Goal: Task Accomplishment & Management: Use online tool/utility

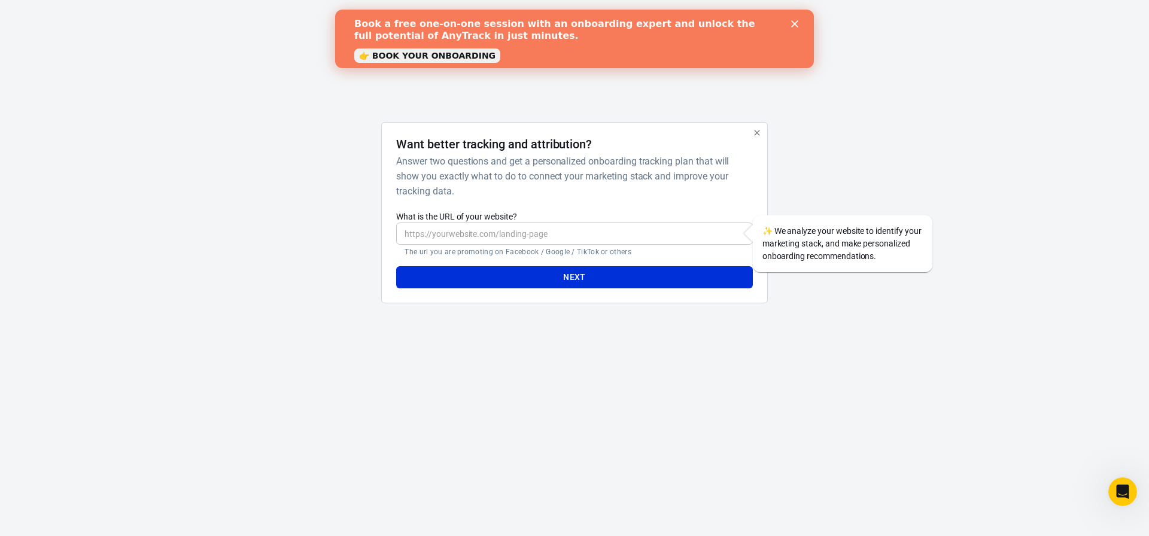
click at [485, 242] on input "What is the URL of your website?" at bounding box center [574, 234] width 356 height 22
click at [588, 236] on input "What is the URL of your website?" at bounding box center [574, 234] width 356 height 22
type input "w"
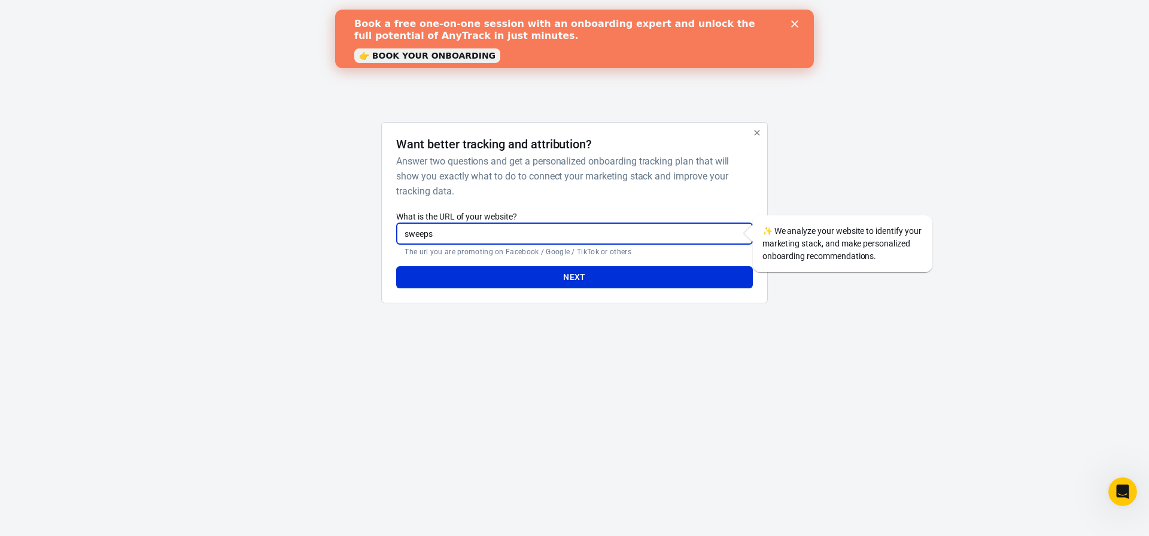
type input "[DOMAIN_NAME]"
click at [505, 283] on button "Next" at bounding box center [574, 277] width 356 height 22
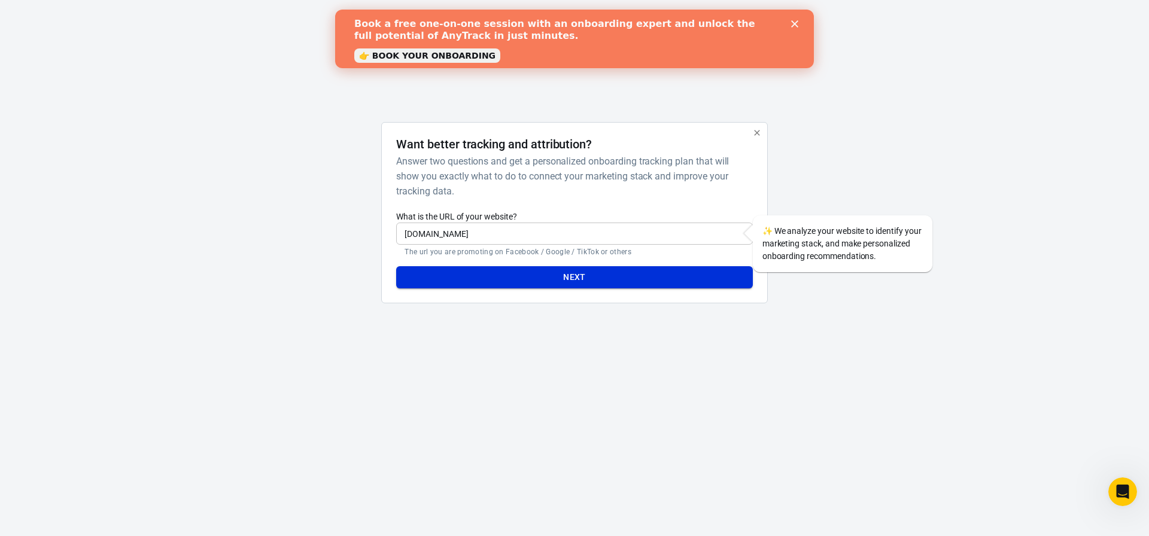
click at [572, 283] on button "Next" at bounding box center [574, 277] width 356 height 22
click at [757, 135] on icon "button" at bounding box center [756, 132] width 5 height 5
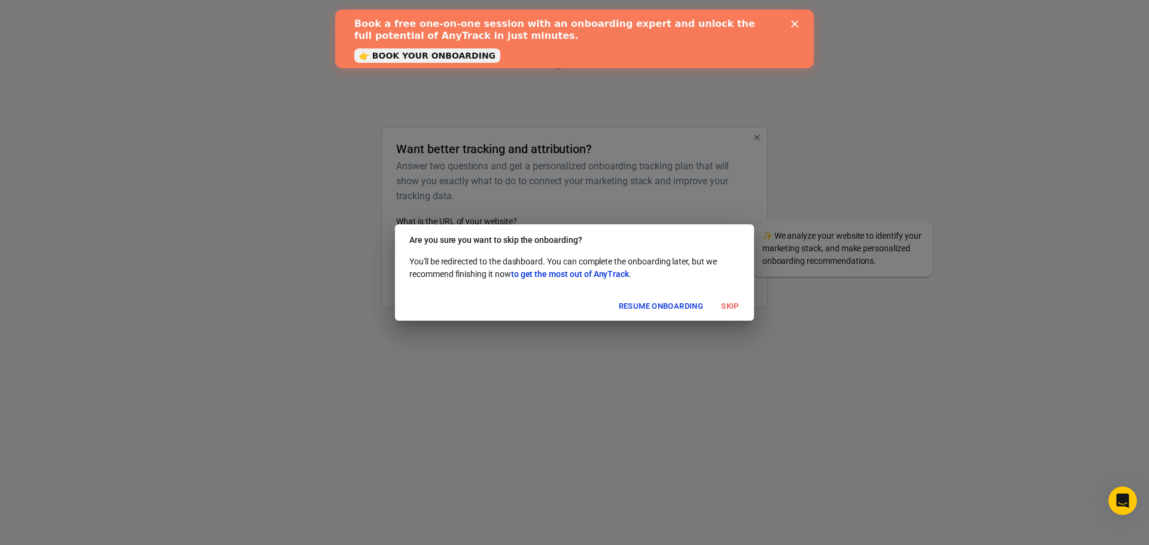
click at [647, 305] on button "Resume onboarding" at bounding box center [661, 306] width 90 height 19
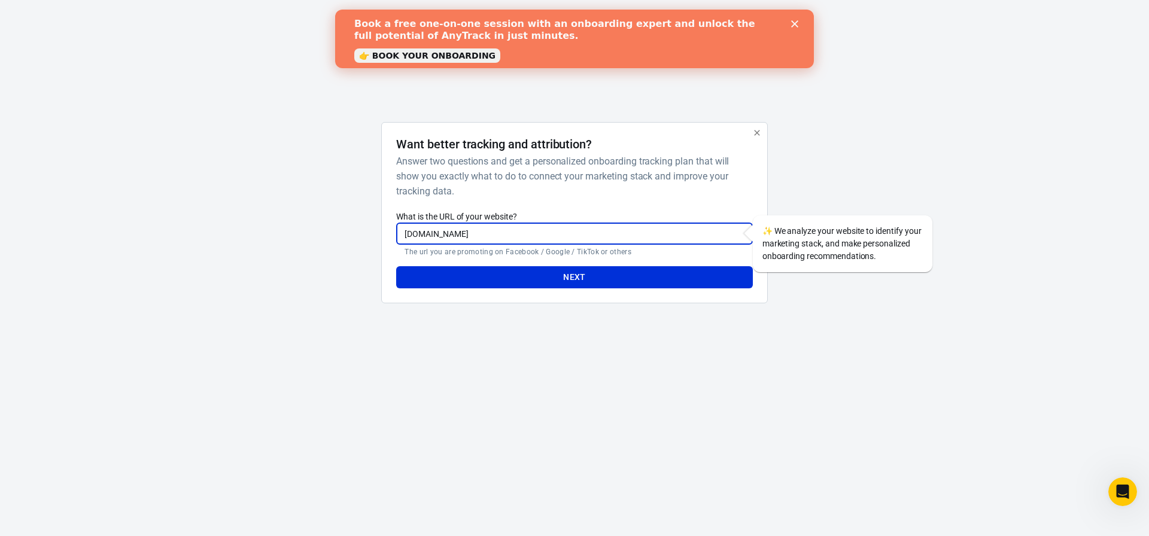
click at [593, 238] on input "[DOMAIN_NAME]" at bounding box center [574, 234] width 356 height 22
click at [758, 135] on icon "button" at bounding box center [756, 132] width 5 height 5
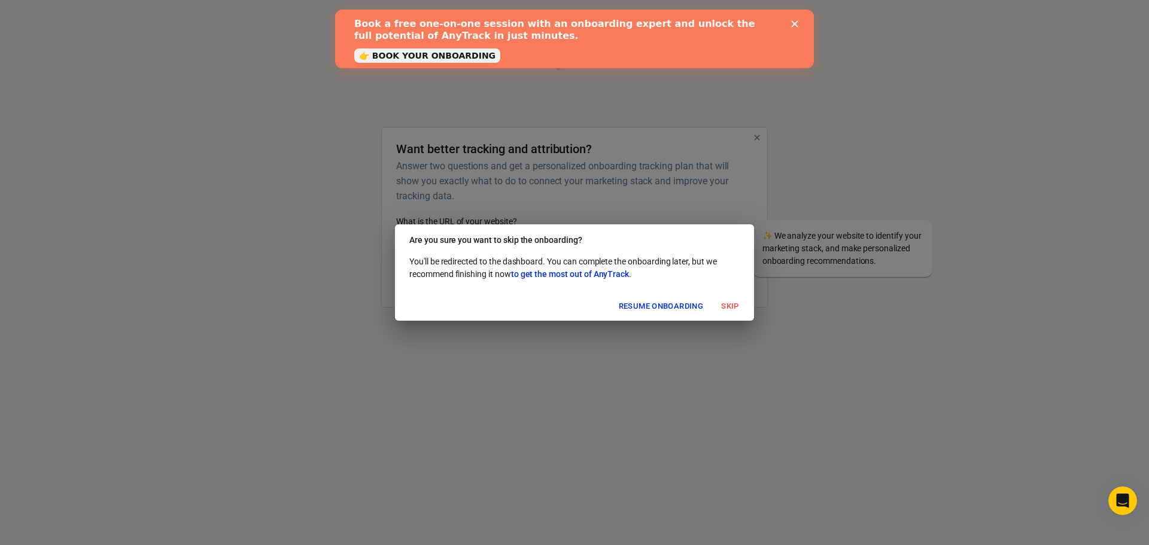
click at [738, 305] on button "Skip" at bounding box center [730, 306] width 38 height 19
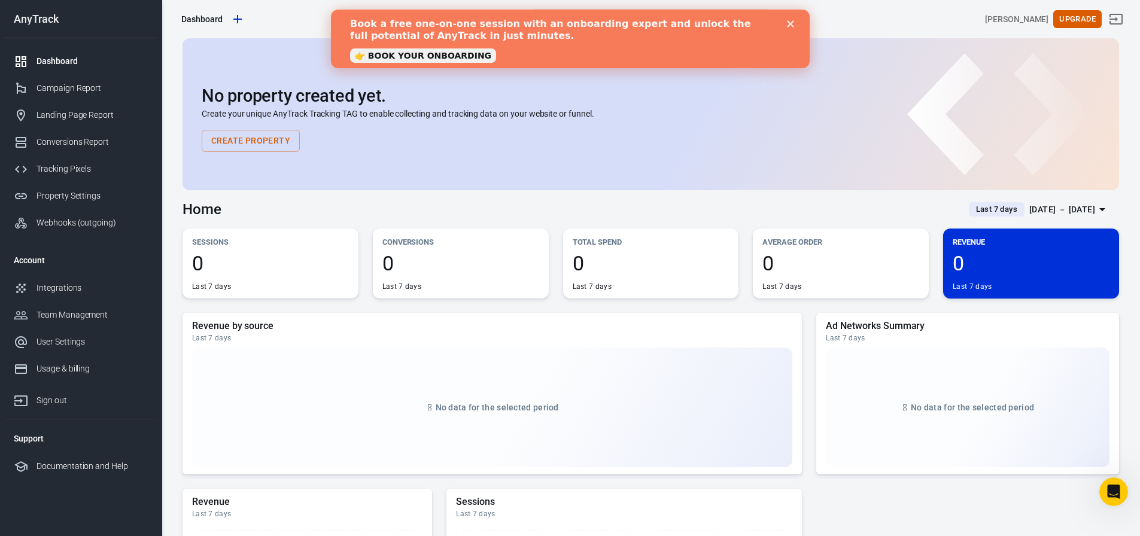
click at [788, 23] on polygon "Close" at bounding box center [789, 23] width 7 height 7
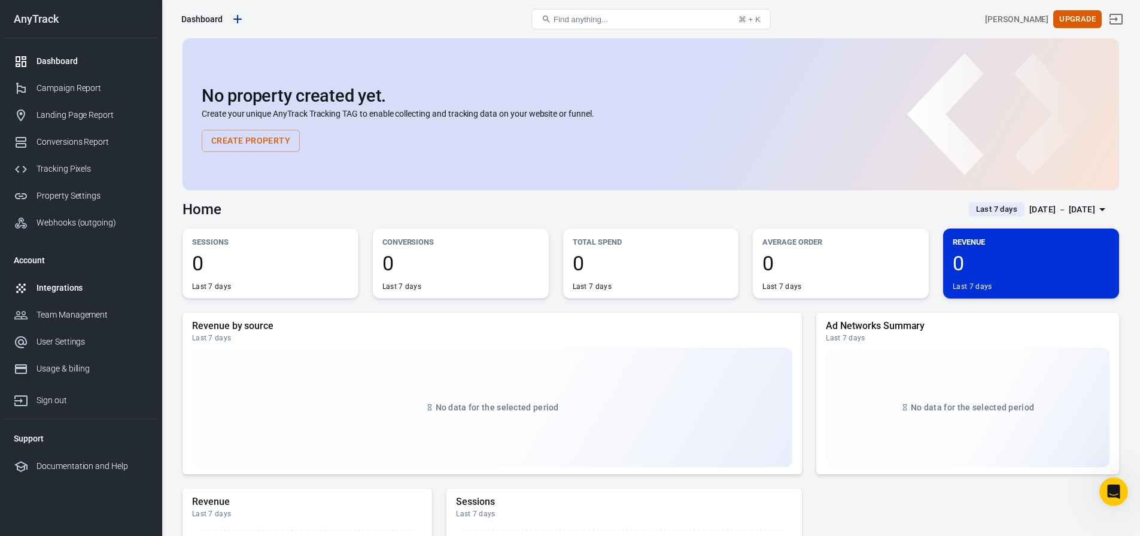
drag, startPoint x: 90, startPoint y: 465, endPoint x: 60, endPoint y: 290, distance: 178.0
click at [60, 290] on div "Integrations" at bounding box center [92, 288] width 111 height 13
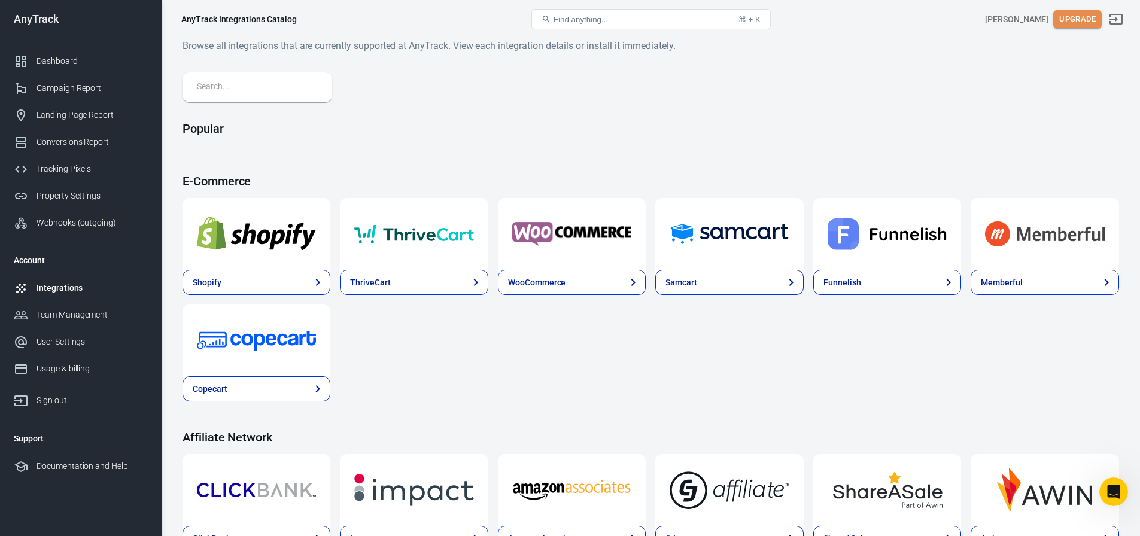
click at [1096, 18] on button "Upgrade" at bounding box center [1077, 19] width 48 height 19
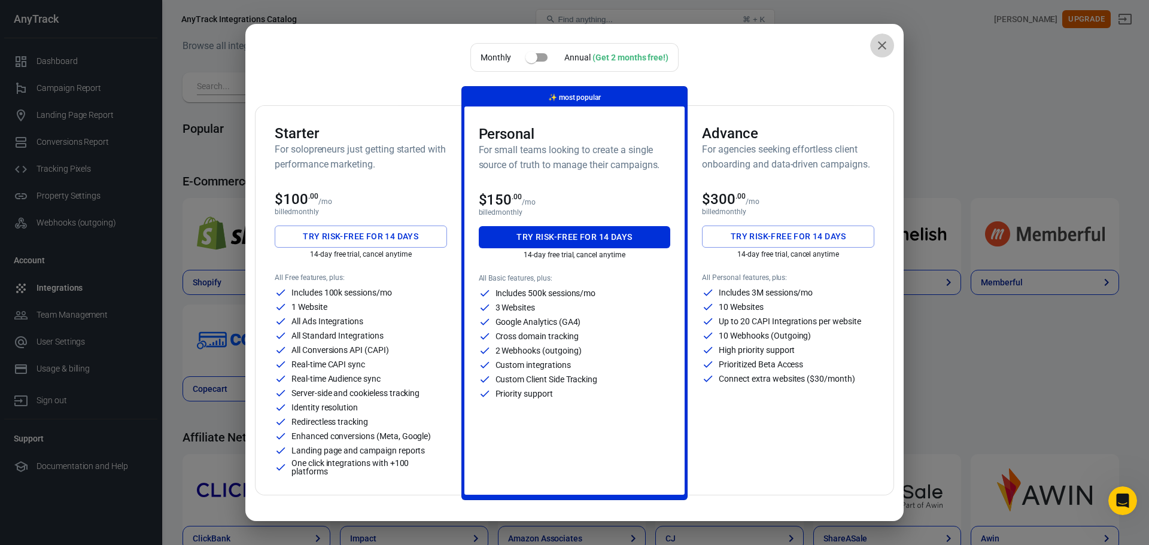
click at [878, 47] on icon "close" at bounding box center [882, 45] width 8 height 8
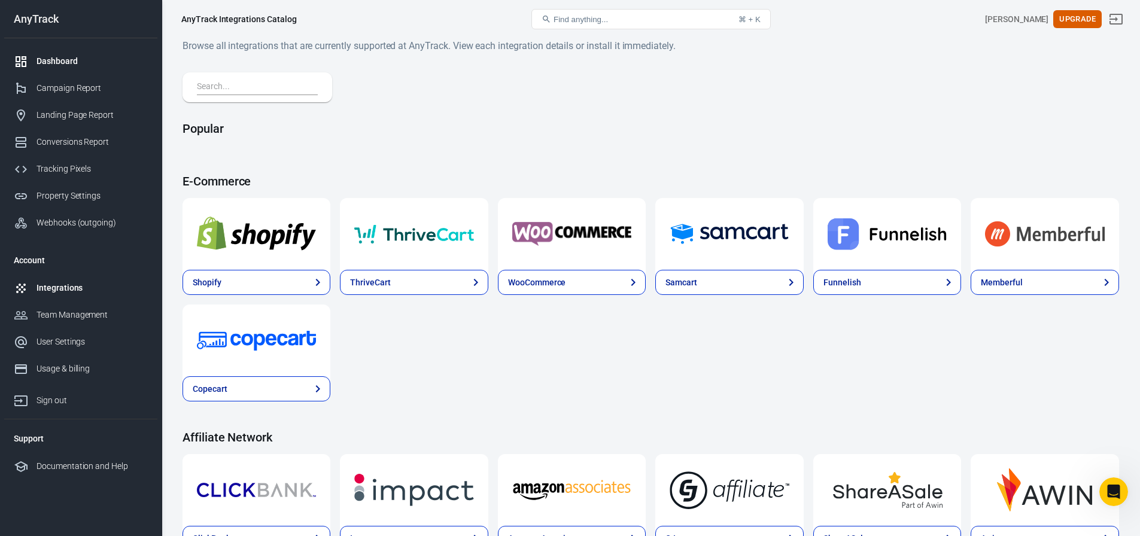
click at [47, 58] on div "Dashboard" at bounding box center [92, 61] width 111 height 13
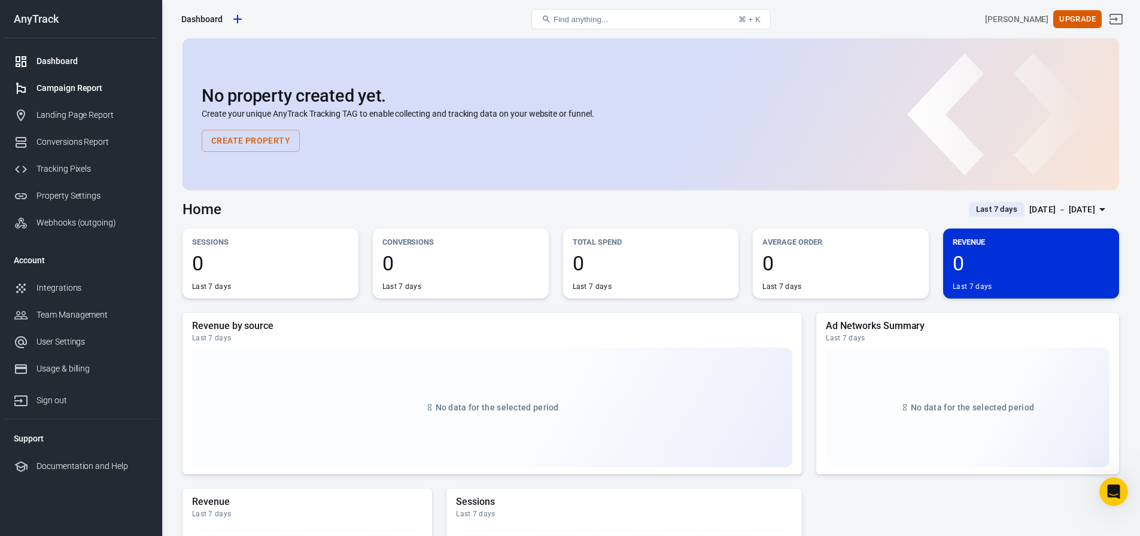
click at [50, 87] on div "Campaign Report" at bounding box center [92, 88] width 111 height 13
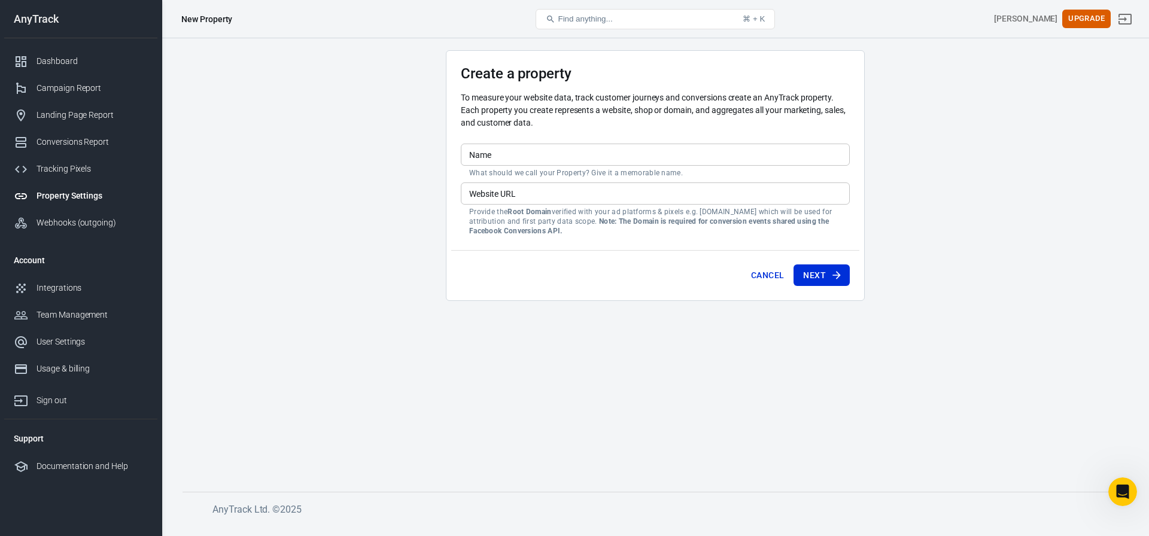
click at [477, 163] on input "Name" at bounding box center [655, 155] width 389 height 22
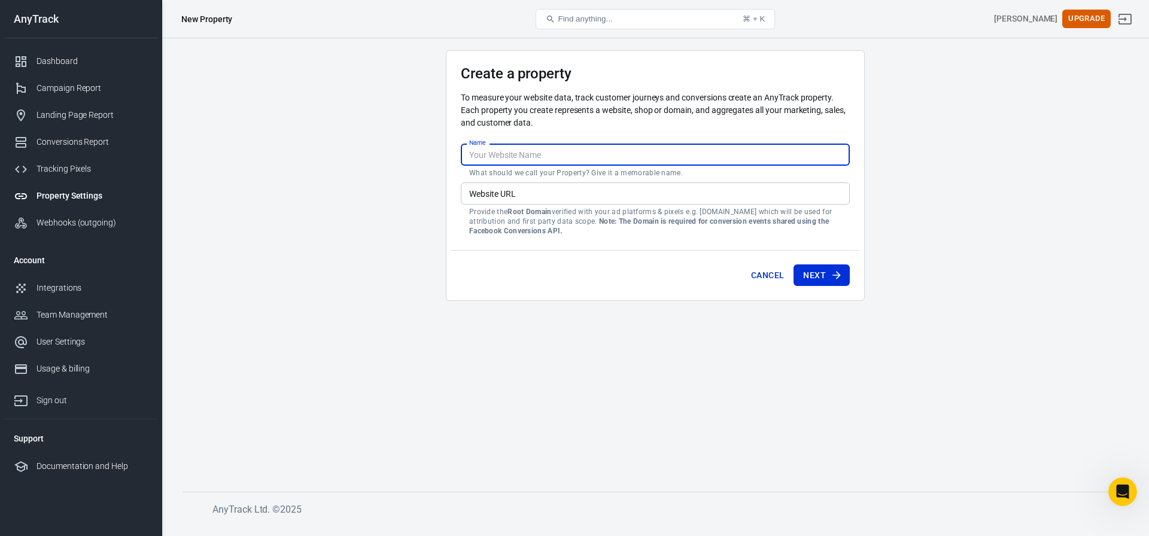
click at [477, 163] on input "Name" at bounding box center [655, 155] width 389 height 22
type input "Sweepscoinguru"
click at [503, 190] on div "Website URL Website URL Provide the Root Domain verified with your ad platforms…" at bounding box center [655, 209] width 389 height 53
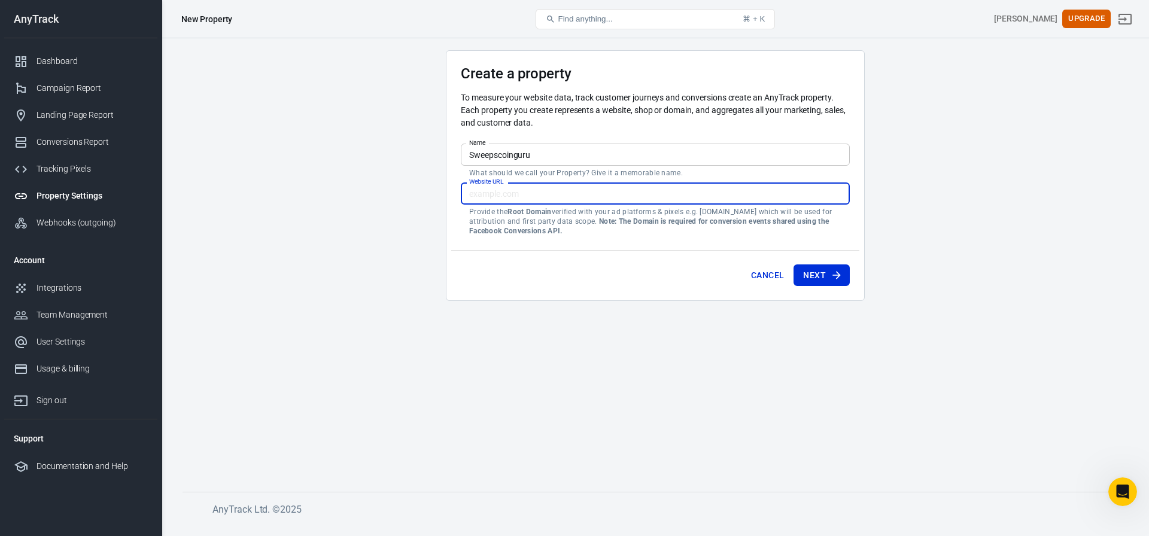
type input "[DOMAIN_NAME]"
click at [820, 276] on button "Next" at bounding box center [821, 275] width 56 height 22
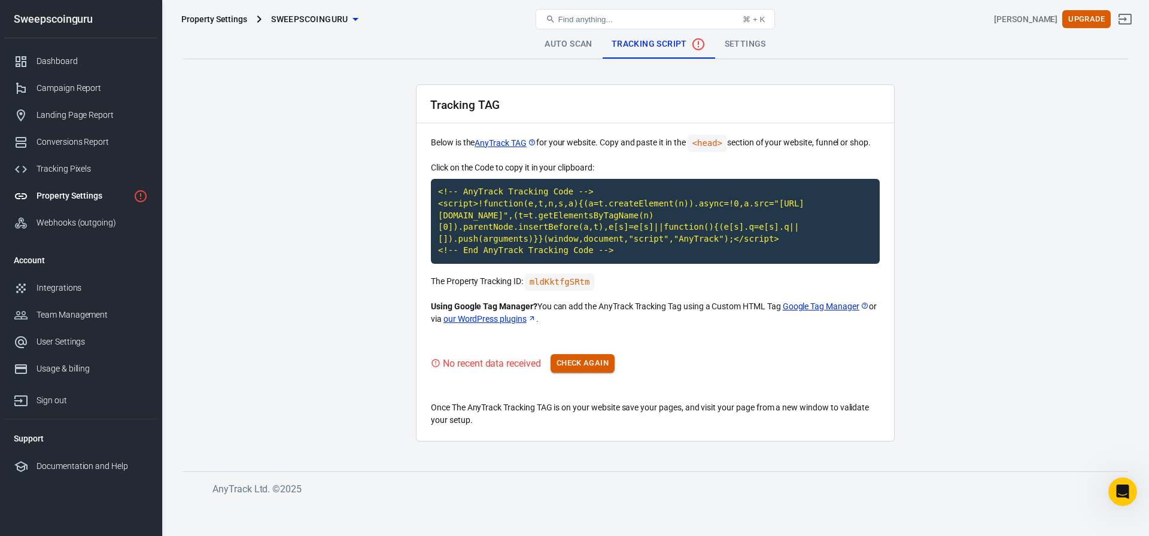
click at [581, 363] on button "Check Again" at bounding box center [583, 363] width 64 height 19
click at [77, 166] on div "Tracking Pixels" at bounding box center [92, 169] width 111 height 13
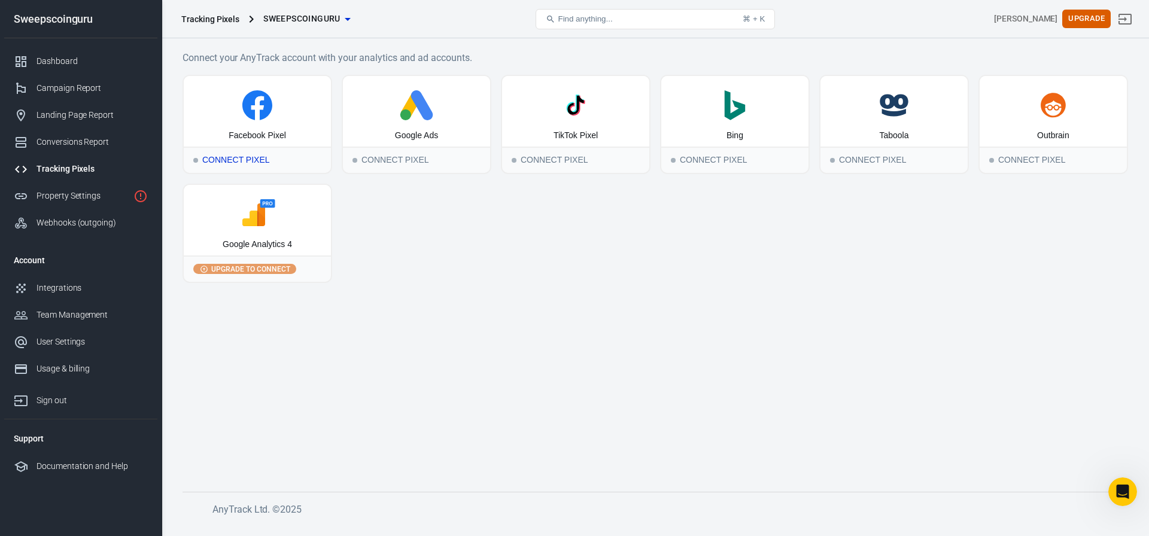
click at [270, 111] on icon at bounding box center [257, 105] width 30 height 30
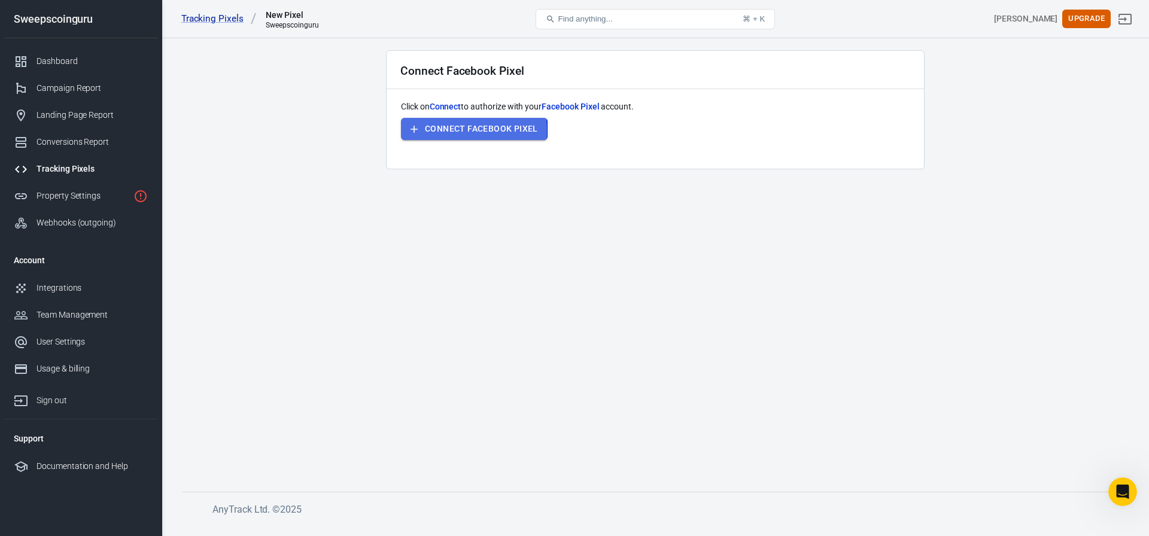
click at [431, 130] on button "Connect Facebook Pixel" at bounding box center [474, 129] width 147 height 22
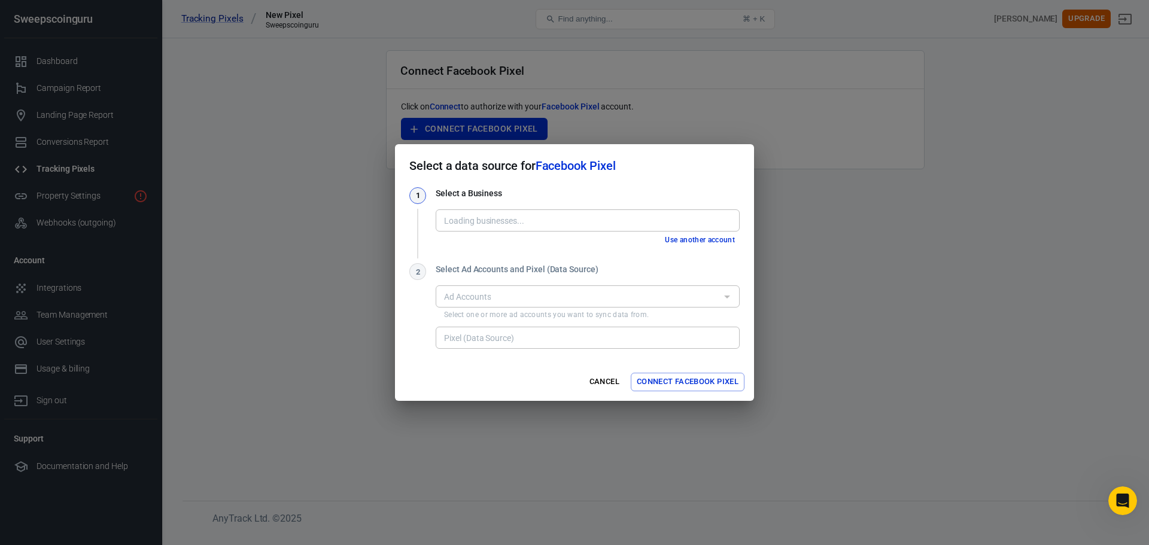
type input "Crown Sweeps [1008226954544340]"
type input "Traffic Delivered Pixel [508172982161592]"
click at [517, 298] on input "Ad Accounts" at bounding box center [577, 296] width 277 height 15
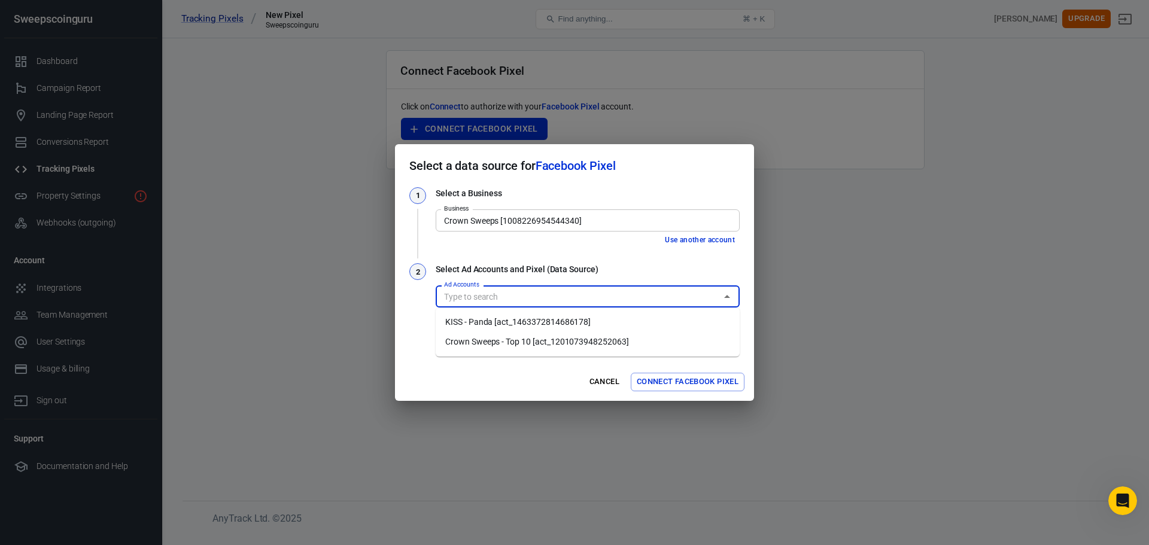
click at [516, 343] on li "Crown Sweeps - Top 10 [act_1201073948252063]" at bounding box center [588, 342] width 304 height 20
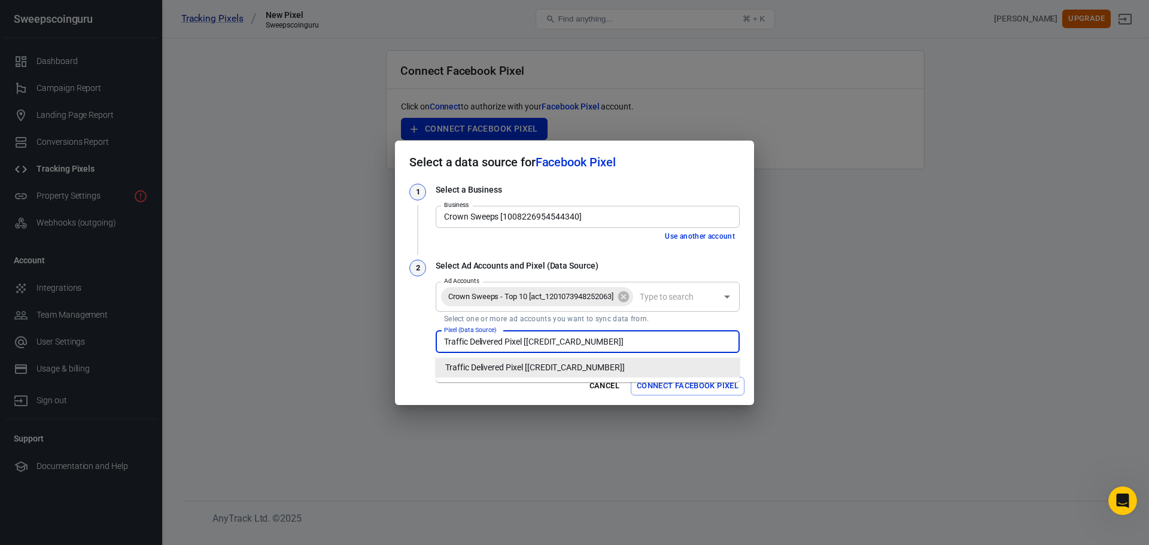
click at [516, 343] on input "Traffic Delivered Pixel [508172982161592]" at bounding box center [586, 341] width 295 height 15
click at [676, 341] on input "Traffic Delivered Pixel [508172982161592]" at bounding box center [586, 341] width 295 height 15
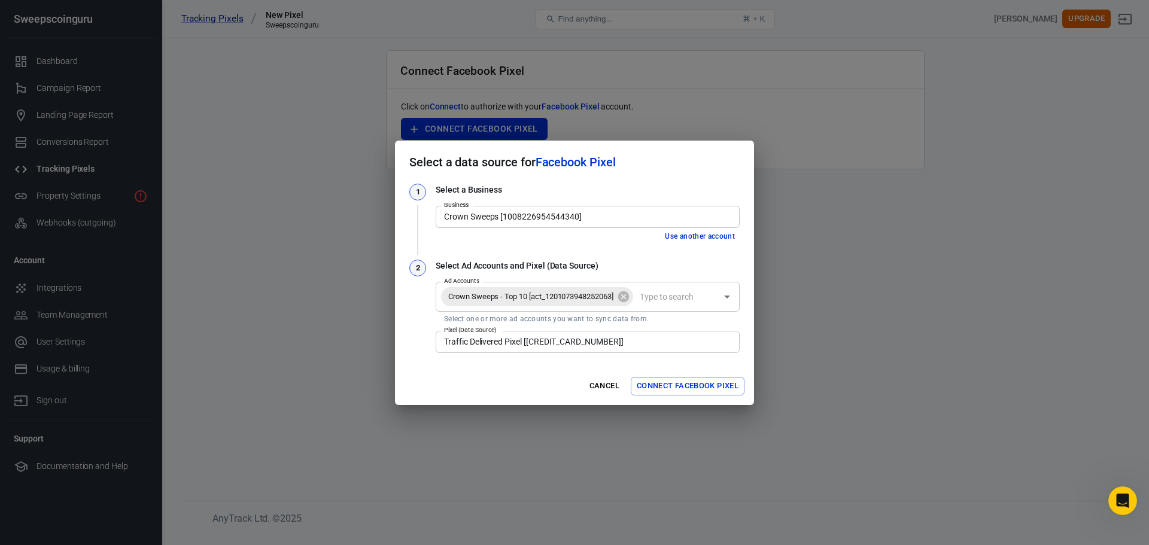
click at [571, 397] on div "Cancel Connect Facebook Pixel" at bounding box center [574, 386] width 359 height 38
click at [595, 385] on button "Cancel" at bounding box center [604, 386] width 38 height 19
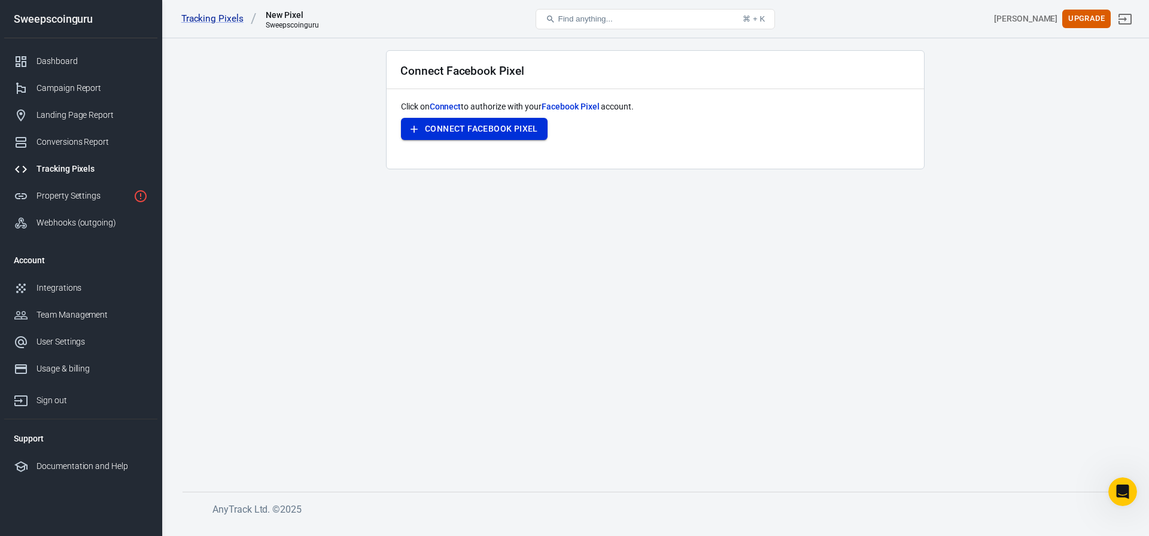
click at [452, 133] on button "Connect Facebook Pixel" at bounding box center [474, 129] width 147 height 22
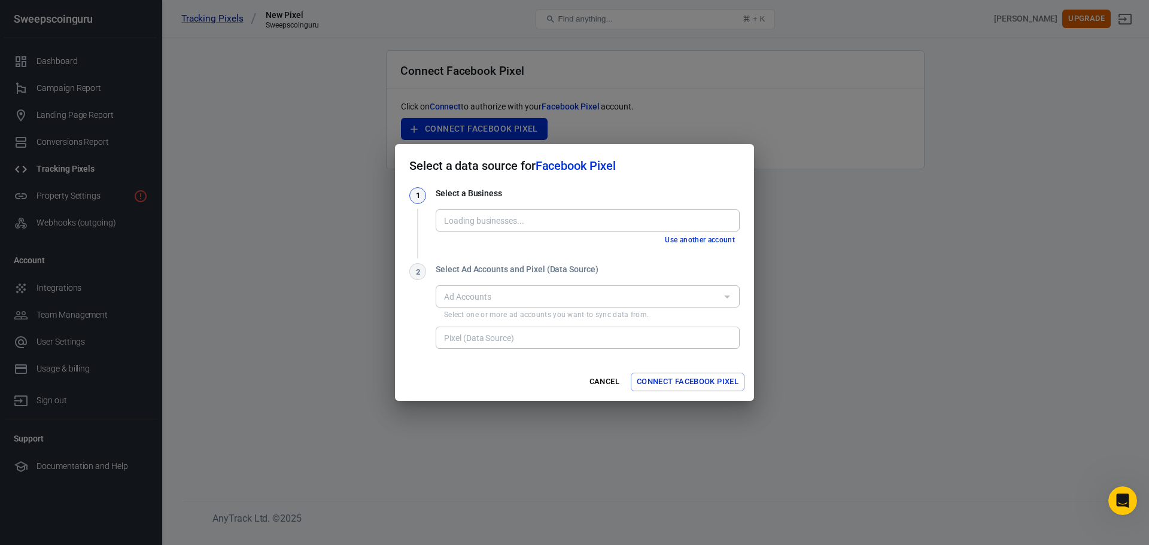
type input "Crown Sweeps [1008226954544340]"
click at [518, 297] on input "Ad Accounts" at bounding box center [577, 296] width 277 height 15
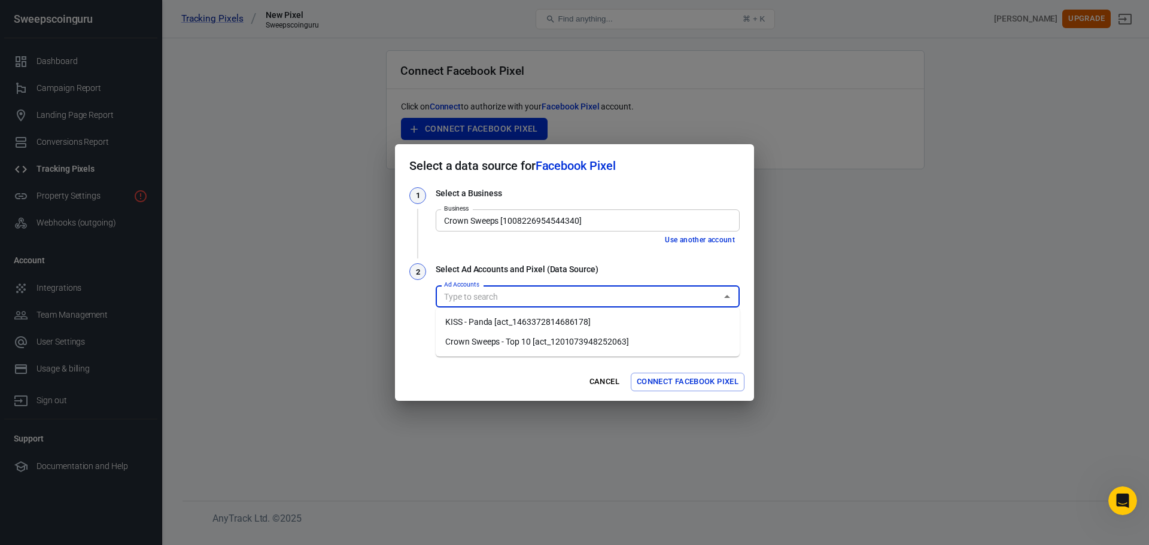
click at [515, 337] on li "Crown Sweeps - Top 10 [act_1201073948252063]" at bounding box center [588, 342] width 304 height 20
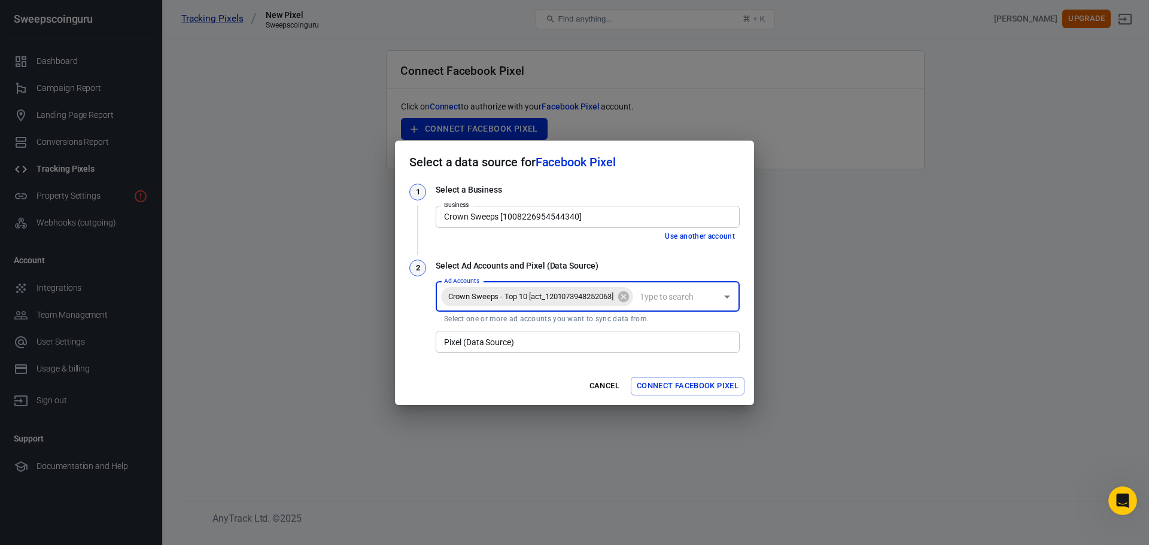
click at [515, 341] on input "Pixel (Data Source)" at bounding box center [586, 341] width 295 height 15
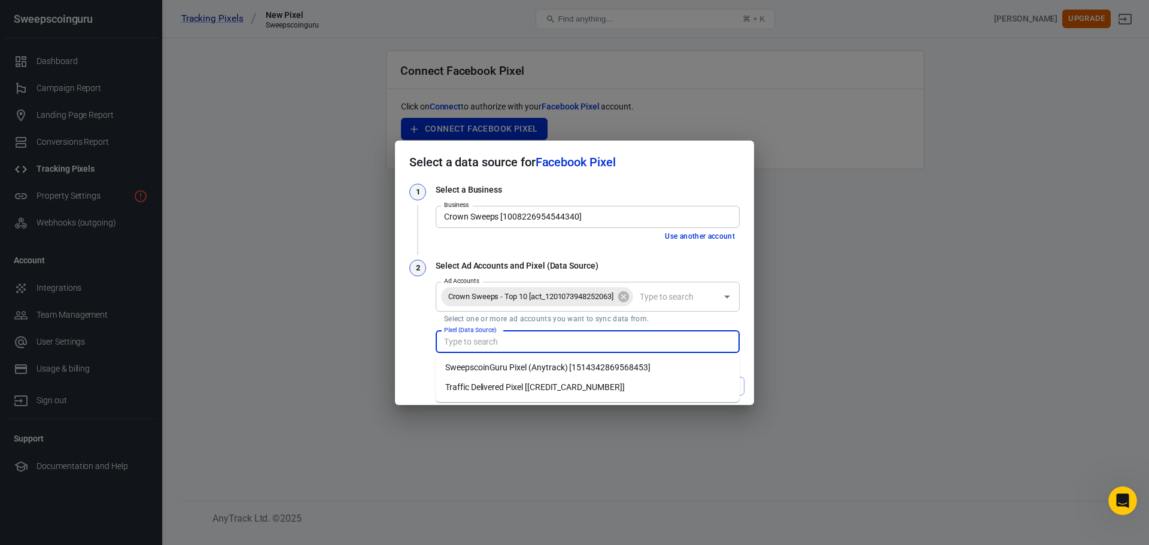
click at [525, 370] on li "SweepscoinGuru Pixel (Anytrack) [1514342869568453]" at bounding box center [588, 368] width 304 height 20
type input "SweepscoinGuru Pixel (Anytrack) [1514342869568453]"
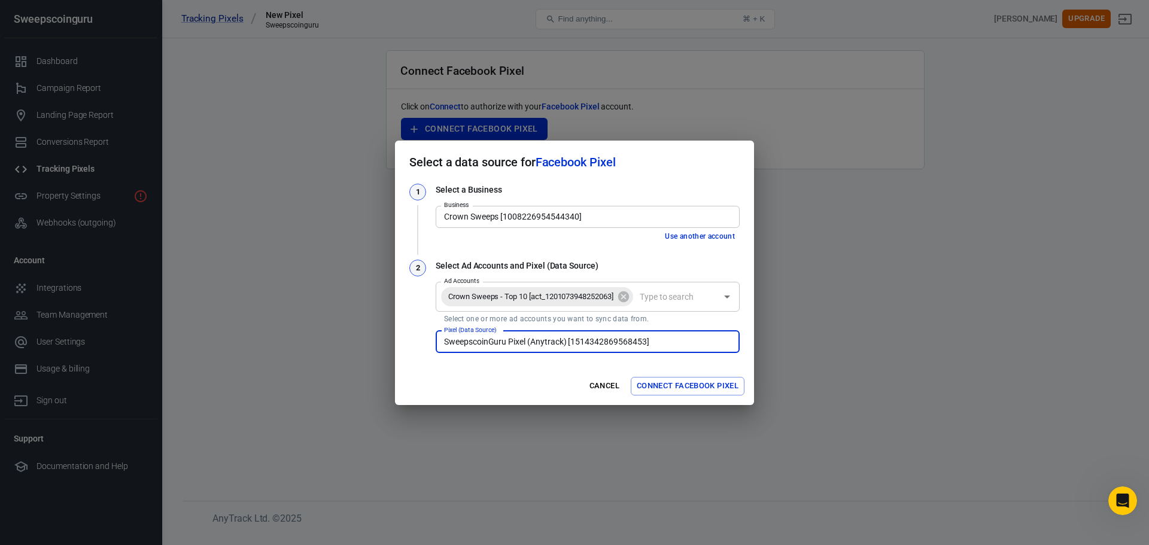
click at [662, 391] on button "Connect Facebook Pixel" at bounding box center [688, 386] width 114 height 19
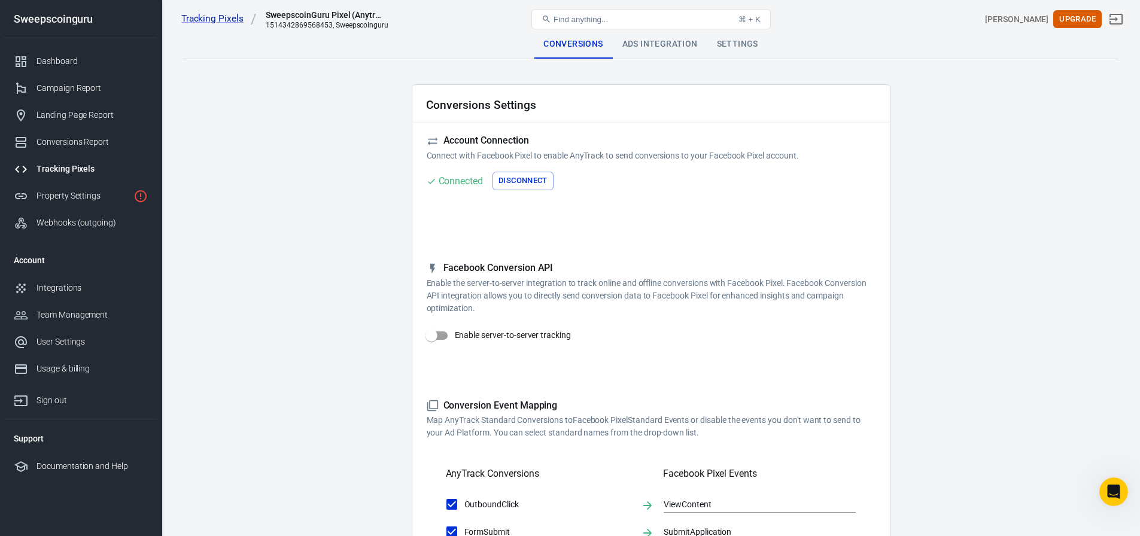
click at [445, 336] on input "Enable server-to-server tracking" at bounding box center [431, 335] width 68 height 23
checkbox input "false"
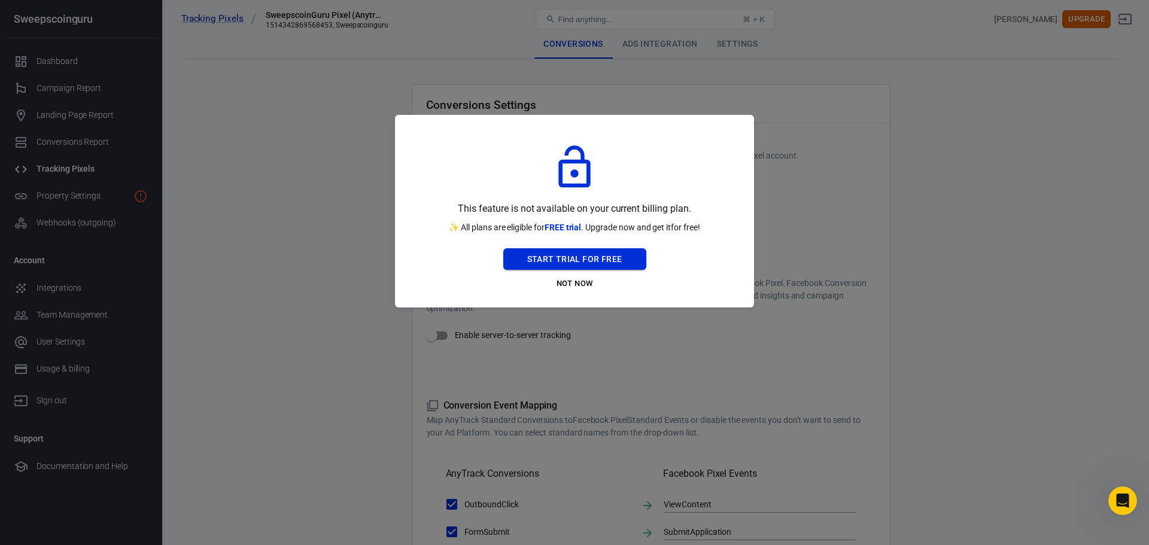
click at [616, 265] on button "Start Trial For Free" at bounding box center [574, 259] width 143 height 22
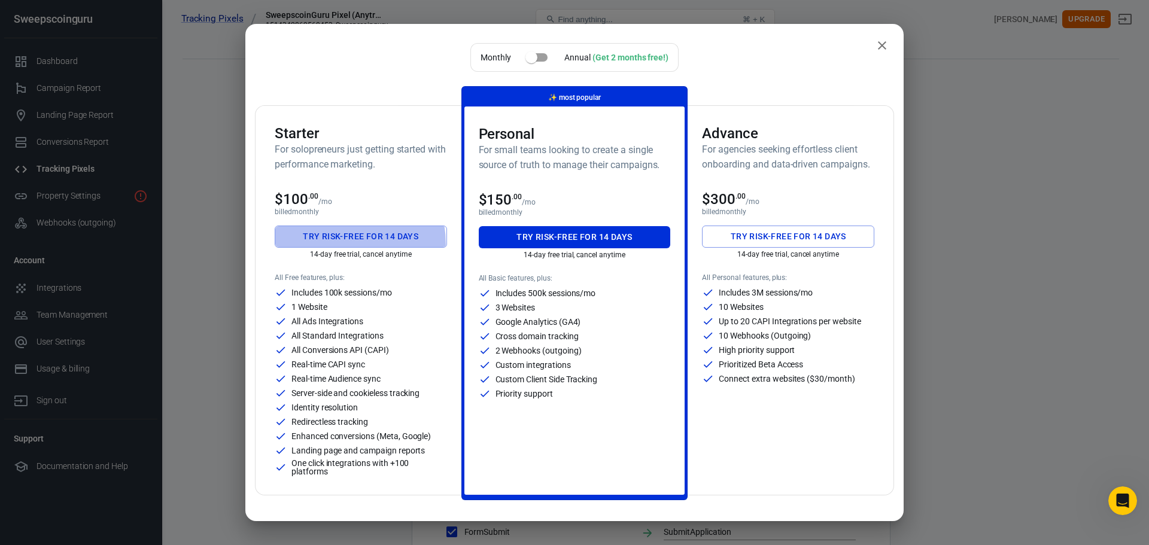
click at [343, 244] on button "Try risk-free for 14 days" at bounding box center [361, 237] width 172 height 22
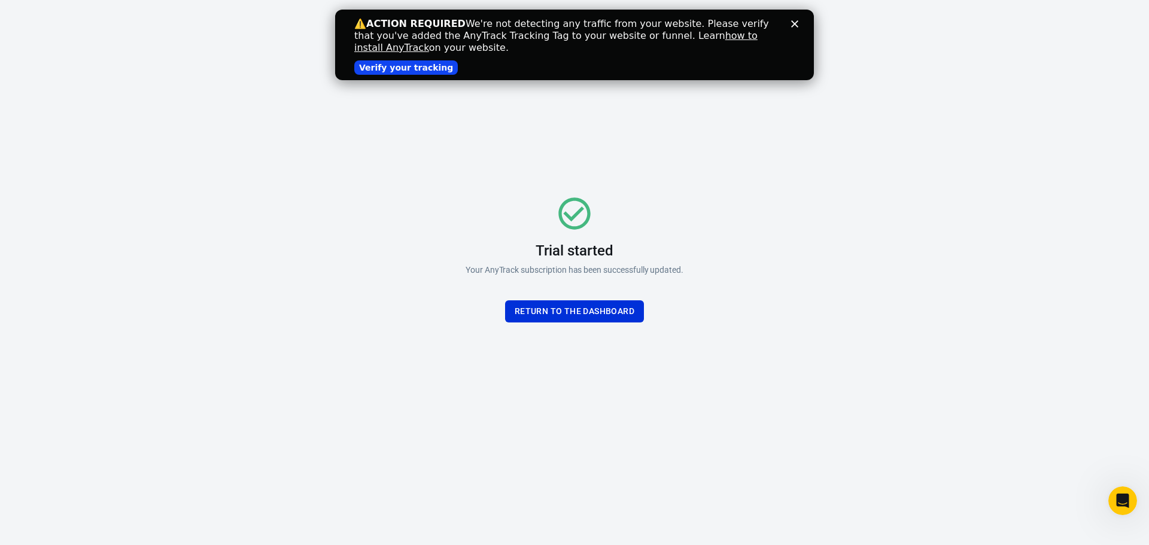
click at [373, 68] on link "Verify your tracking" at bounding box center [406, 67] width 104 height 14
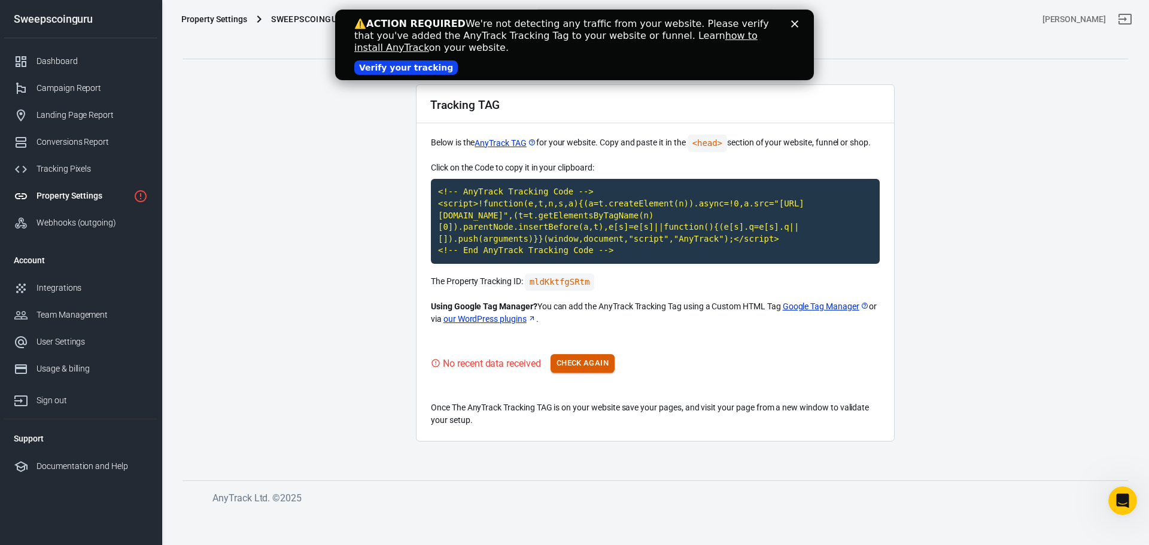
click at [597, 360] on button "Check Again" at bounding box center [583, 363] width 64 height 19
click at [599, 364] on button "Check Again" at bounding box center [583, 363] width 64 height 19
click at [796, 23] on polygon "Close" at bounding box center [794, 23] width 7 height 7
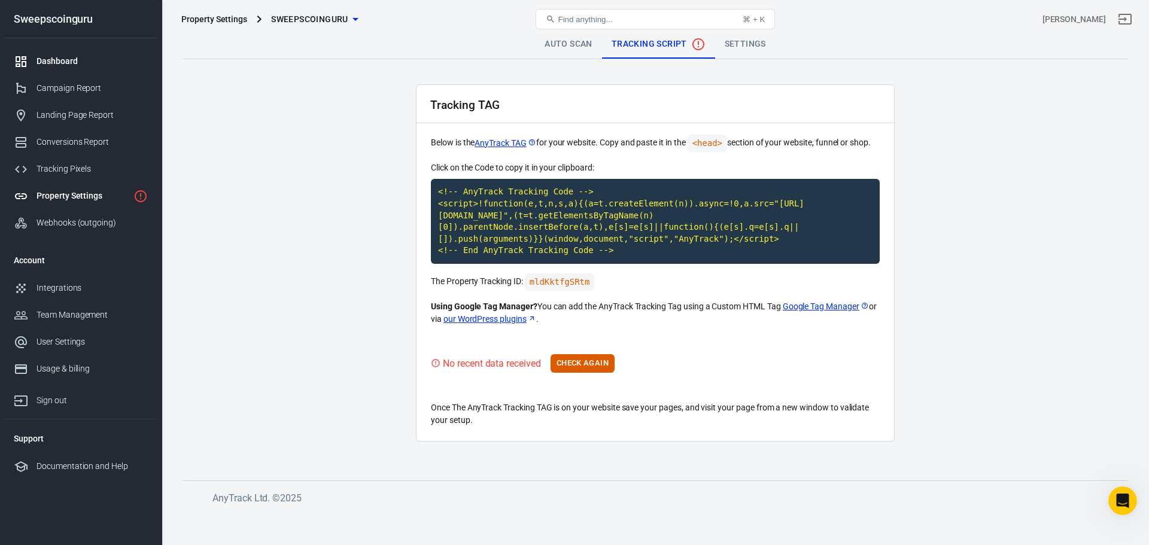
click at [60, 62] on div "Dashboard" at bounding box center [92, 61] width 111 height 13
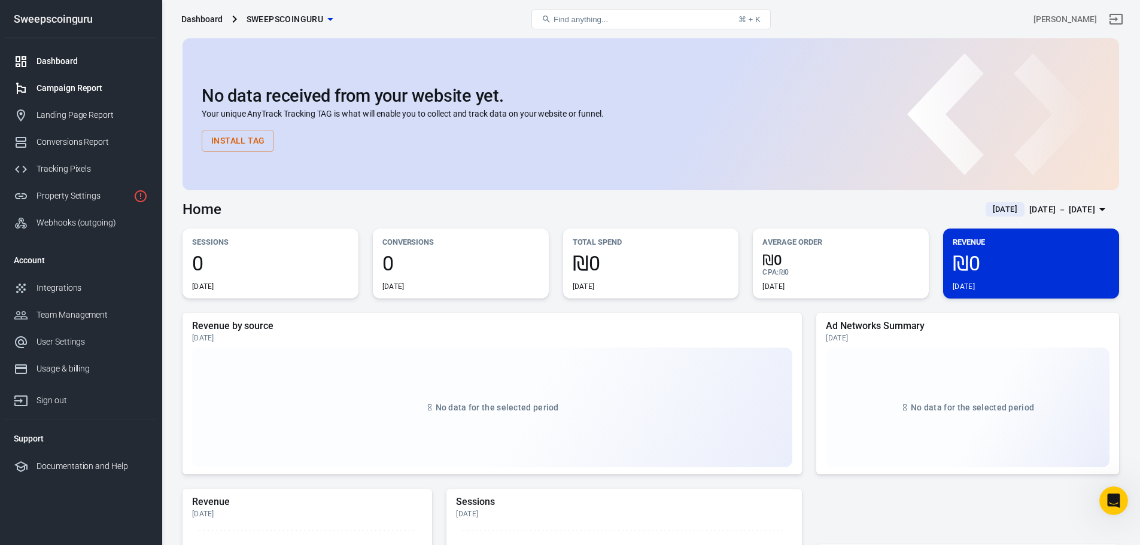
click at [57, 77] on link "Campaign Report" at bounding box center [80, 88] width 153 height 27
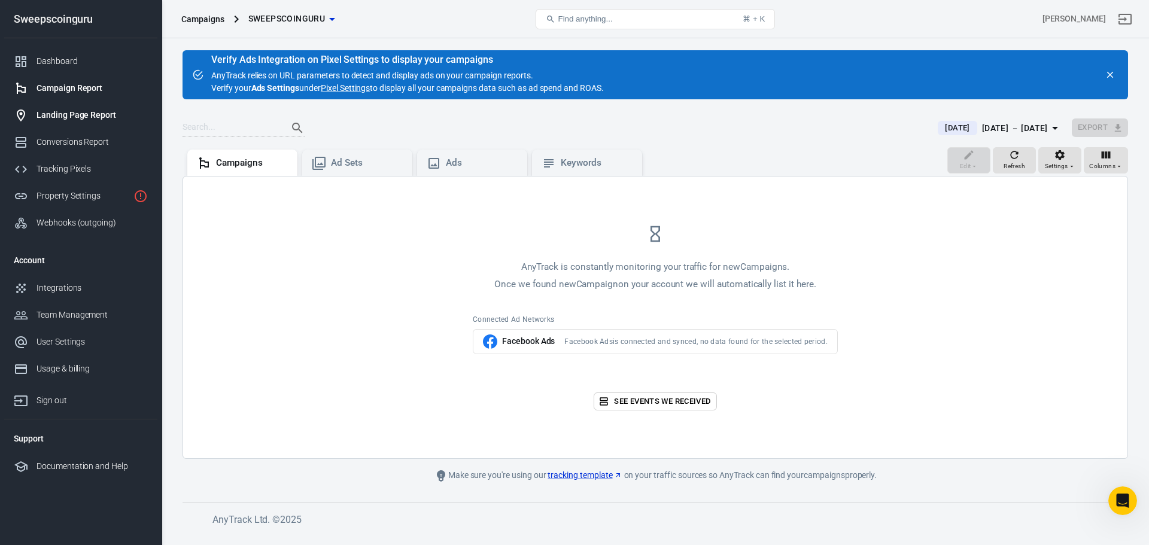
click at [52, 113] on div "Landing Page Report" at bounding box center [92, 115] width 111 height 13
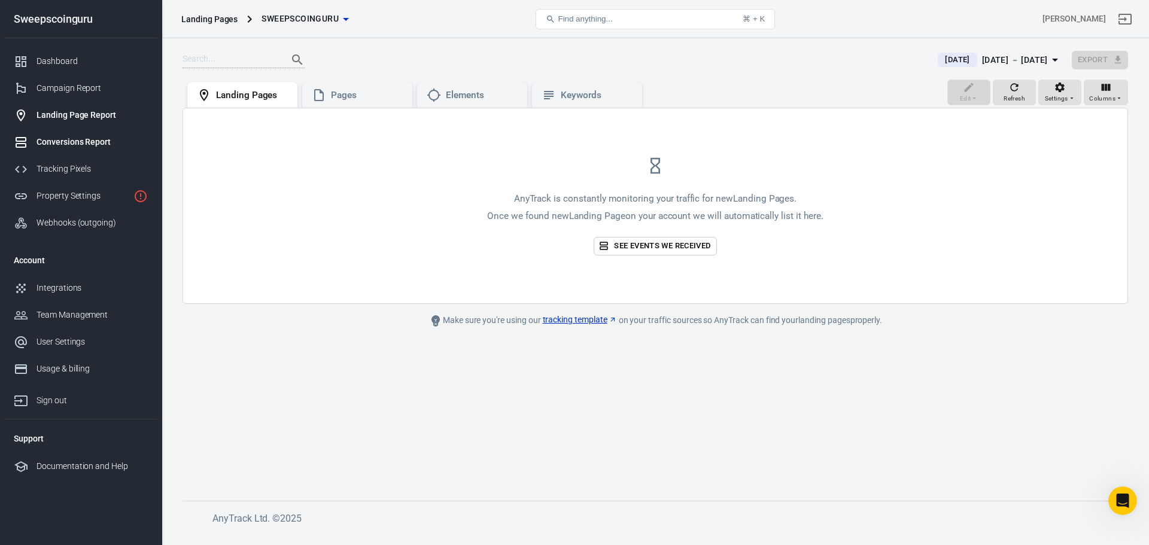
click at [53, 143] on div "Conversions Report" at bounding box center [92, 142] width 111 height 13
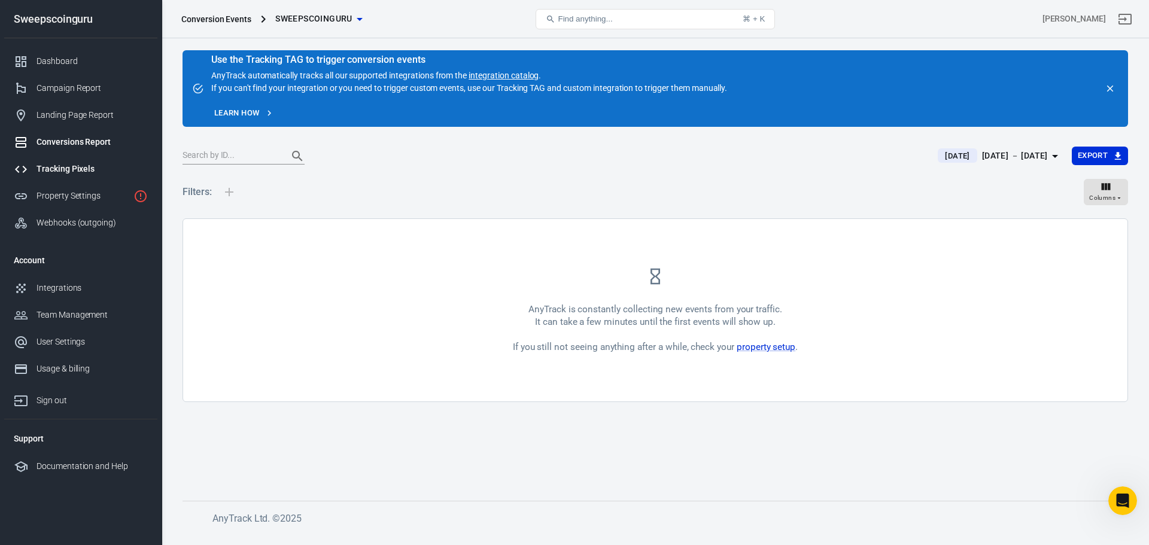
click at [51, 168] on div "Tracking Pixels" at bounding box center [92, 169] width 111 height 13
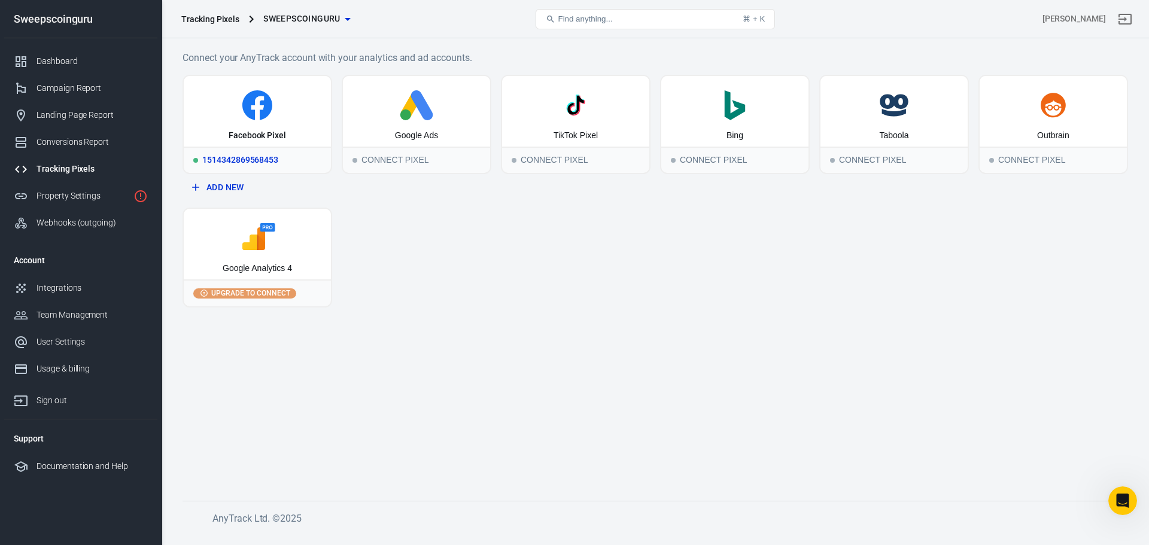
click at [234, 130] on div "Facebook Pixel" at bounding box center [257, 136] width 57 height 12
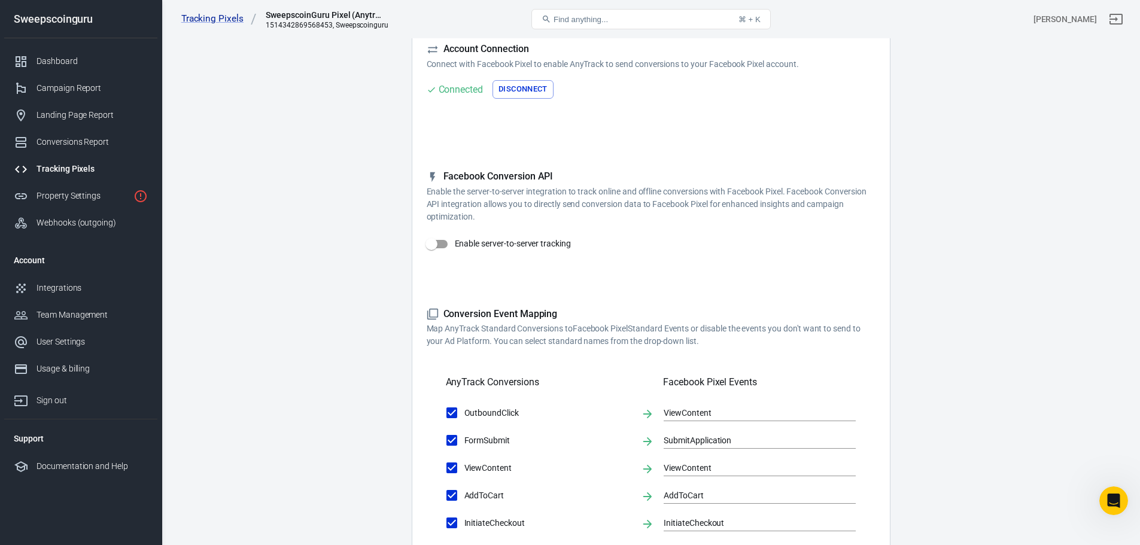
scroll to position [120, 0]
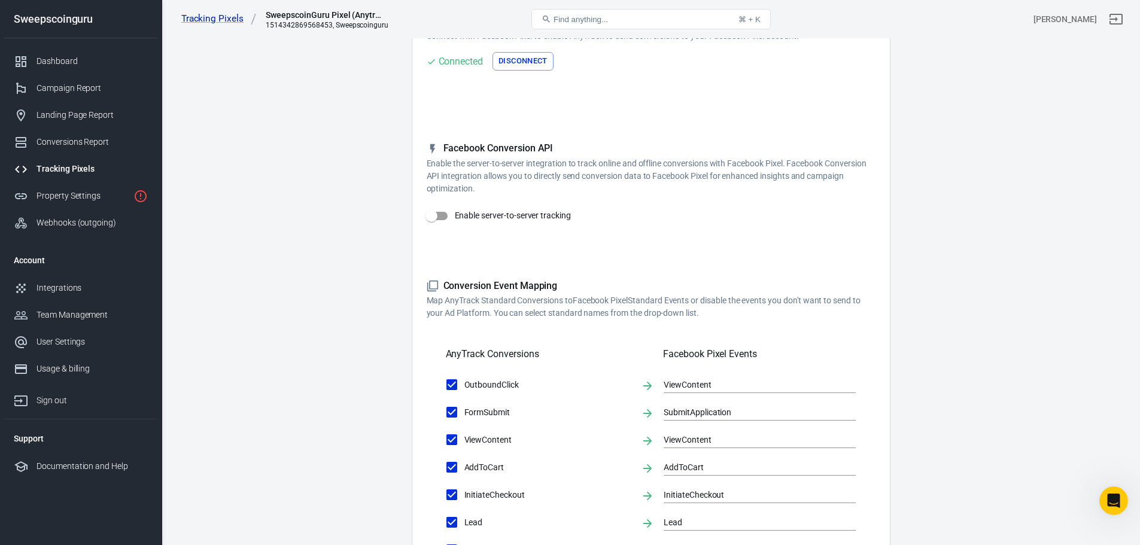
click at [446, 217] on input "Enable server-to-server tracking" at bounding box center [431, 216] width 68 height 23
checkbox input "true"
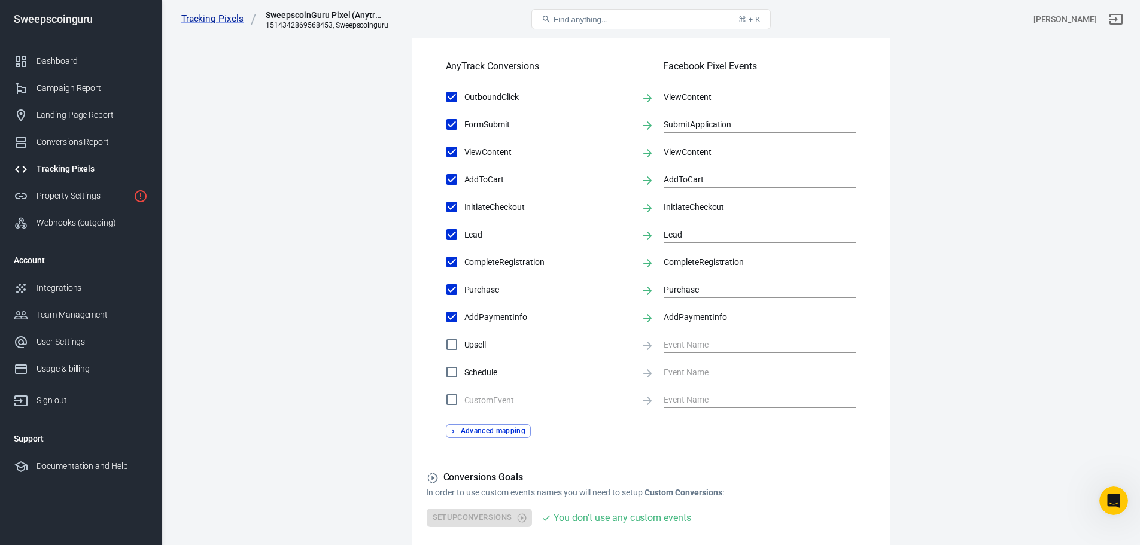
scroll to position [479, 0]
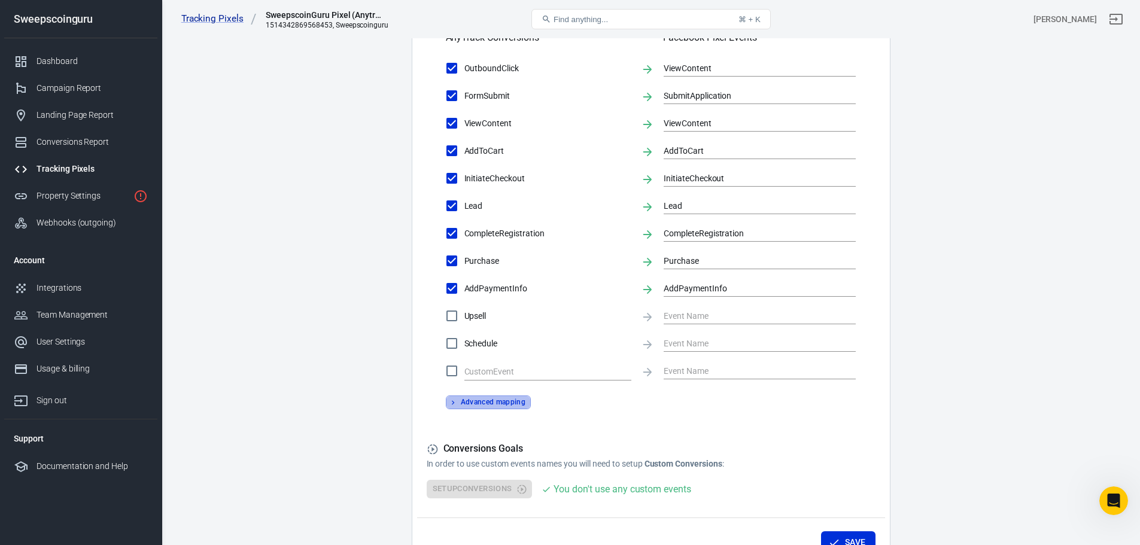
click at [501, 400] on button "Advanced mapping" at bounding box center [489, 403] width 86 height 14
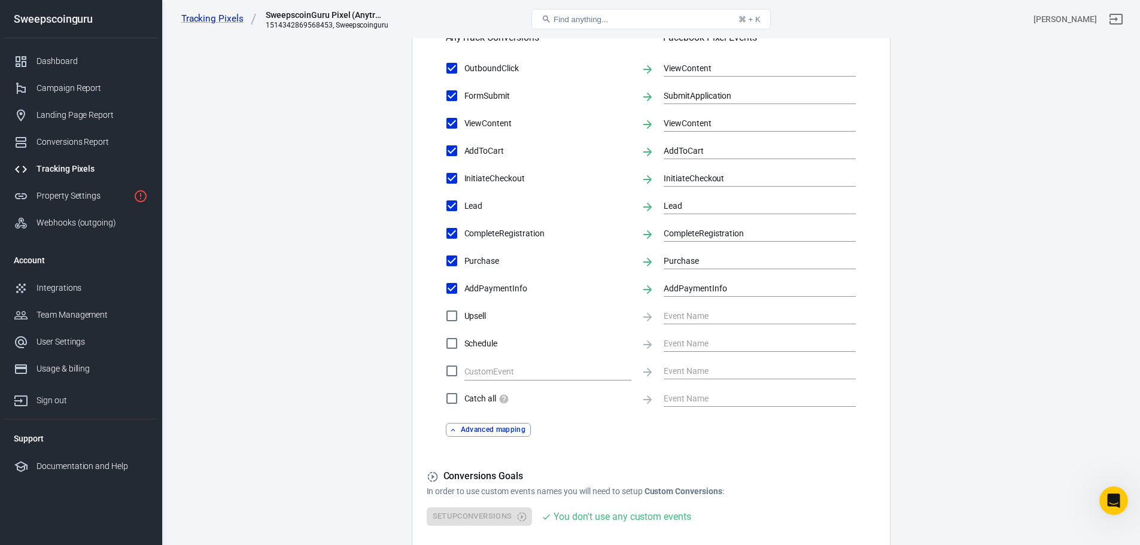
click at [951, 387] on main "Conversions Ads Integration Settings Conversions Settings Account Connection Co…" at bounding box center [651, 73] width 936 height 1045
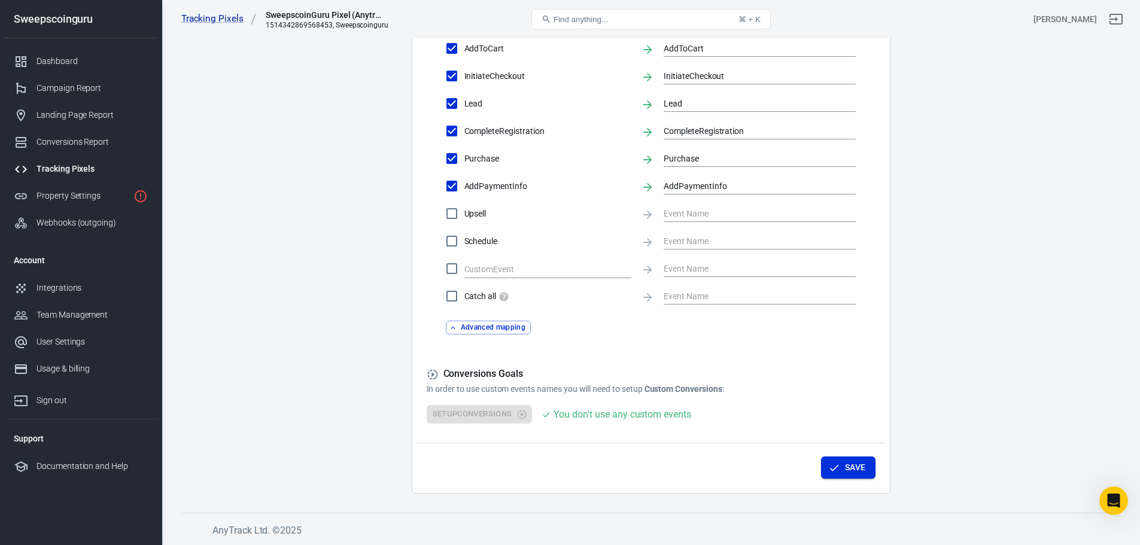
click at [843, 468] on button "Save" at bounding box center [848, 468] width 54 height 22
click at [489, 415] on div "Setup Conversions You don't use any custom events" at bounding box center [651, 414] width 449 height 19
click at [430, 376] on icon at bounding box center [433, 375] width 12 height 12
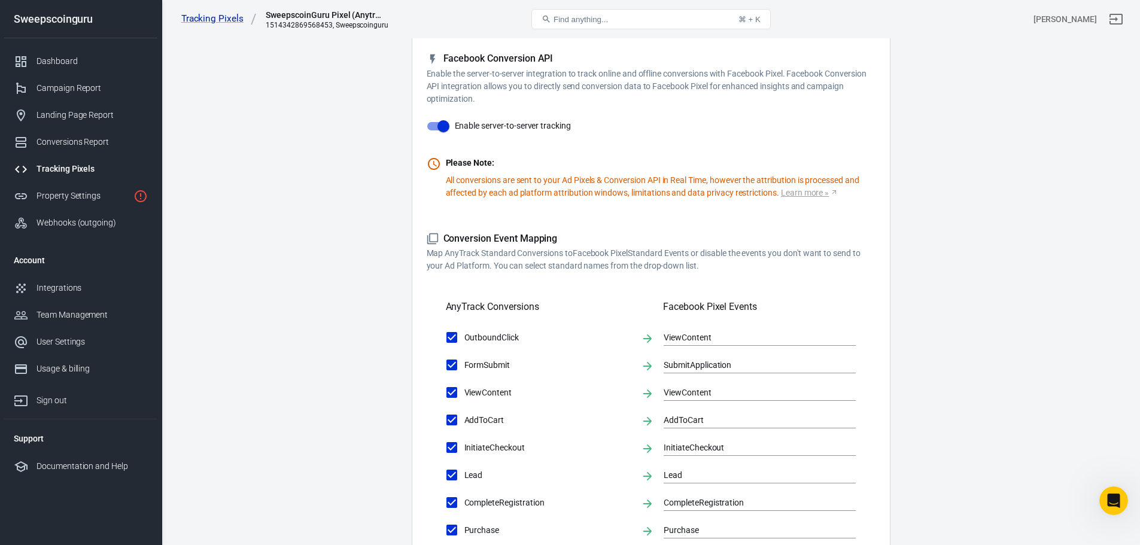
scroll to position [0, 0]
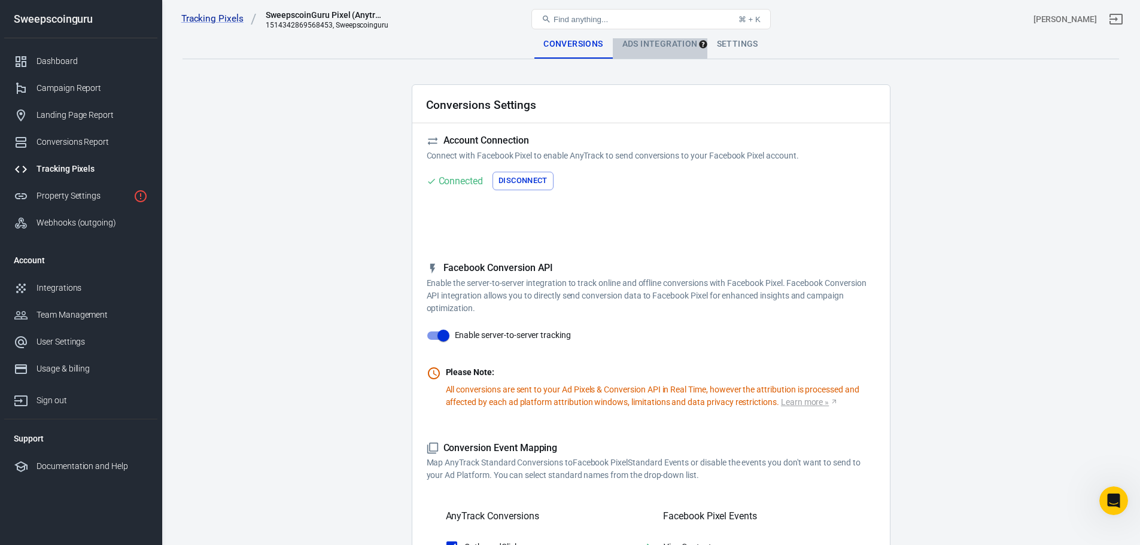
click at [656, 42] on div "Ads Integration" at bounding box center [660, 44] width 95 height 29
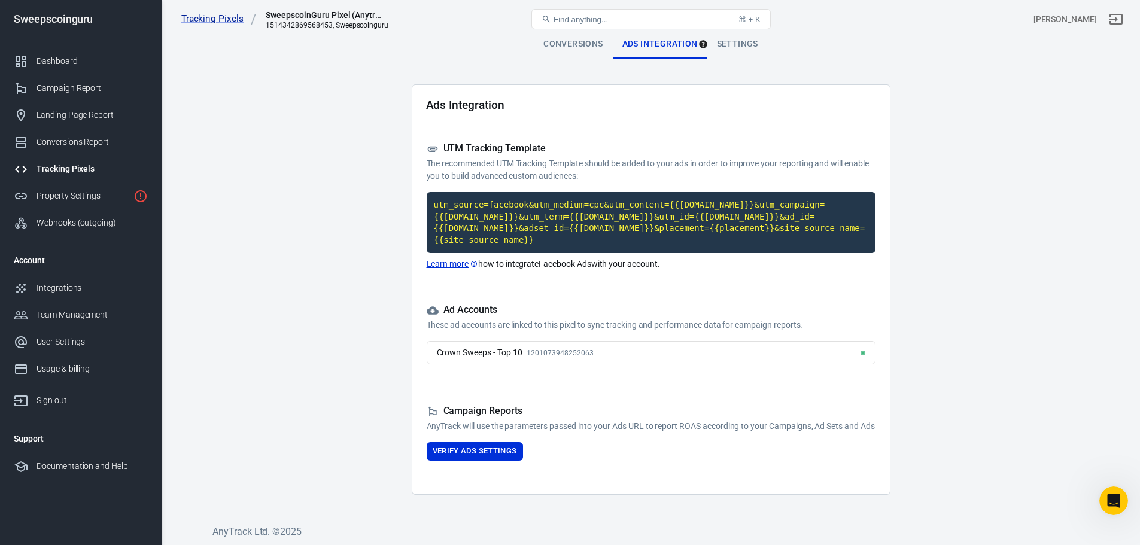
click at [746, 41] on div "Settings" at bounding box center [737, 44] width 60 height 29
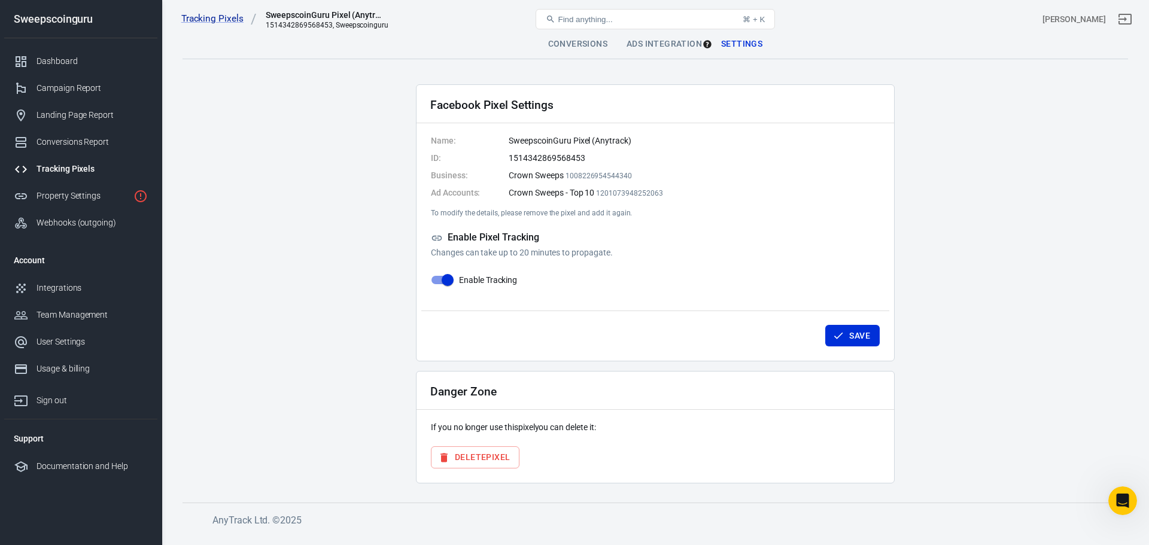
click at [576, 41] on div "Conversions" at bounding box center [578, 44] width 78 height 29
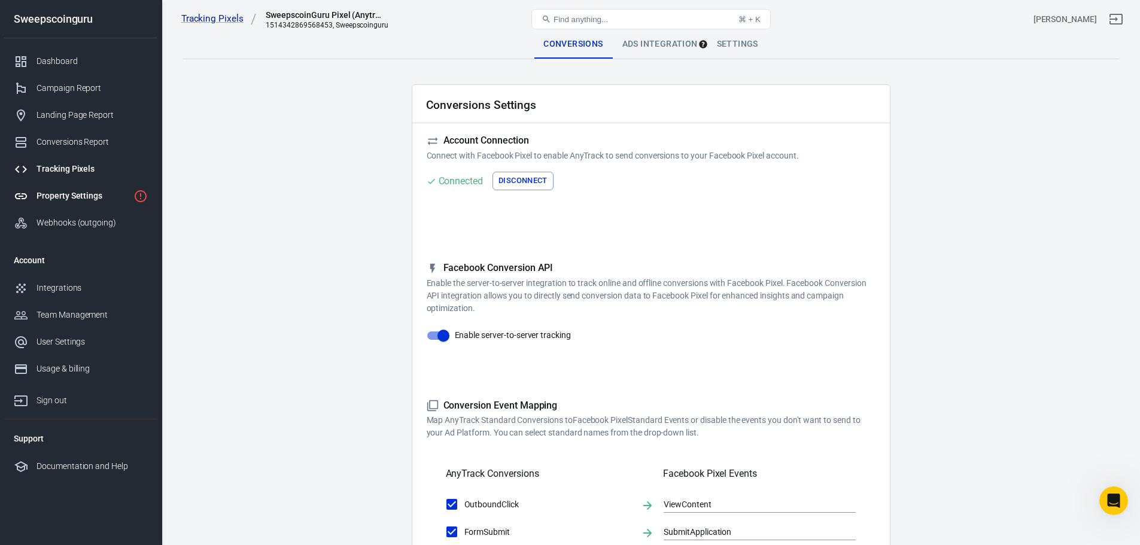
click at [71, 197] on div "Property Settings" at bounding box center [83, 196] width 92 height 13
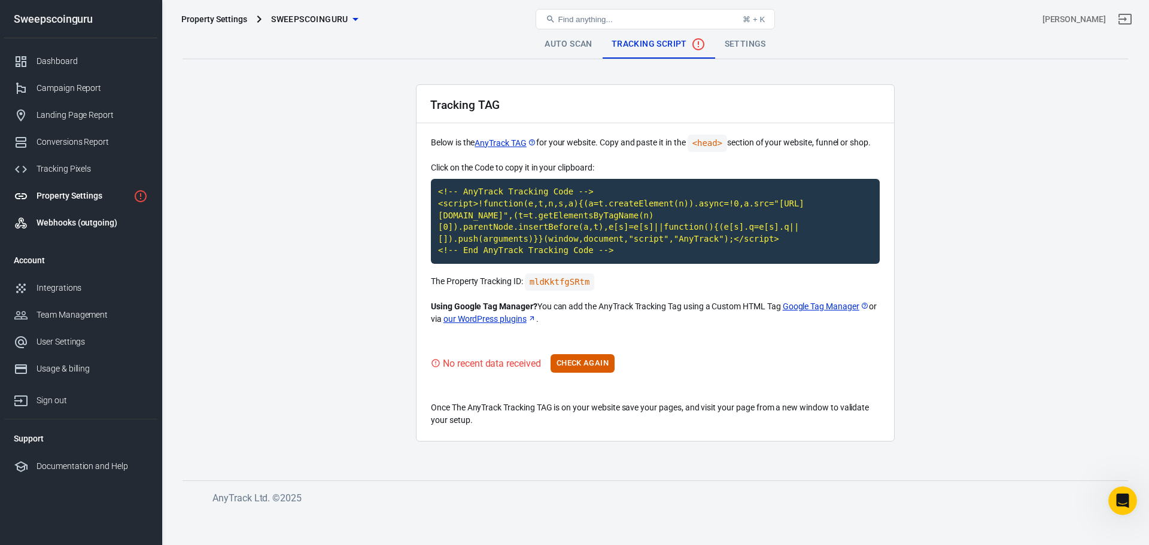
click at [64, 220] on div "Webhooks (outgoing)" at bounding box center [92, 223] width 111 height 13
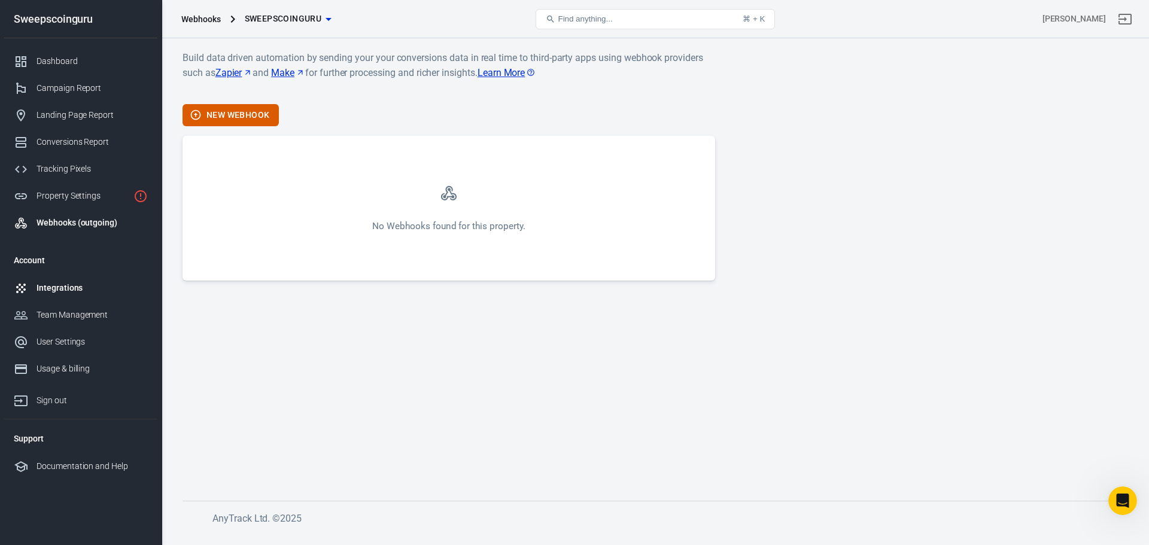
click at [44, 290] on div "Integrations" at bounding box center [92, 288] width 111 height 13
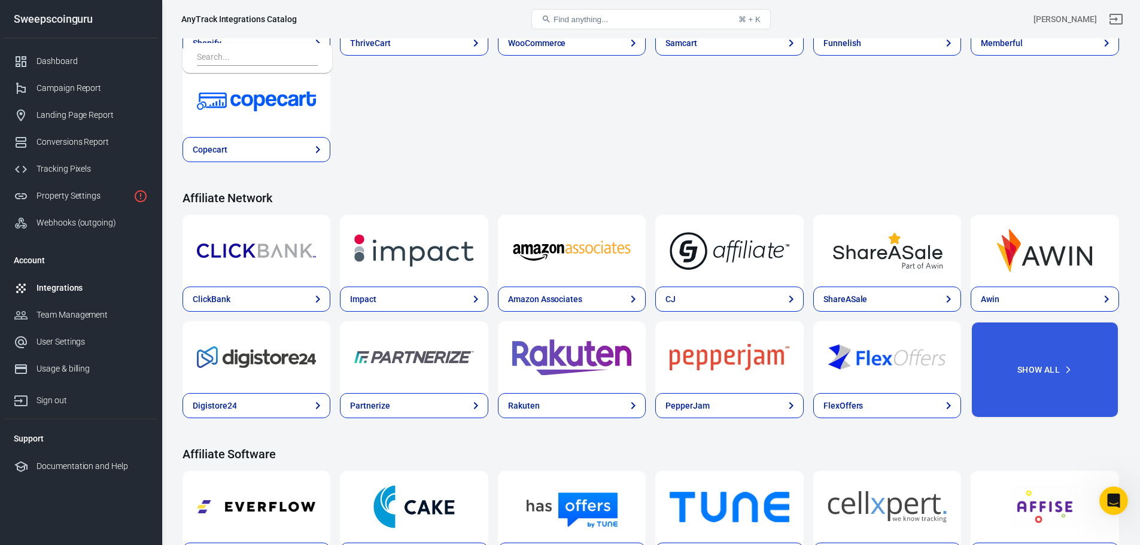
scroll to position [359, 0]
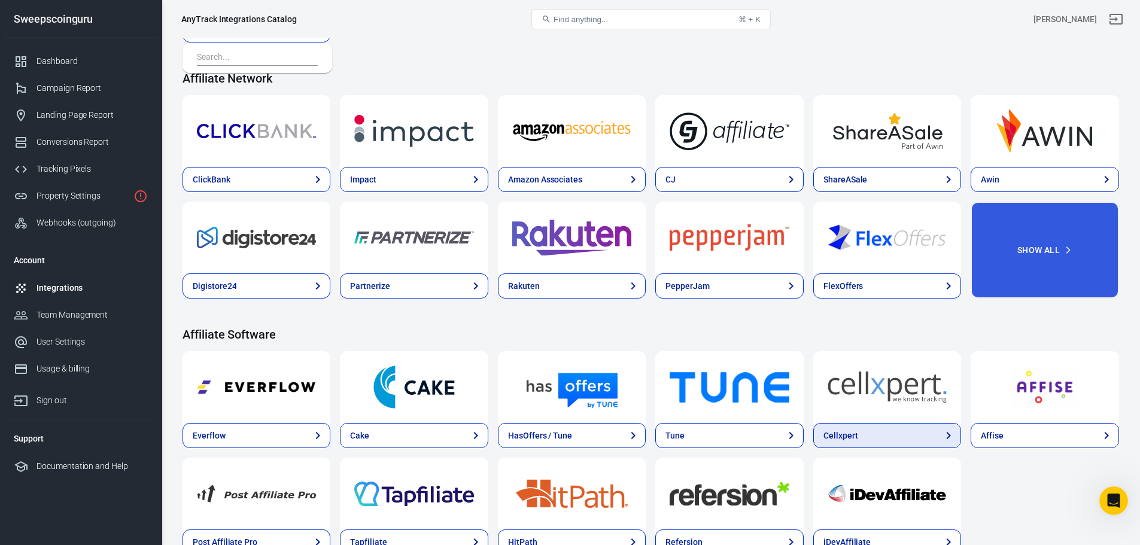
click at [844, 440] on div "Cellxpert" at bounding box center [840, 436] width 35 height 13
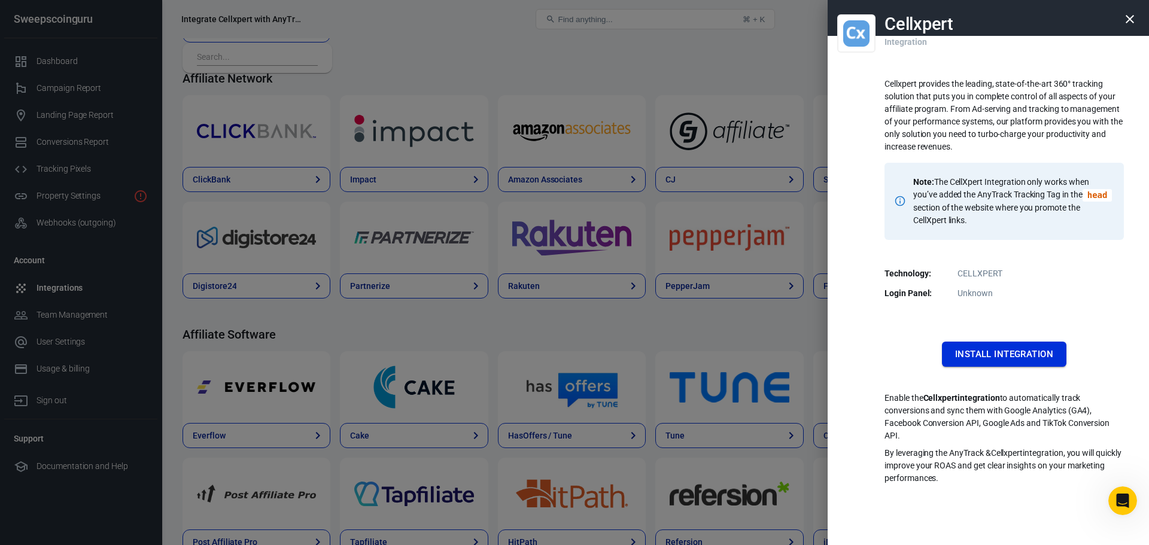
click at [1039, 357] on button "Install Integration" at bounding box center [1004, 354] width 124 height 25
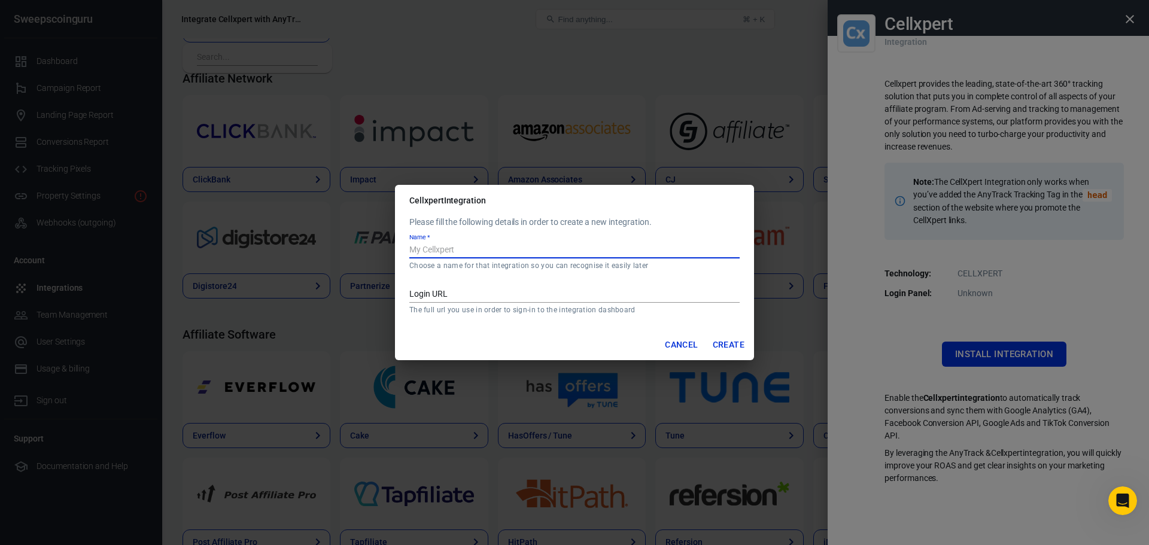
click at [502, 250] on input "Name   *" at bounding box center [574, 251] width 330 height 16
click at [437, 292] on input "Login URL" at bounding box center [574, 295] width 330 height 16
click at [450, 251] on input "Name   *" at bounding box center [574, 251] width 330 height 16
click at [680, 342] on button "Cancel" at bounding box center [681, 345] width 42 height 22
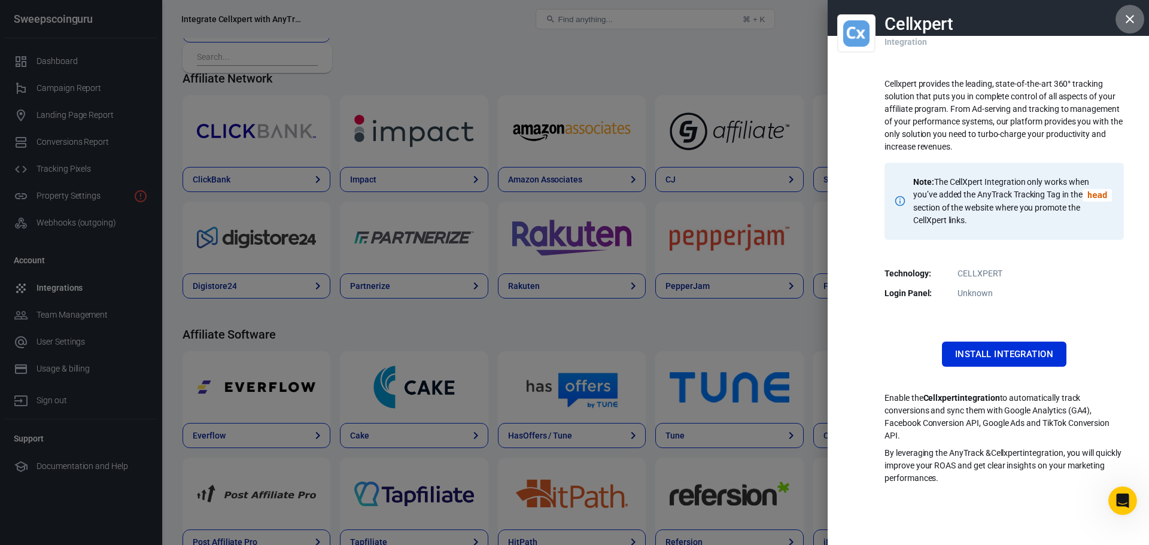
click at [1127, 17] on icon "button" at bounding box center [1130, 19] width 8 height 8
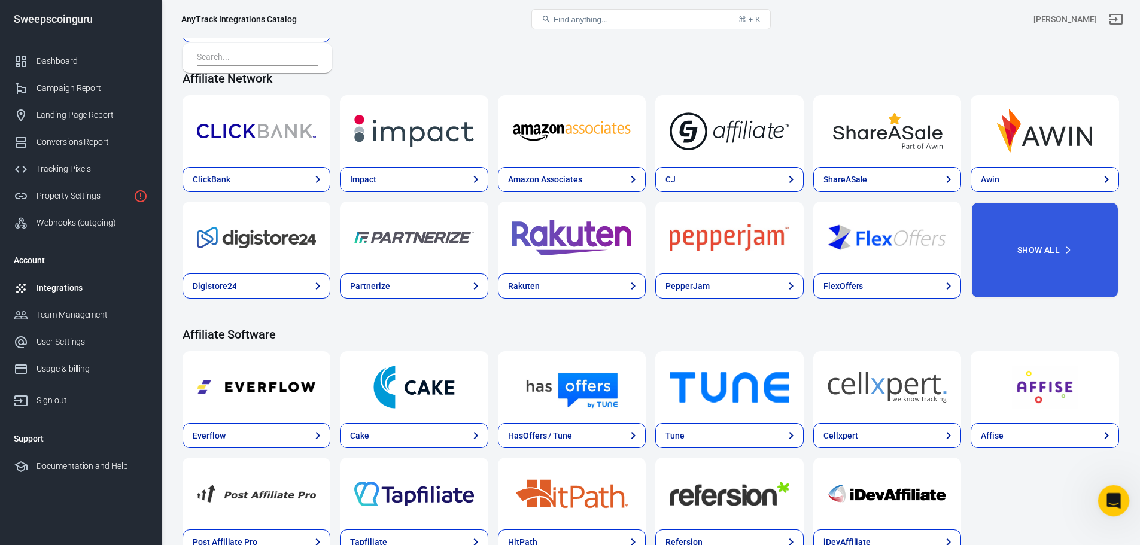
click at [1107, 506] on icon "Open Intercom Messenger" at bounding box center [1112, 499] width 20 height 20
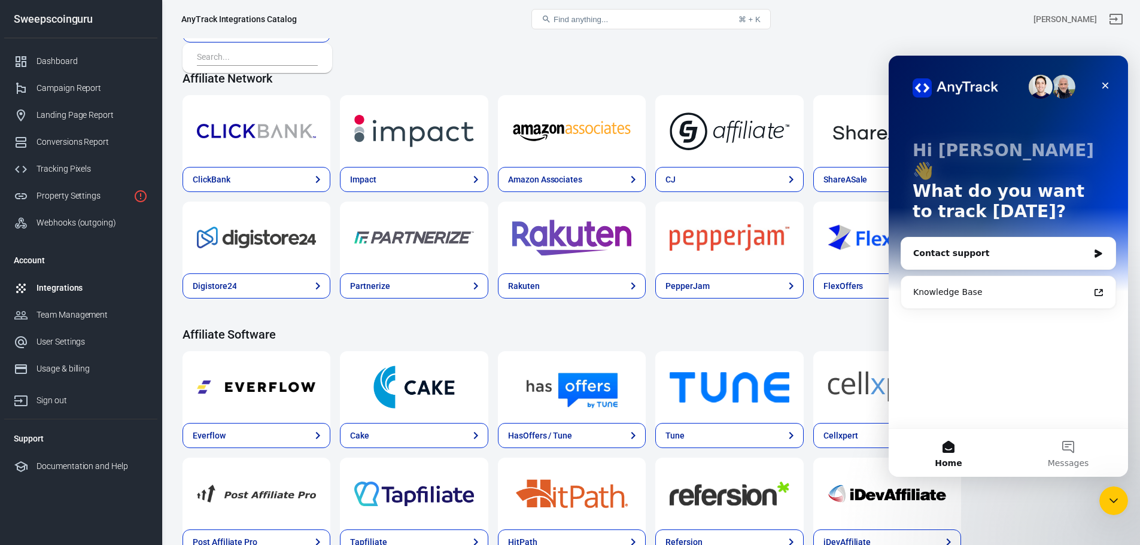
click at [963, 247] on div "Contact support" at bounding box center [1000, 253] width 175 height 13
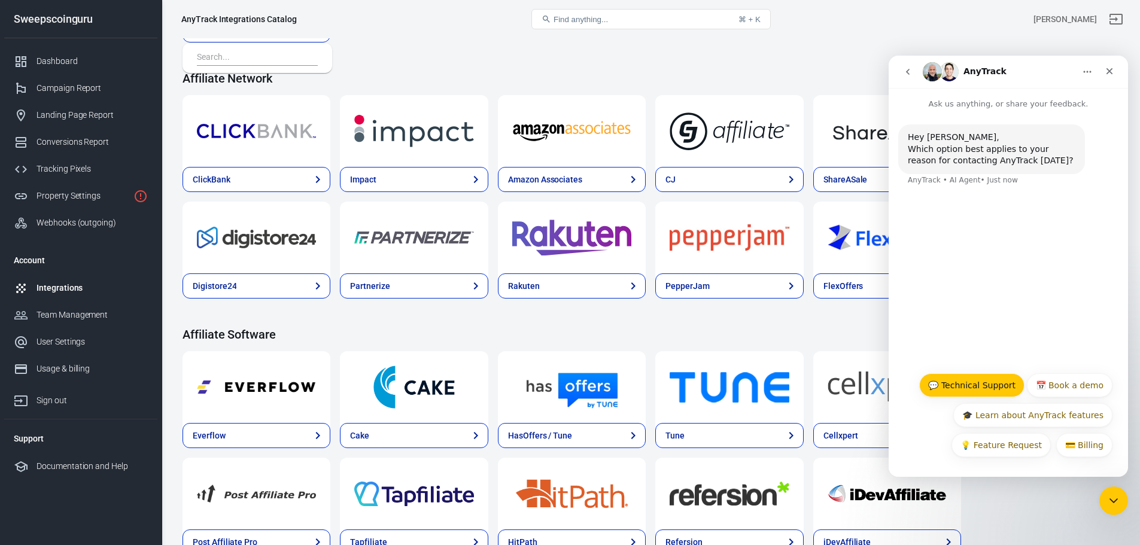
click at [995, 389] on button "💬 Technical Support" at bounding box center [971, 385] width 105 height 24
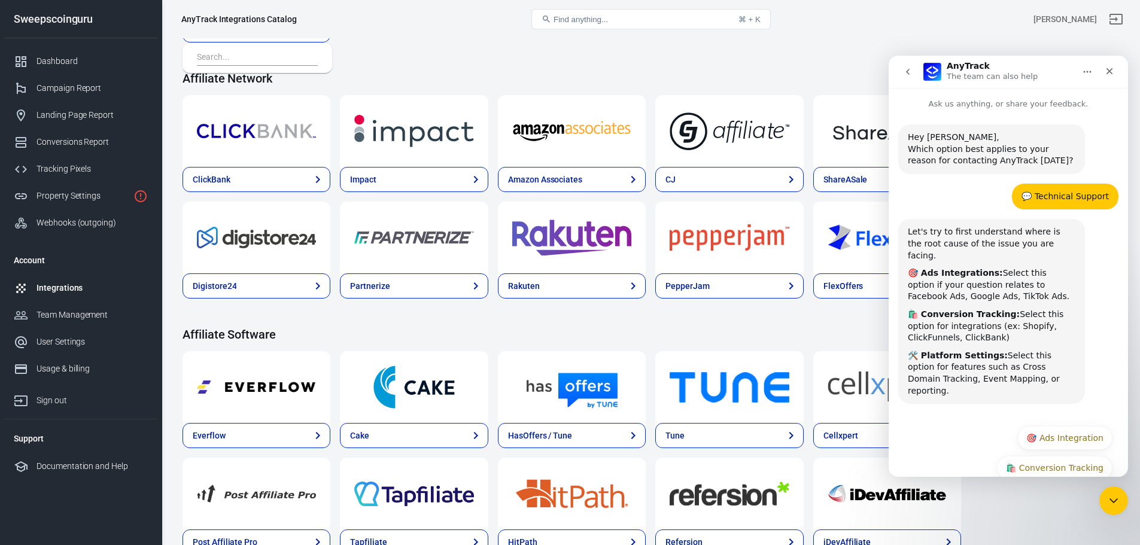
scroll to position [29, 0]
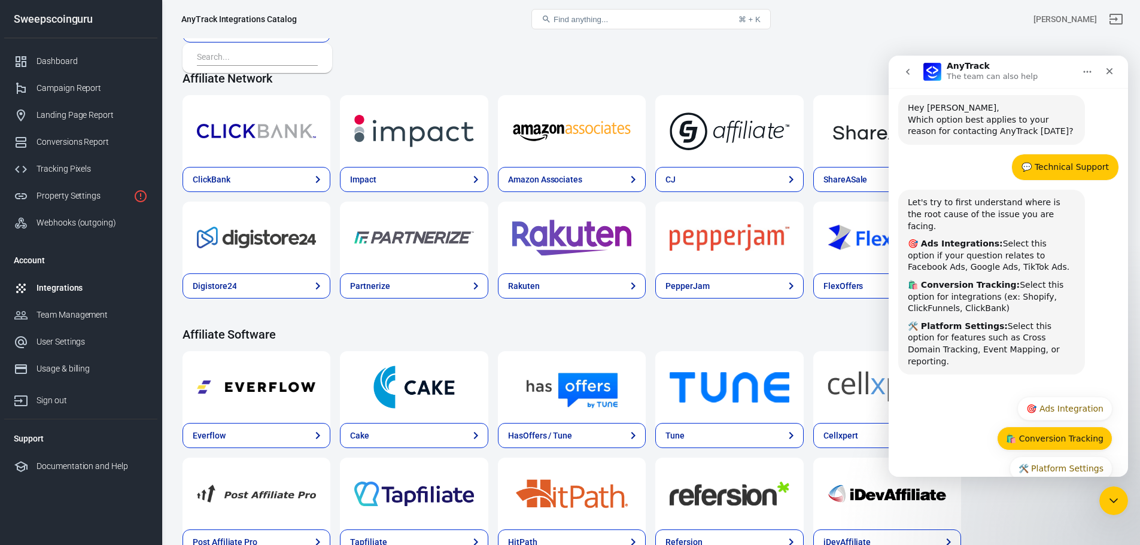
click at [1057, 427] on button "🛍️ Conversion Tracking" at bounding box center [1054, 439] width 115 height 24
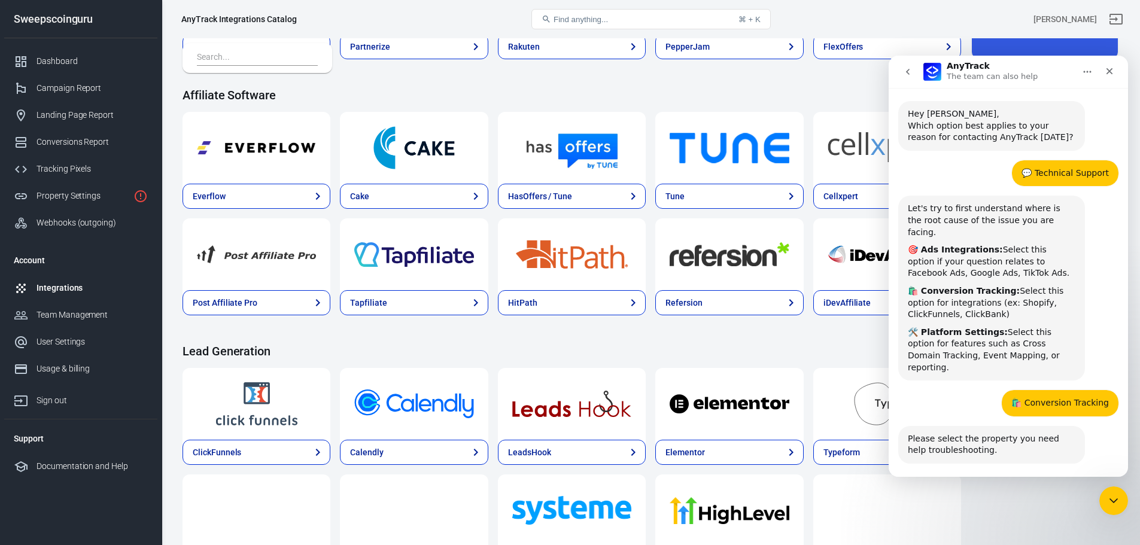
scroll to position [54, 0]
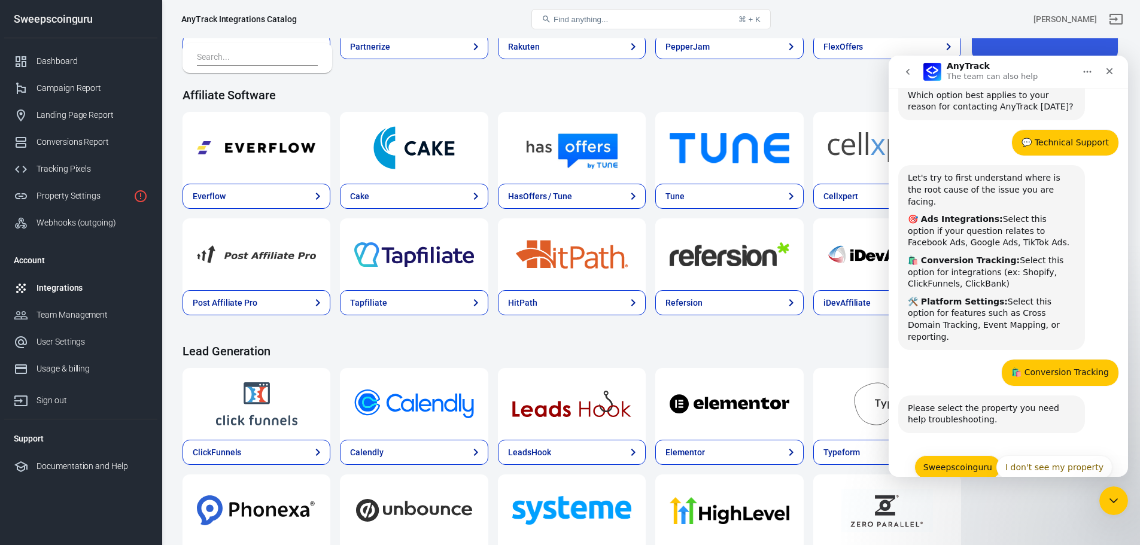
click at [953, 455] on button "Sweepscoinguru" at bounding box center [957, 467] width 87 height 24
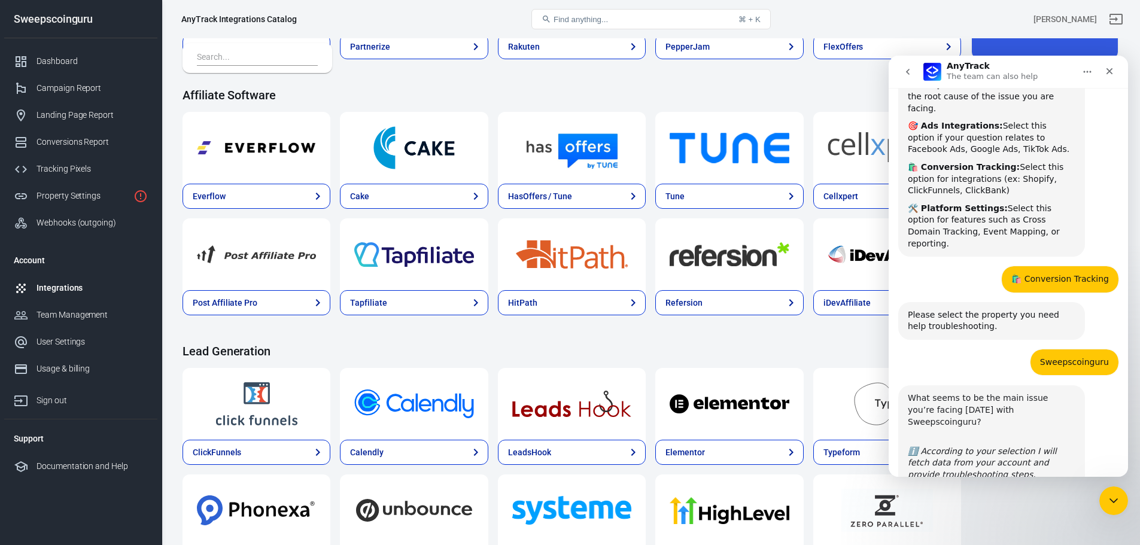
scroll to position [218, 0]
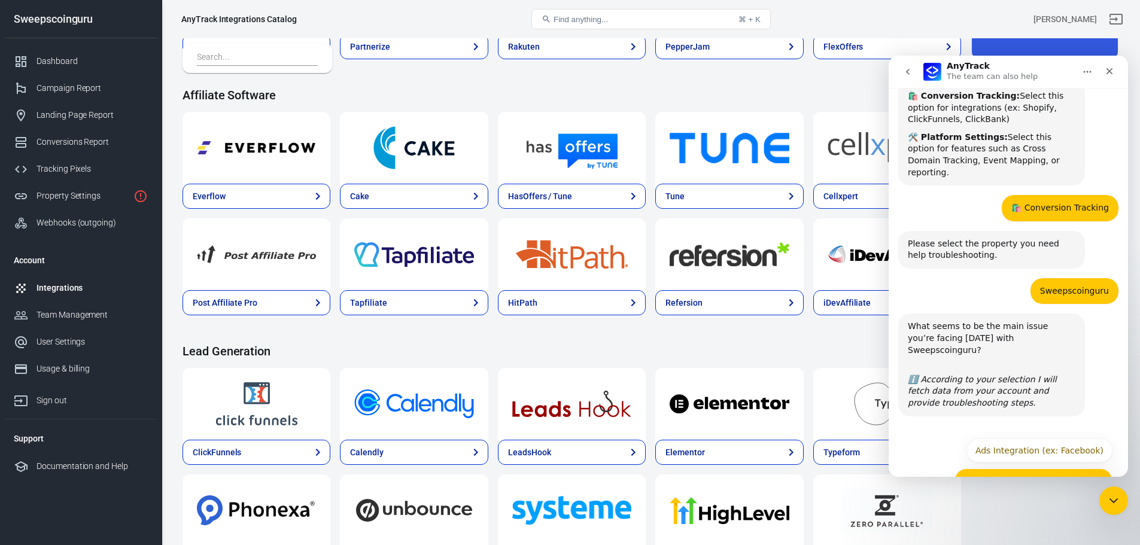
click at [1036, 469] on button "Conversion Tracking (ex: Shopify)" at bounding box center [1033, 481] width 159 height 24
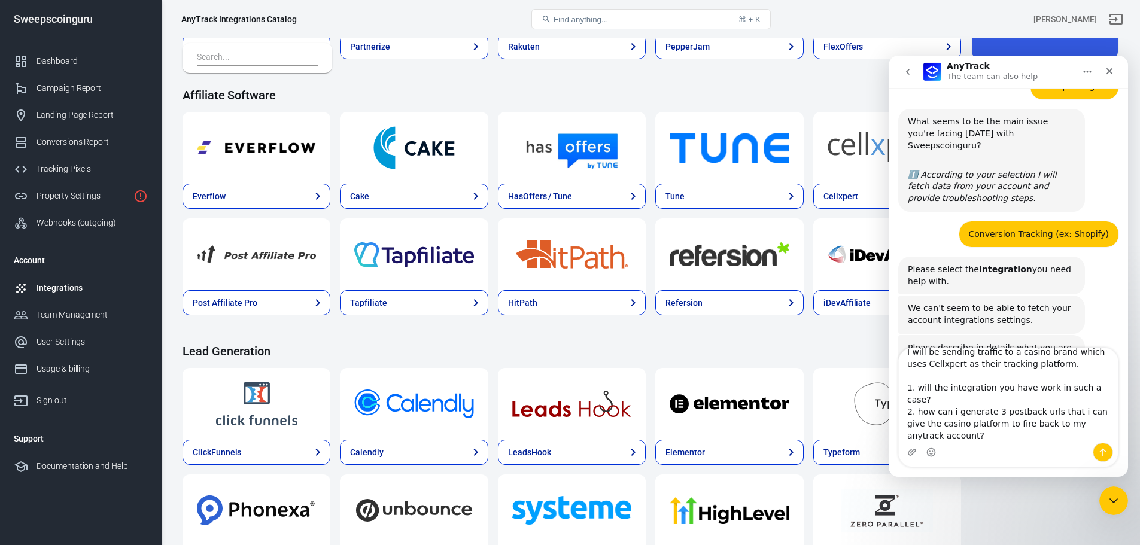
scroll to position [435, 0]
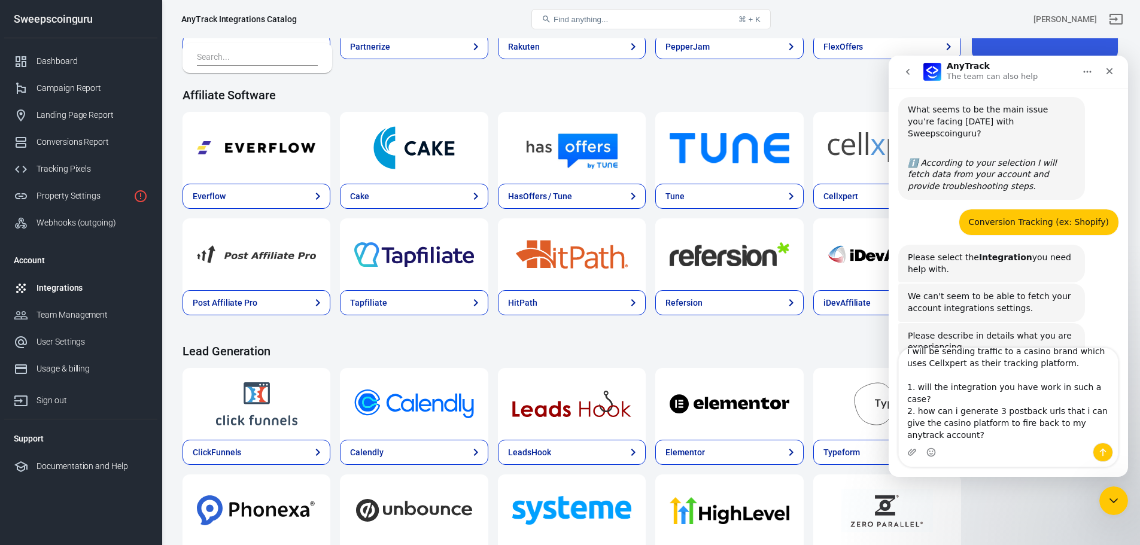
type textarea "I will be sending traffic to a casino brand which uses Cellxpert as their track…"
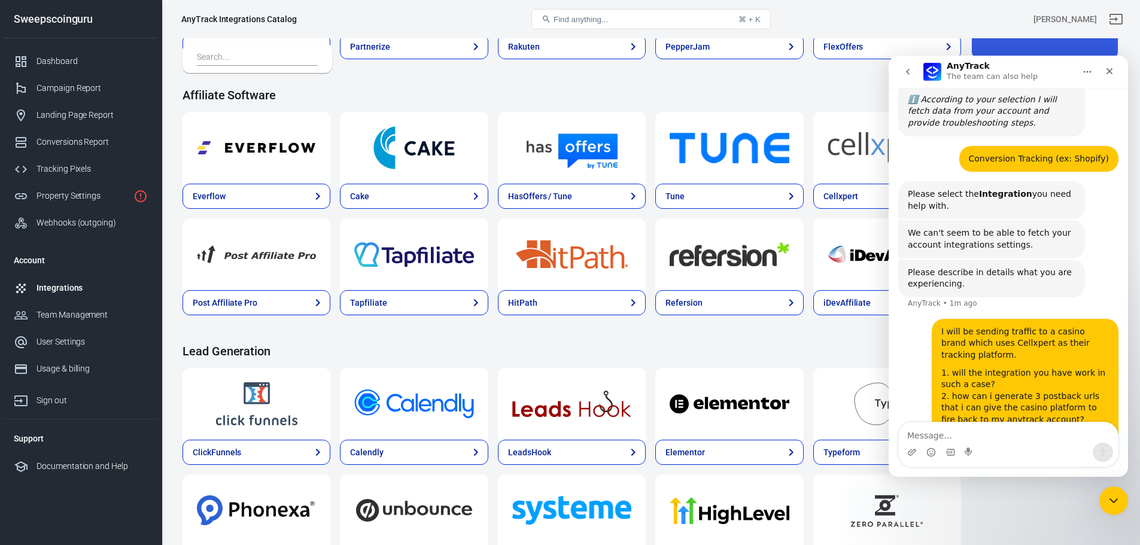
scroll to position [537, 0]
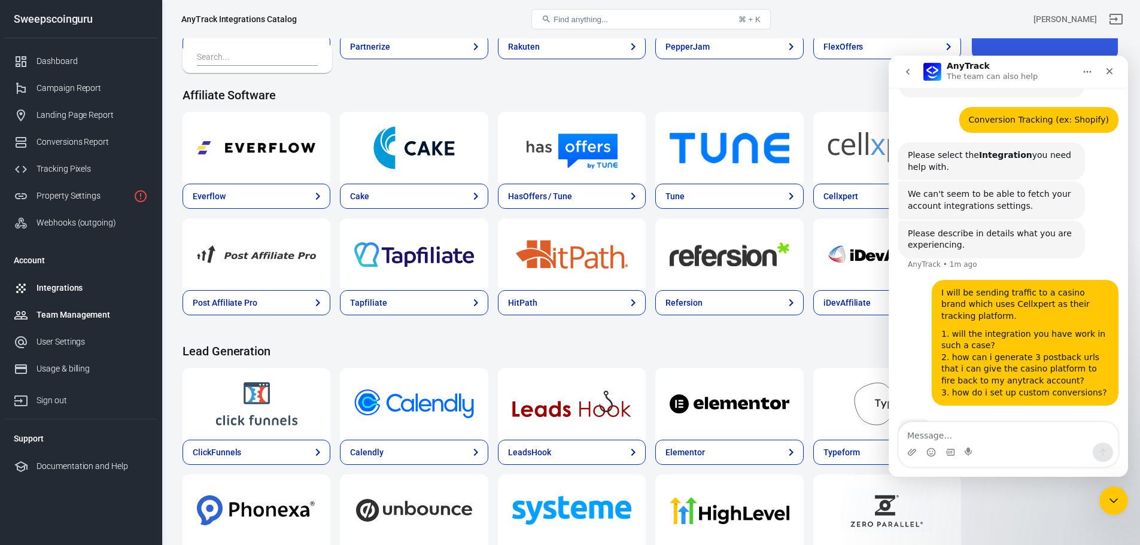
click at [86, 316] on div "Team Management" at bounding box center [92, 315] width 111 height 13
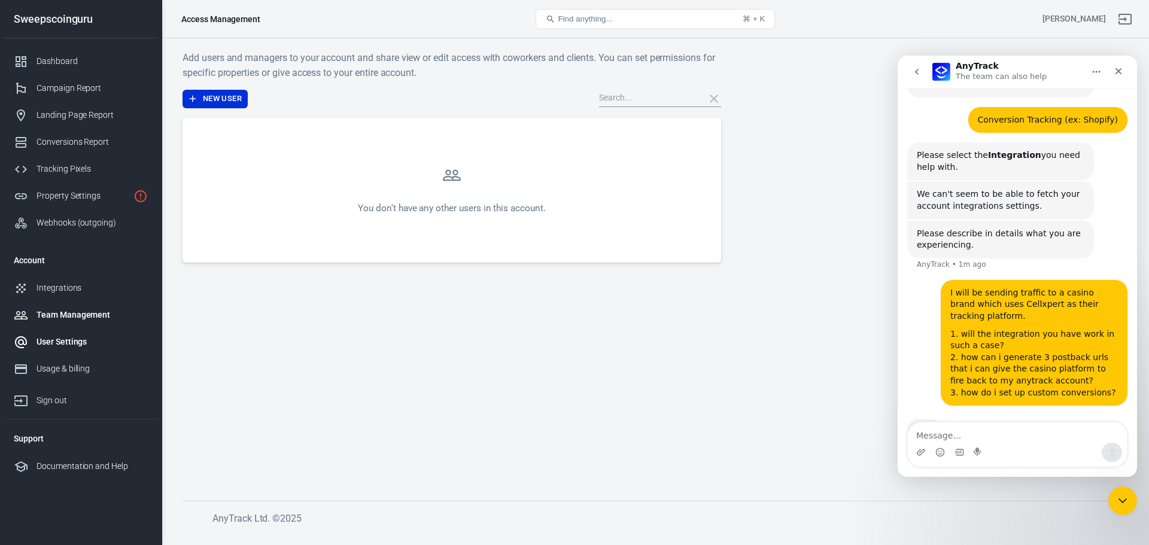
click at [81, 339] on div "User Settings" at bounding box center [92, 342] width 111 height 13
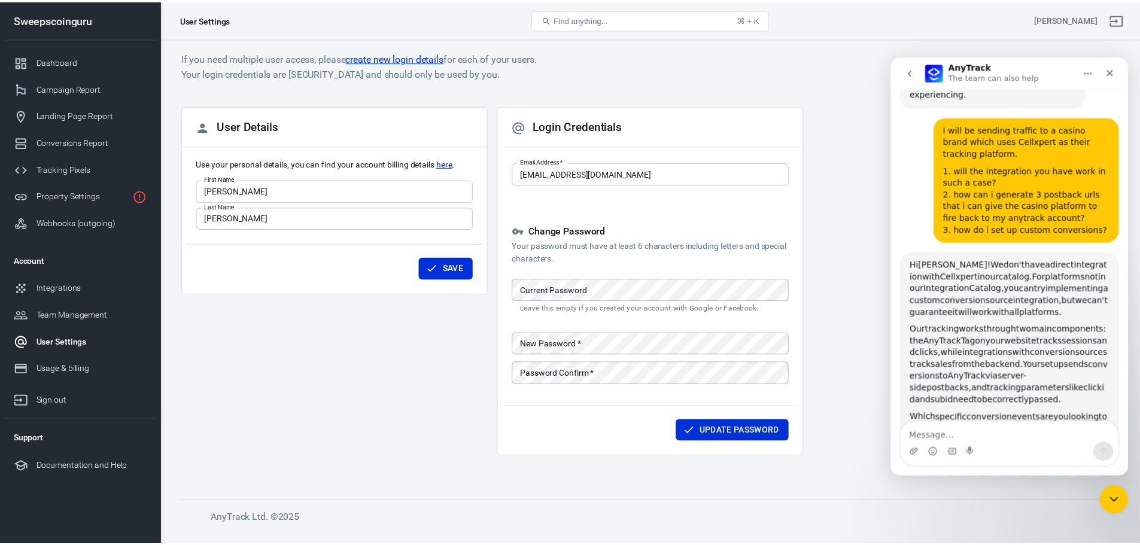
scroll to position [698, 0]
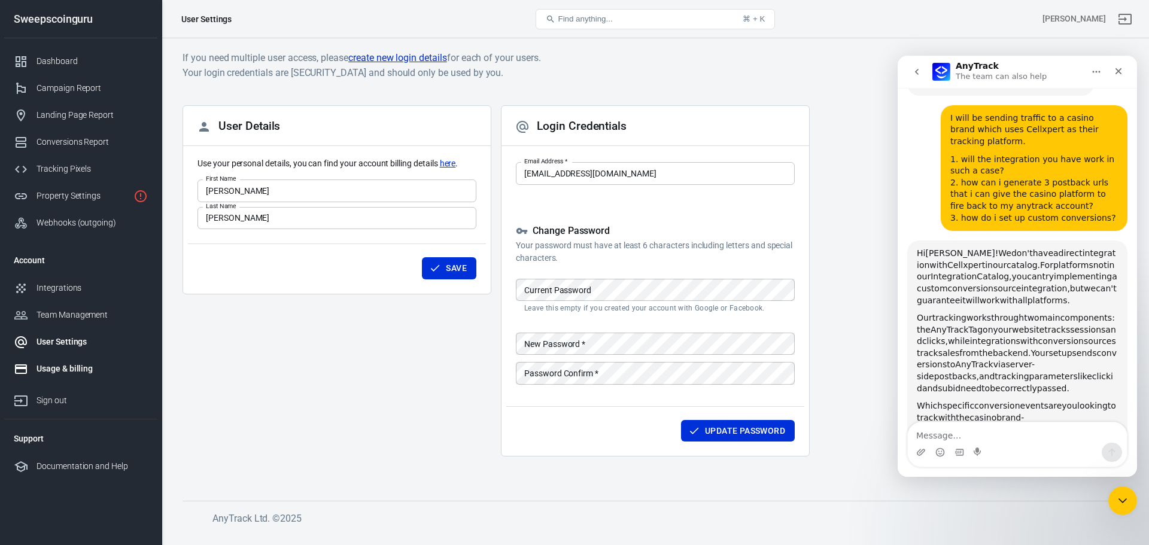
click at [75, 370] on div "Usage & billing" at bounding box center [92, 369] width 111 height 13
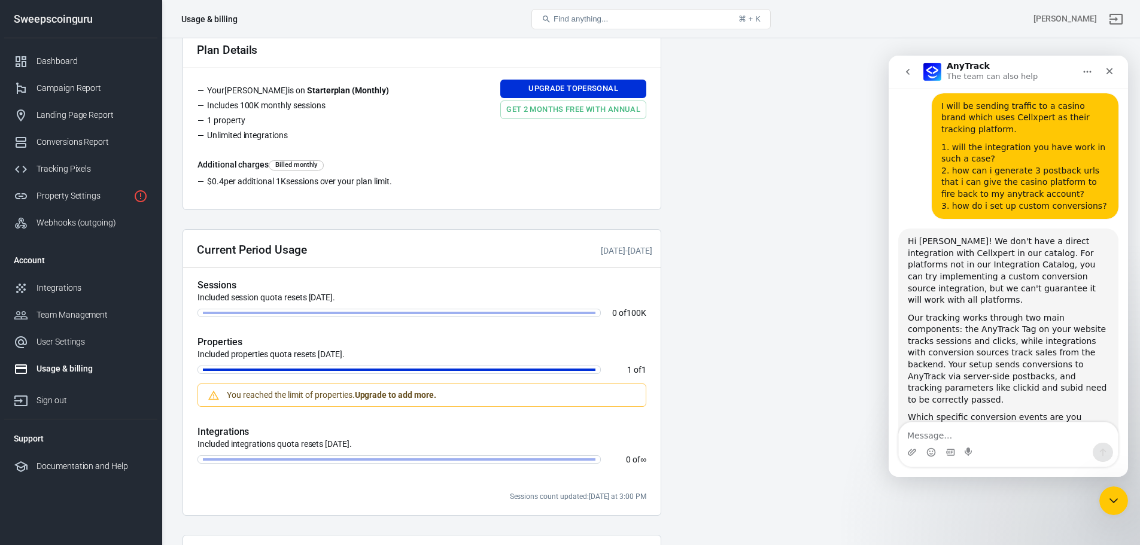
scroll to position [324, 0]
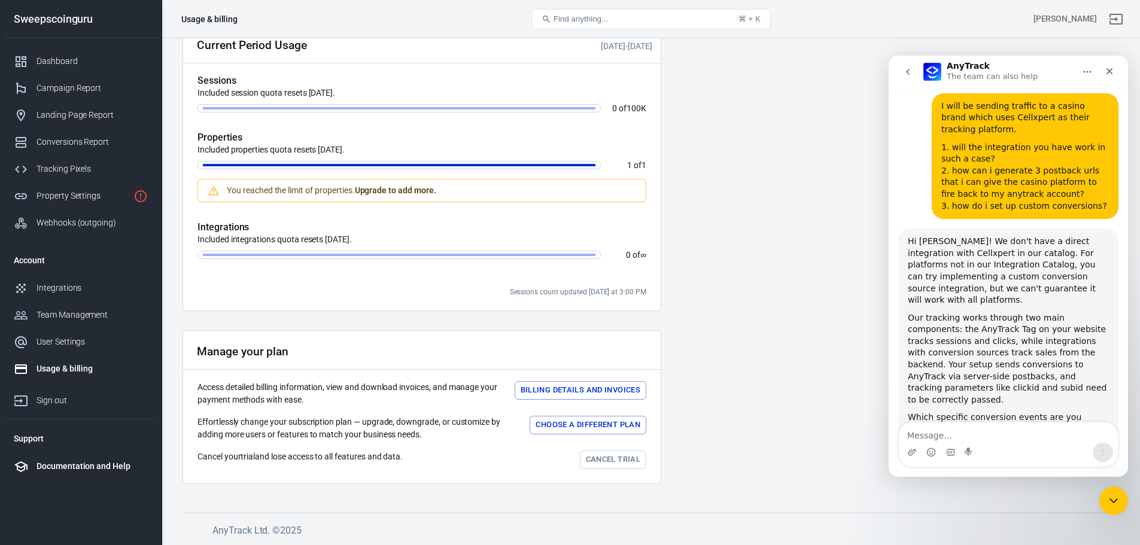
drag, startPoint x: 80, startPoint y: 464, endPoint x: 55, endPoint y: 469, distance: 24.9
click at [56, 467] on div "Documentation and Help" at bounding box center [92, 466] width 111 height 13
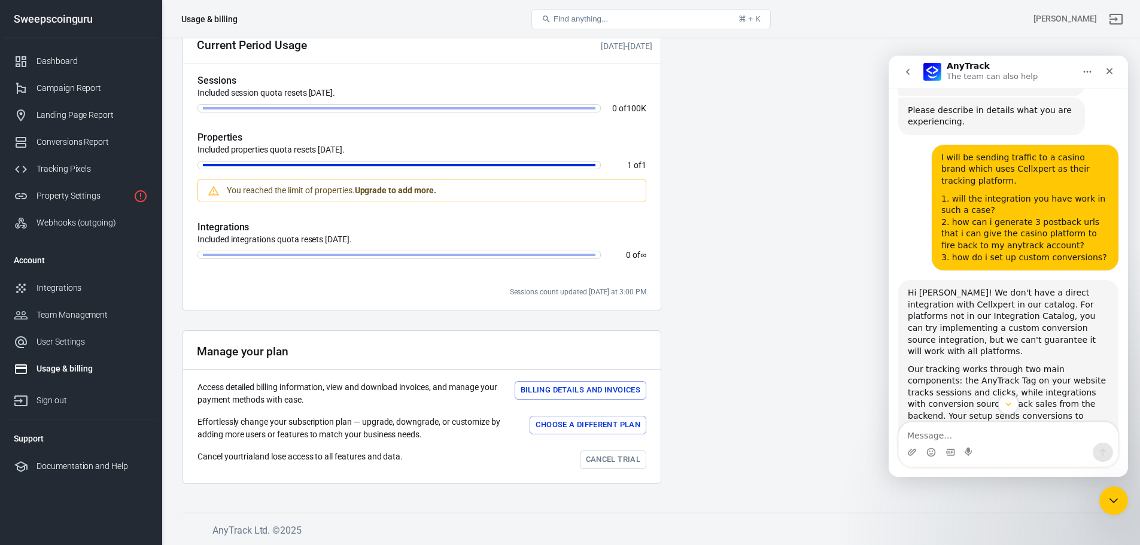
scroll to position [710, 0]
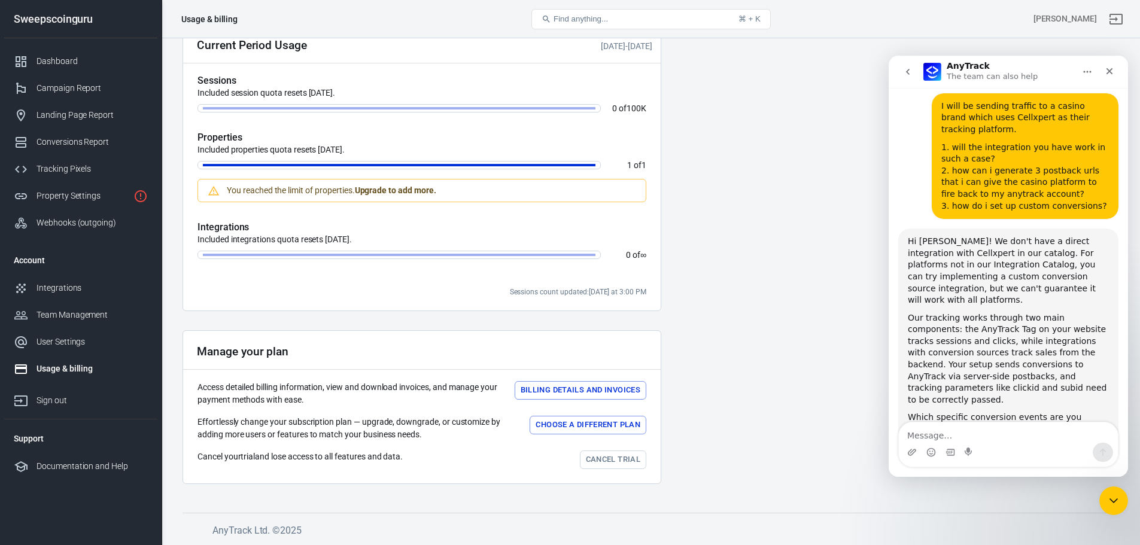
click at [1017, 443] on div "Intercom messenger" at bounding box center [1008, 452] width 219 height 19
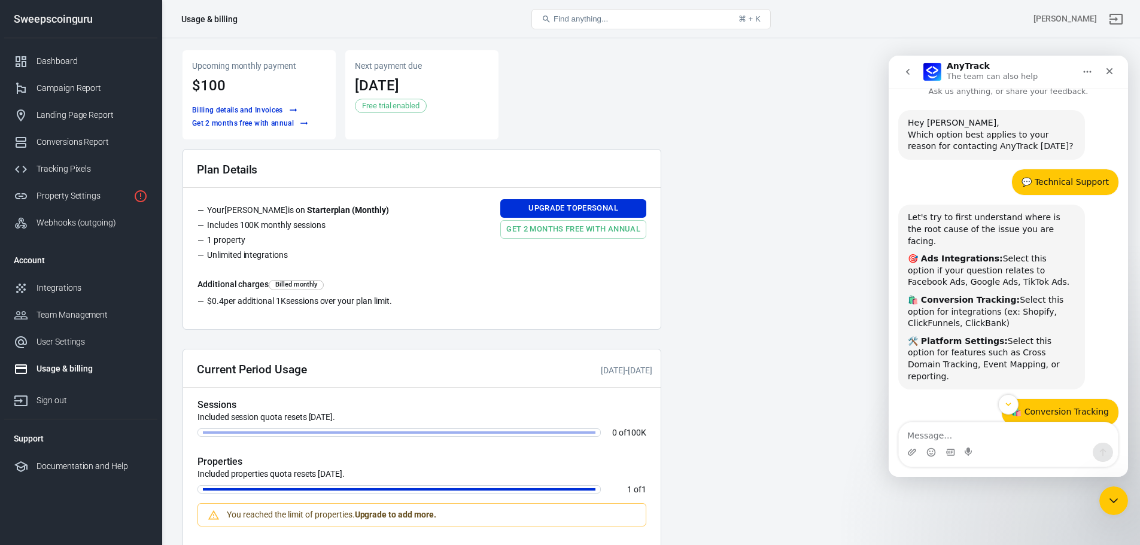
scroll to position [0, 0]
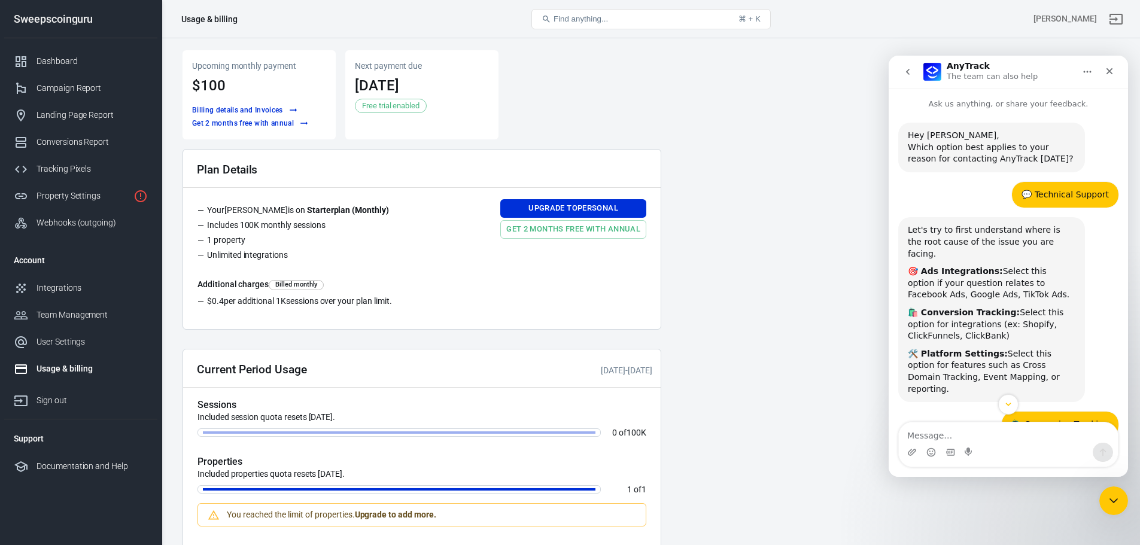
click at [1084, 74] on icon "Home" at bounding box center [1087, 72] width 10 height 10
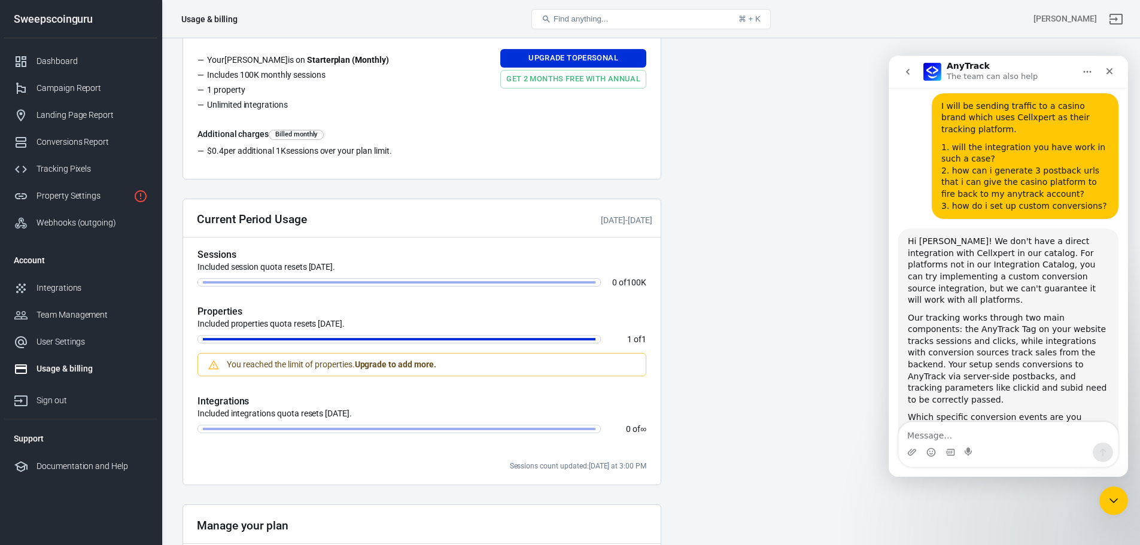
scroll to position [324, 0]
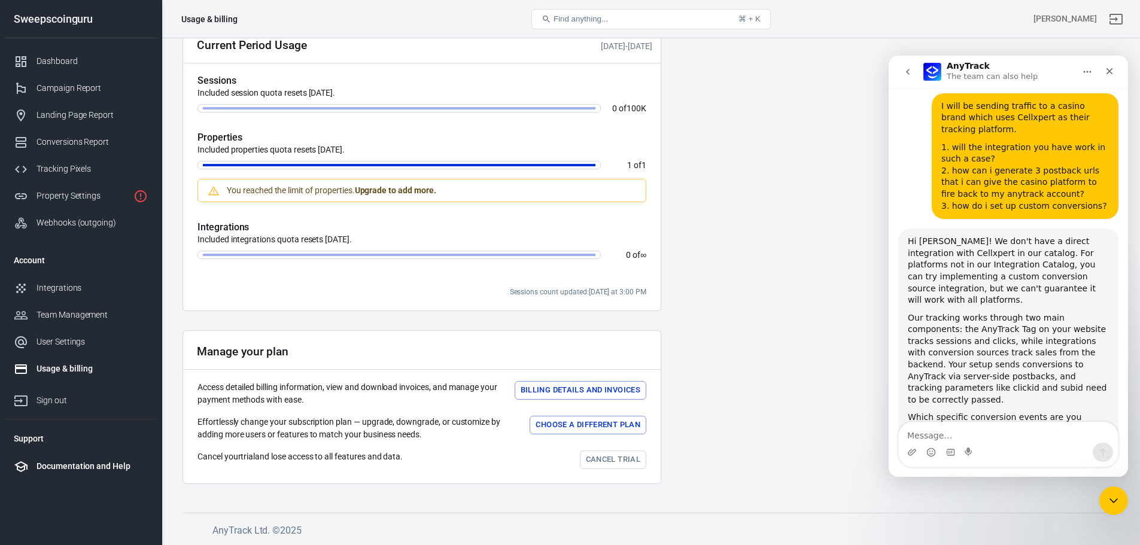
click at [115, 468] on div "Documentation and Help" at bounding box center [92, 466] width 111 height 13
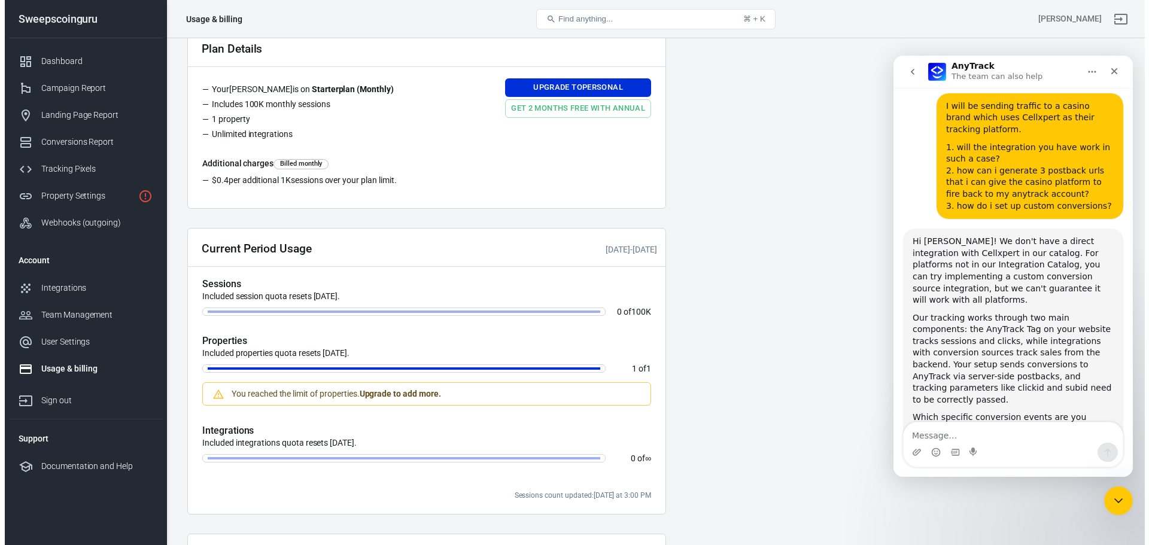
scroll to position [0, 0]
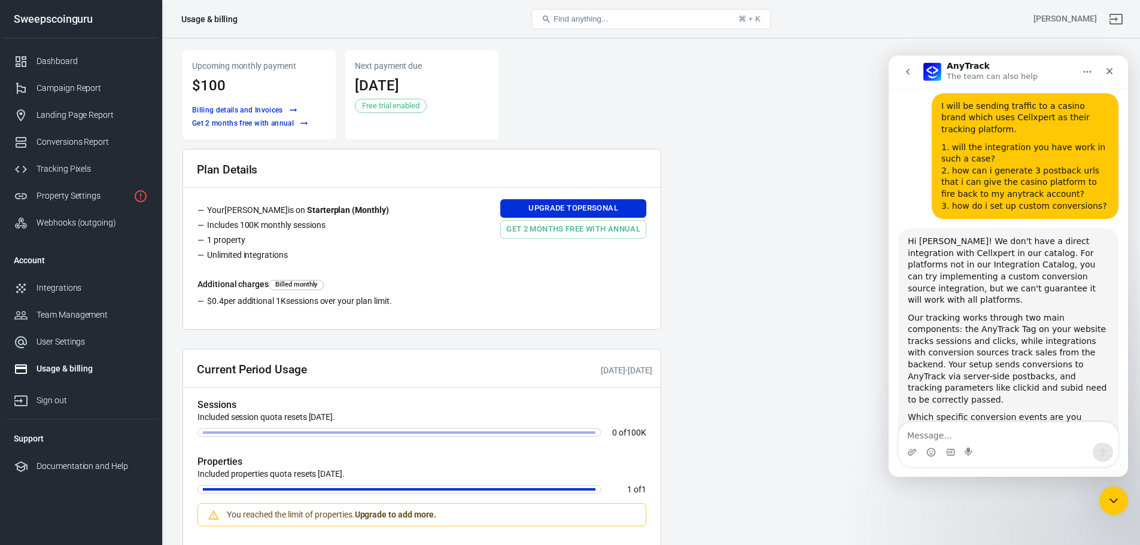
click at [588, 25] on button "Find anything... ⌘ + K" at bounding box center [650, 19] width 239 height 20
click at [591, 18] on span "Find anything..." at bounding box center [580, 18] width 54 height 9
click at [78, 145] on div "Conversions Report" at bounding box center [92, 142] width 111 height 13
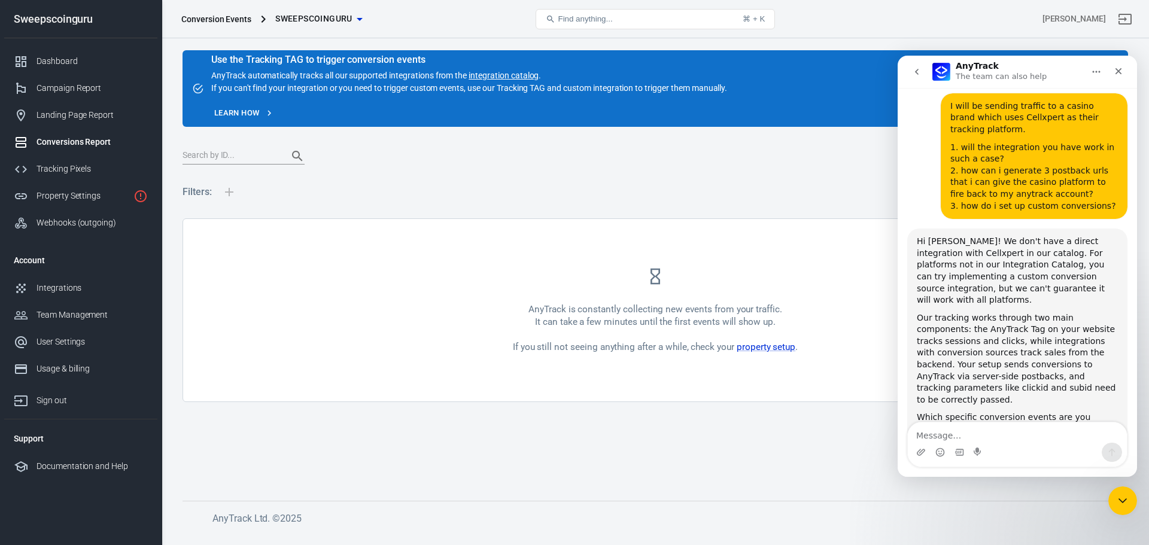
click at [251, 151] on input "text" at bounding box center [231, 156] width 96 height 16
click at [1123, 73] on icon "Close" at bounding box center [1119, 71] width 10 height 10
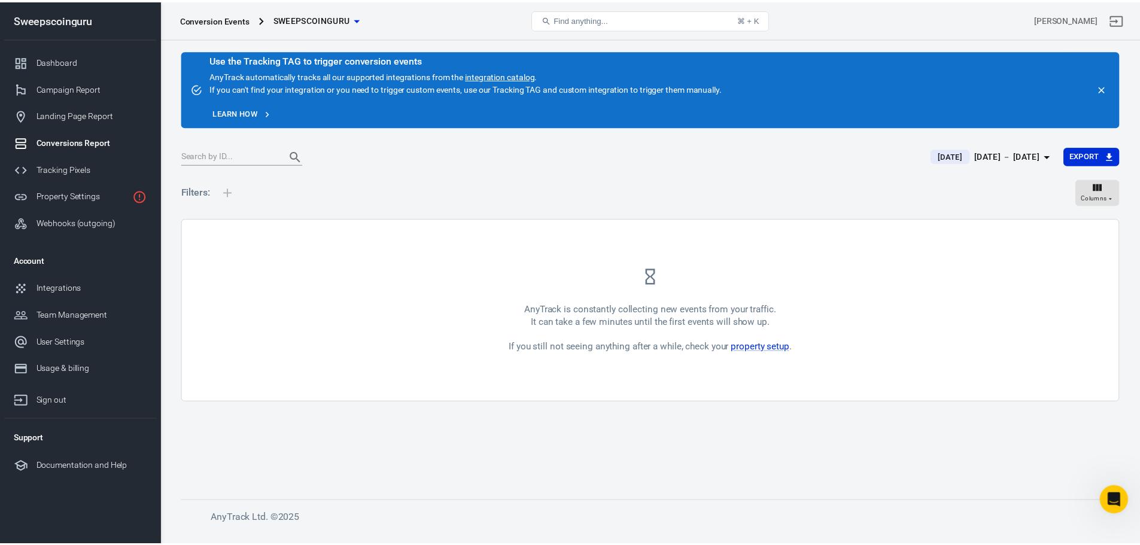
scroll to position [710, 0]
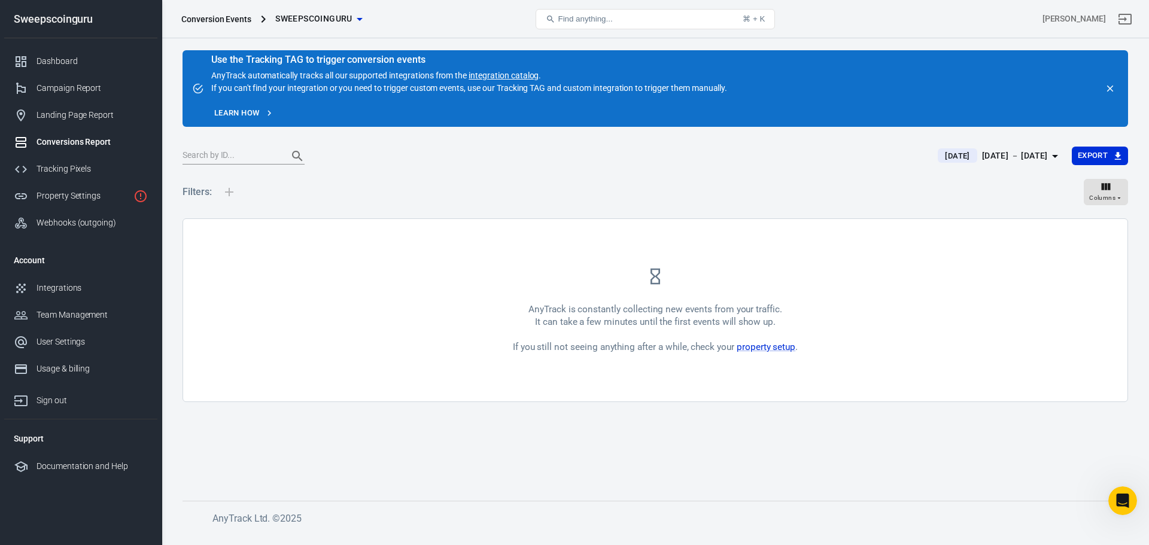
click at [1110, 89] on icon "close" at bounding box center [1110, 89] width 7 height 7
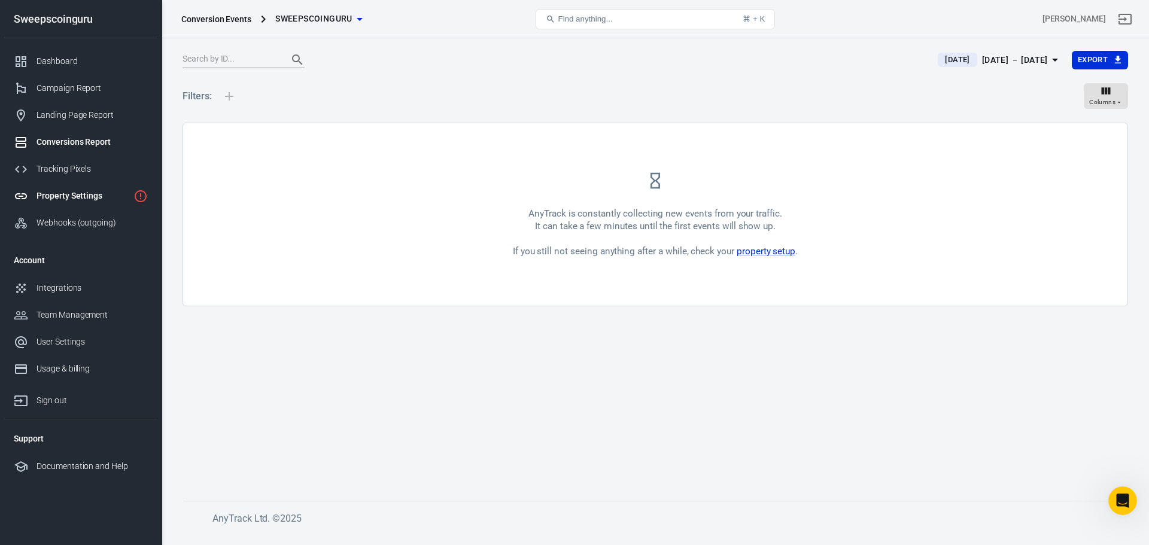
click at [45, 193] on div "Property Settings" at bounding box center [83, 196] width 92 height 13
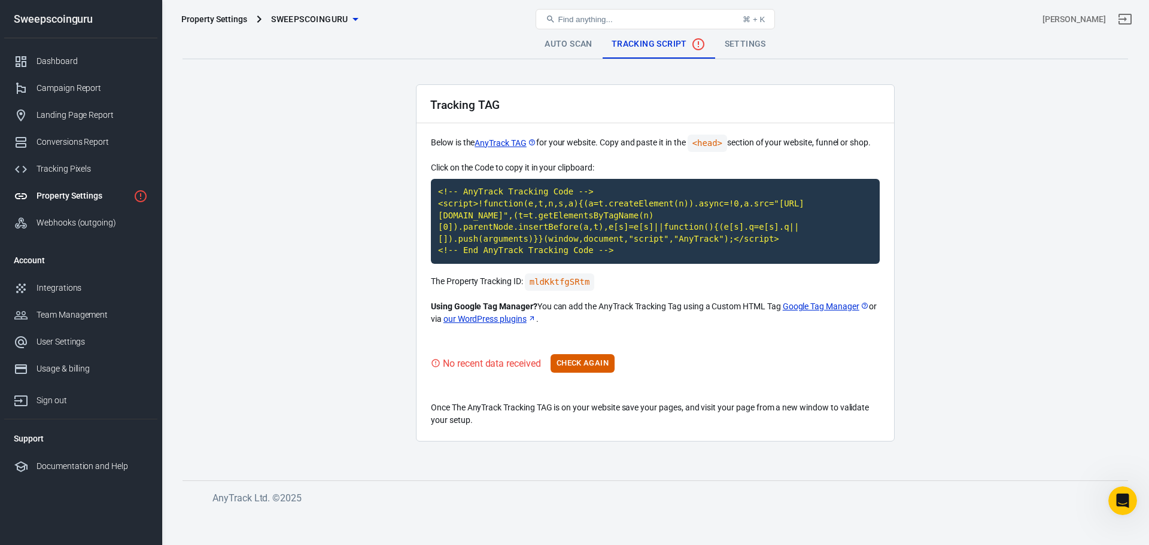
click at [519, 321] on link "our WordPress plugins" at bounding box center [489, 319] width 93 height 13
click at [592, 368] on button "Check Again" at bounding box center [583, 363] width 64 height 19
click at [592, 368] on div "No recent data received Check Again" at bounding box center [655, 363] width 449 height 19
click at [592, 368] on button "Check Again" at bounding box center [583, 363] width 64 height 19
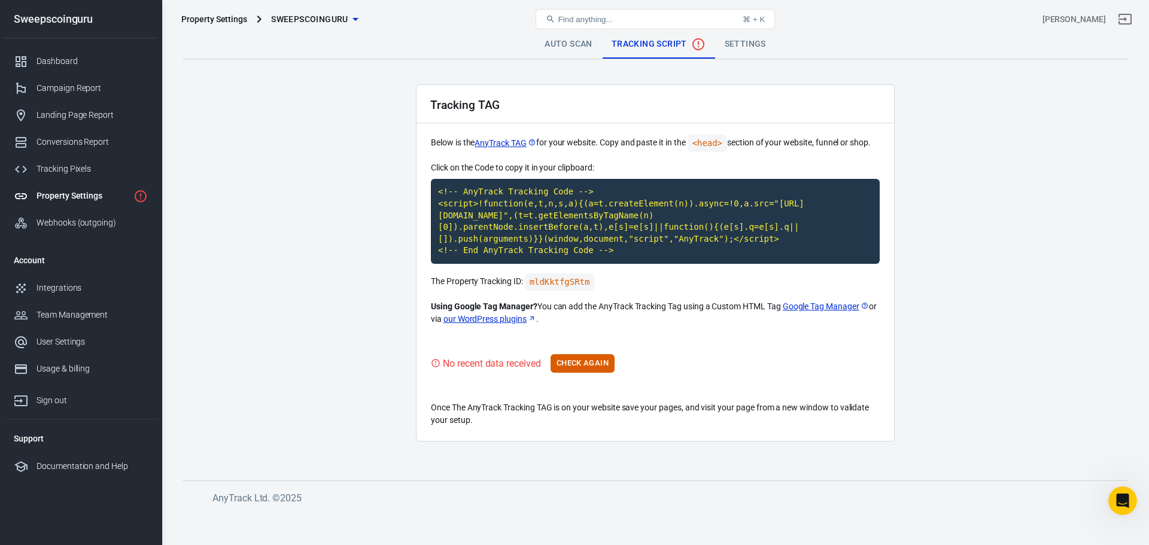
click at [747, 45] on link "Settings" at bounding box center [745, 44] width 60 height 29
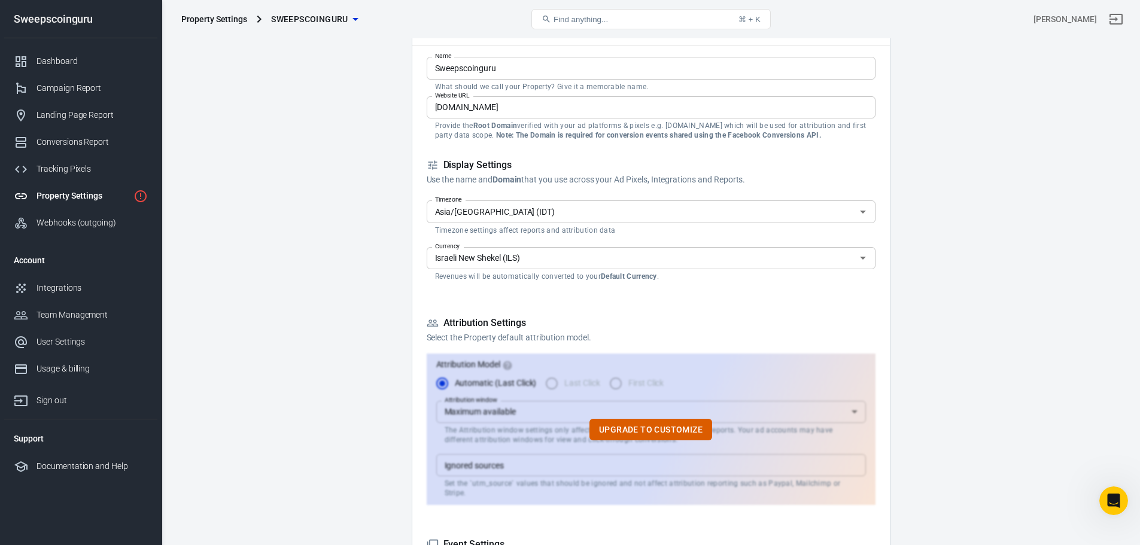
scroll to position [120, 0]
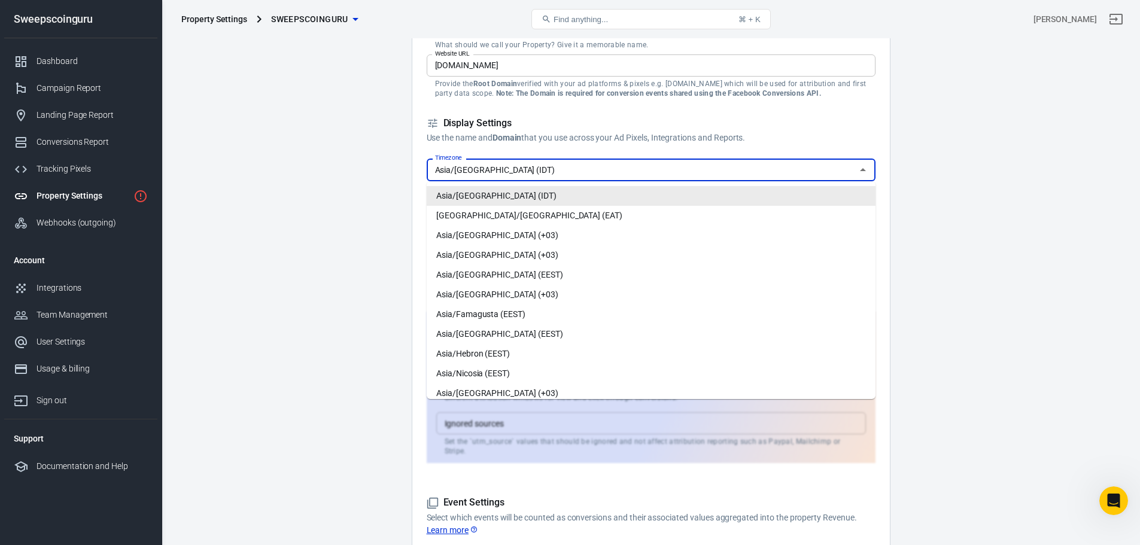
click at [681, 175] on input "Asia/[GEOGRAPHIC_DATA] (IDT)" at bounding box center [641, 169] width 422 height 15
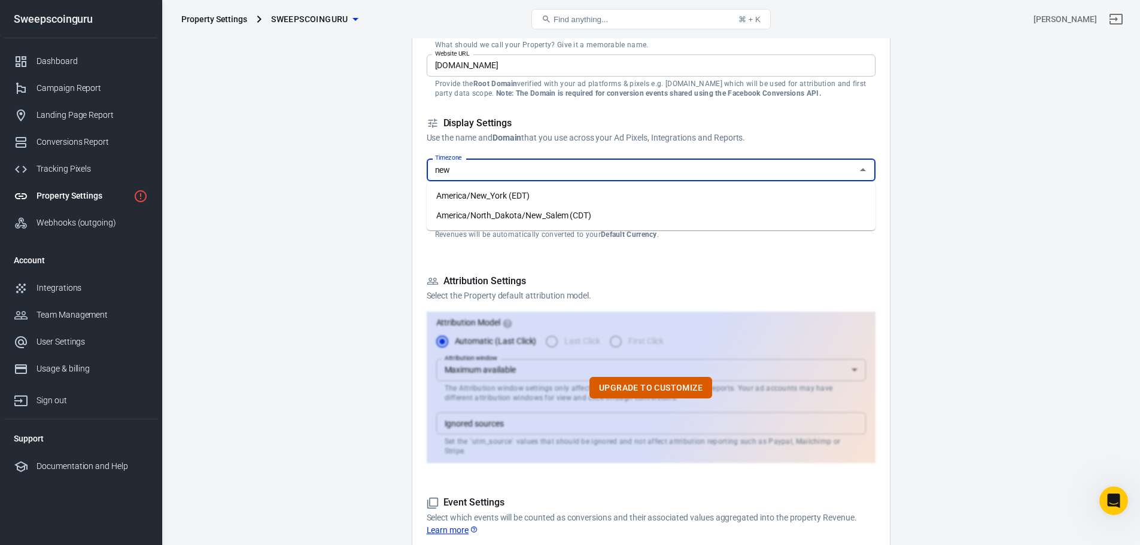
click at [670, 194] on li "America/New_York (EDT)" at bounding box center [651, 196] width 449 height 20
type input "America/New_York (EDT)"
click at [650, 215] on input "Israeli New Shekel (ILS)" at bounding box center [641, 216] width 422 height 15
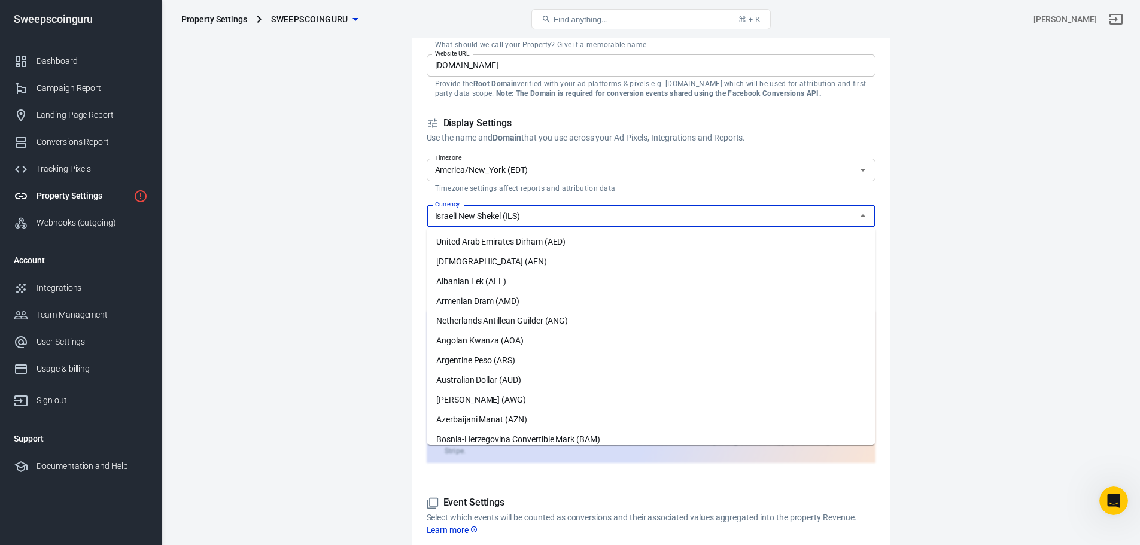
scroll to position [1070, 0]
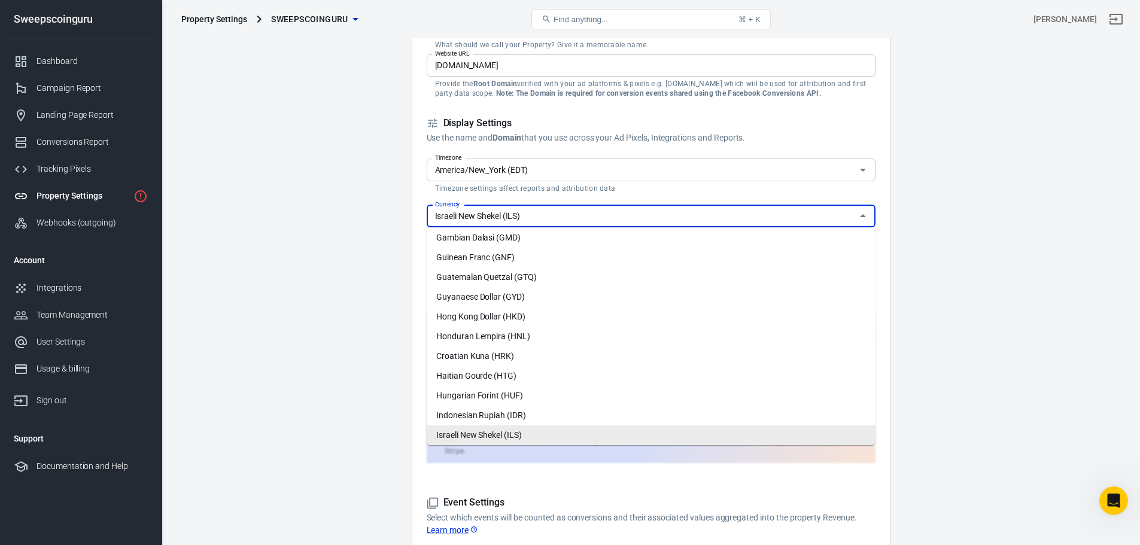
click at [650, 215] on input "Israeli New Shekel (ILS)" at bounding box center [641, 216] width 422 height 15
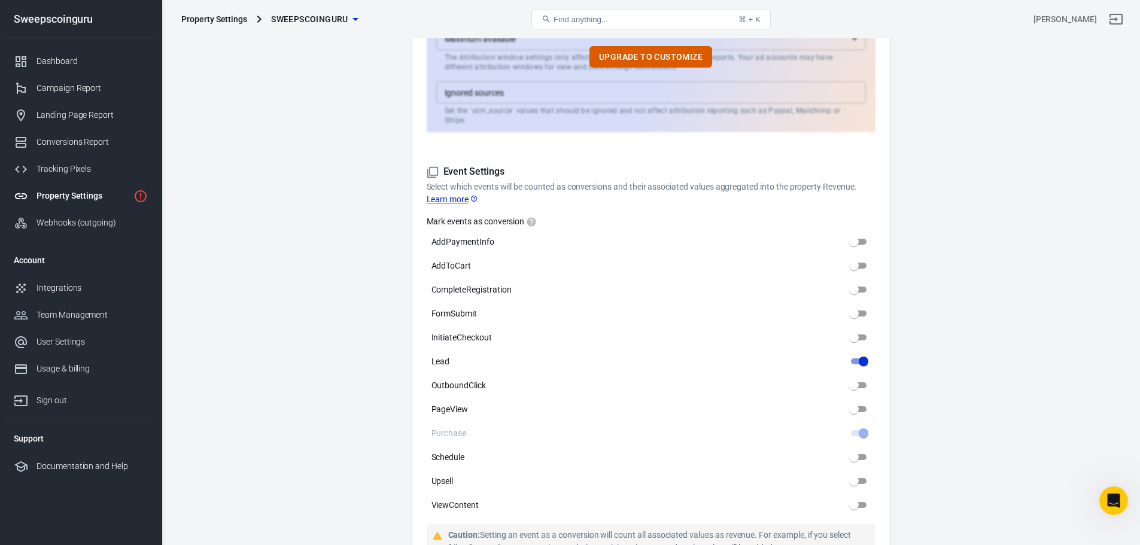
scroll to position [479, 0]
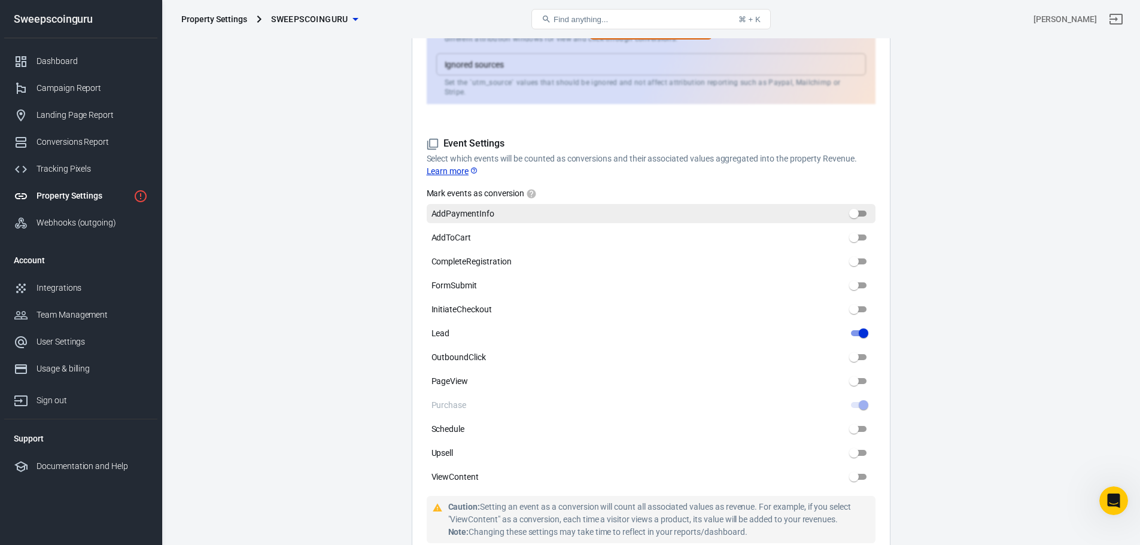
click at [853, 206] on input "AddPaymentInfo" at bounding box center [853, 213] width 43 height 14
checkbox input "true"
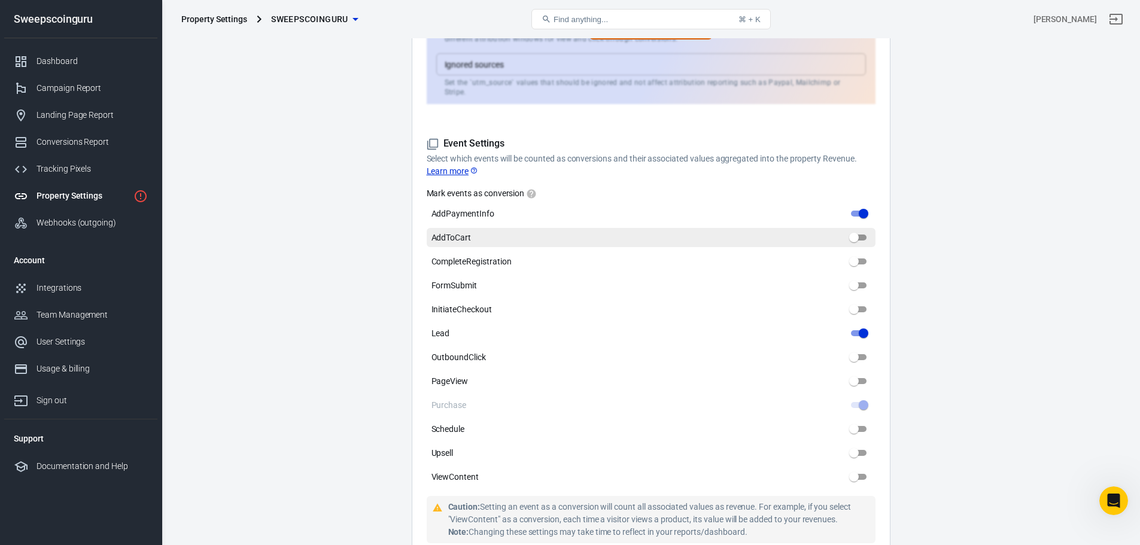
click at [857, 230] on input "AddToCart" at bounding box center [853, 237] width 43 height 14
checkbox input "true"
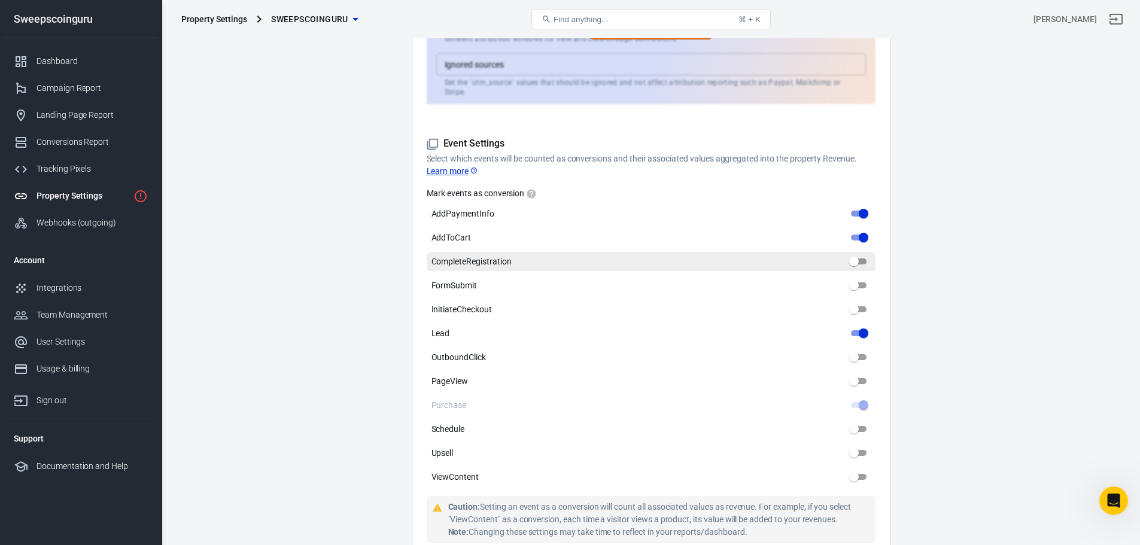
click at [857, 254] on input "CompleteRegistration" at bounding box center [853, 261] width 43 height 14
checkbox input "true"
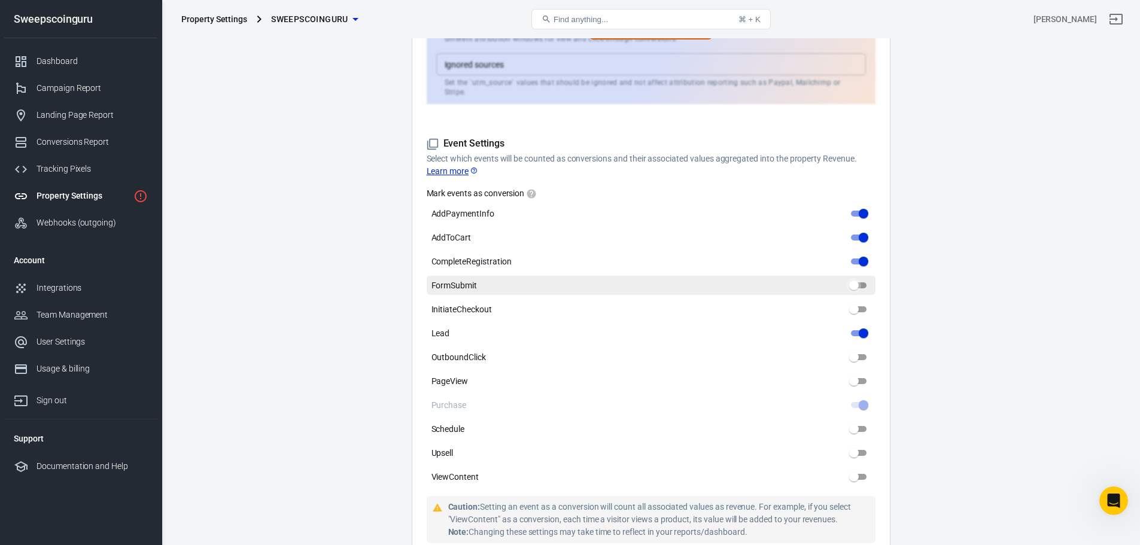
click at [857, 278] on input "FormSubmit" at bounding box center [853, 285] width 43 height 14
checkbox input "true"
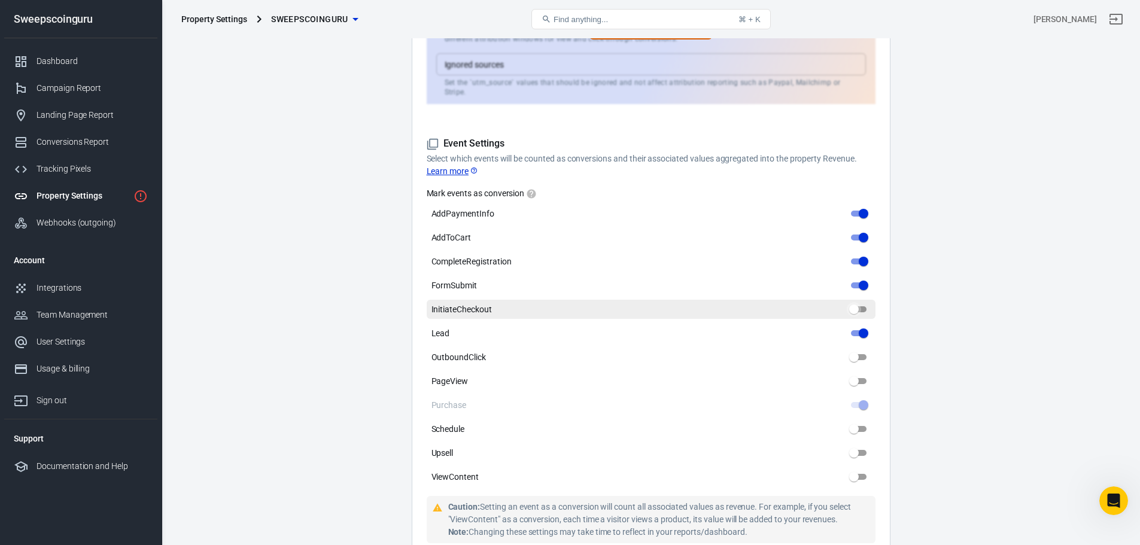
click at [857, 302] on input "InitiateCheckout" at bounding box center [853, 309] width 43 height 14
checkbox input "true"
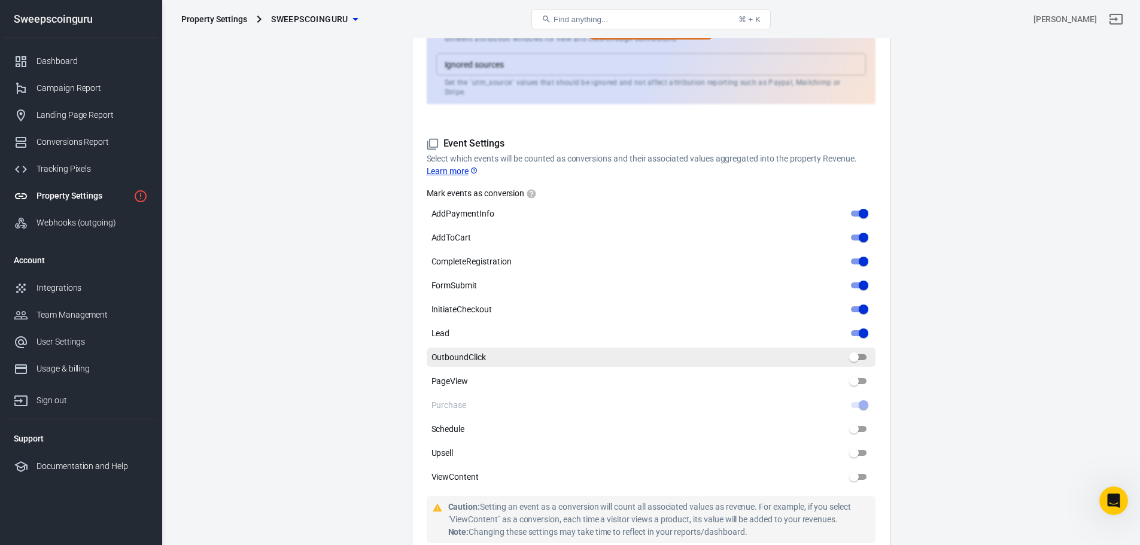
click at [863, 350] on input "OutboundClick" at bounding box center [853, 357] width 43 height 14
checkbox input "true"
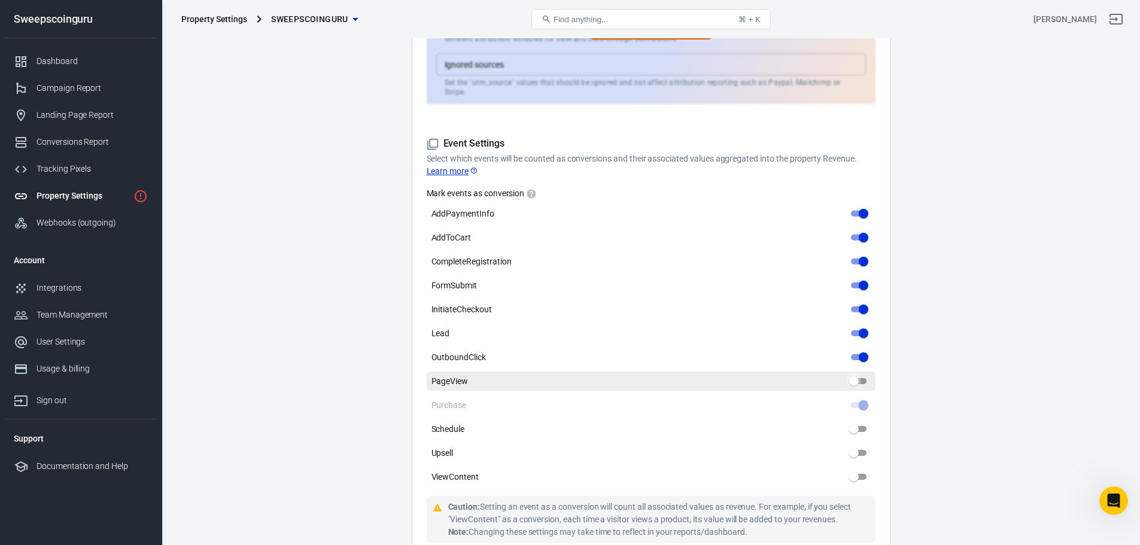
click at [862, 374] on input "PageView" at bounding box center [853, 381] width 43 height 14
checkbox input "true"
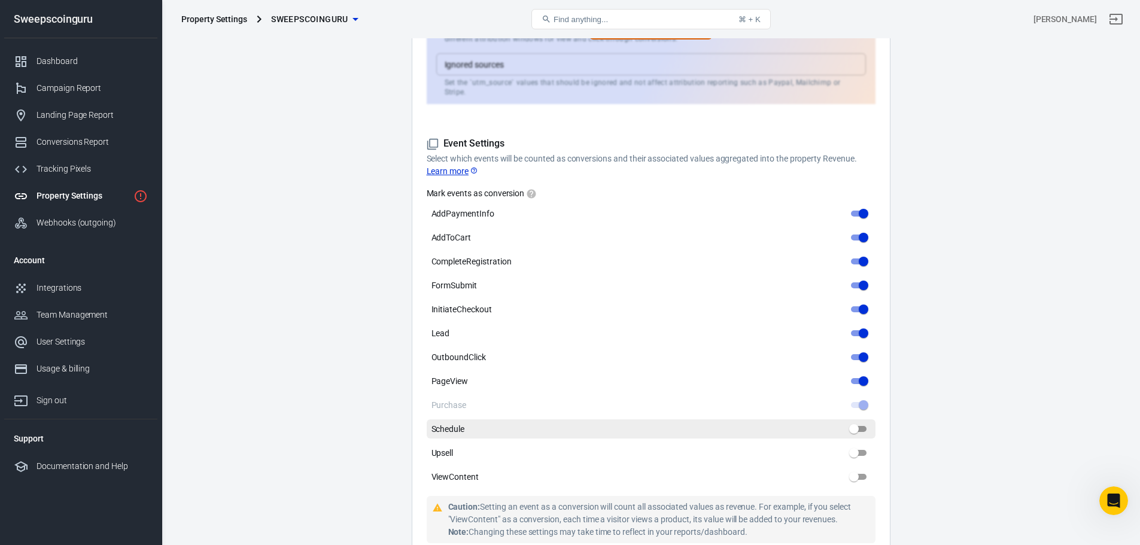
click at [863, 422] on input "Schedule" at bounding box center [853, 429] width 43 height 14
checkbox input "true"
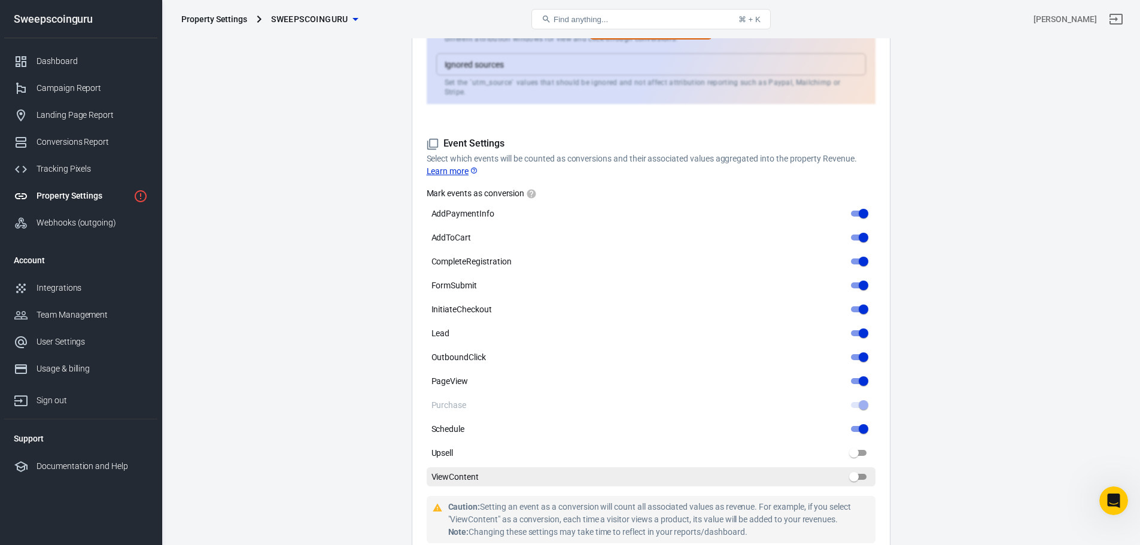
drag, startPoint x: 863, startPoint y: 443, endPoint x: 864, endPoint y: 458, distance: 15.0
click at [863, 446] on input "Upsell" at bounding box center [853, 453] width 43 height 14
checkbox input "true"
click at [864, 470] on input "ViewContent" at bounding box center [853, 477] width 43 height 14
checkbox input "true"
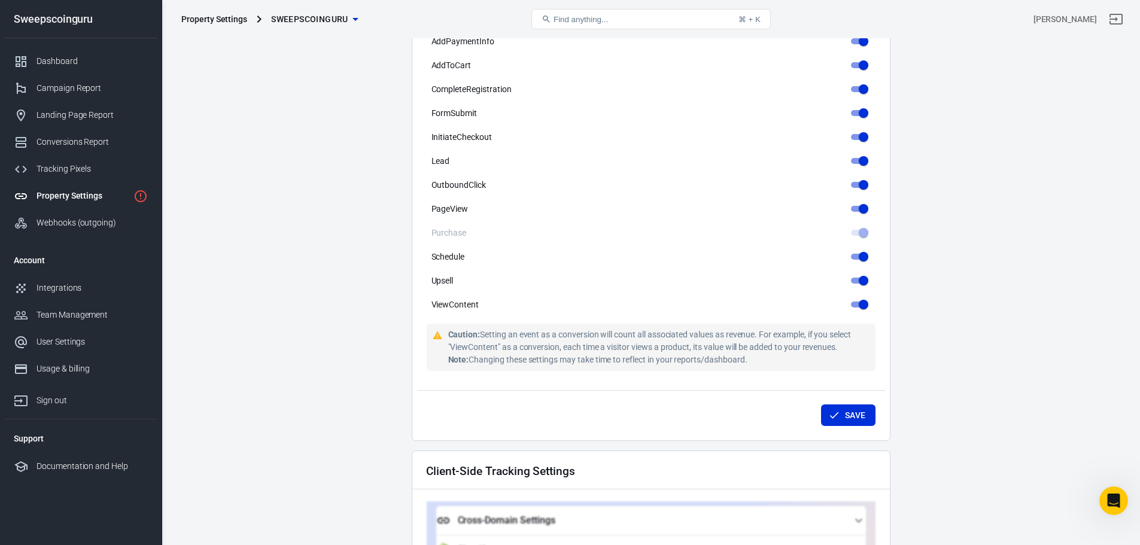
scroll to position [718, 0]
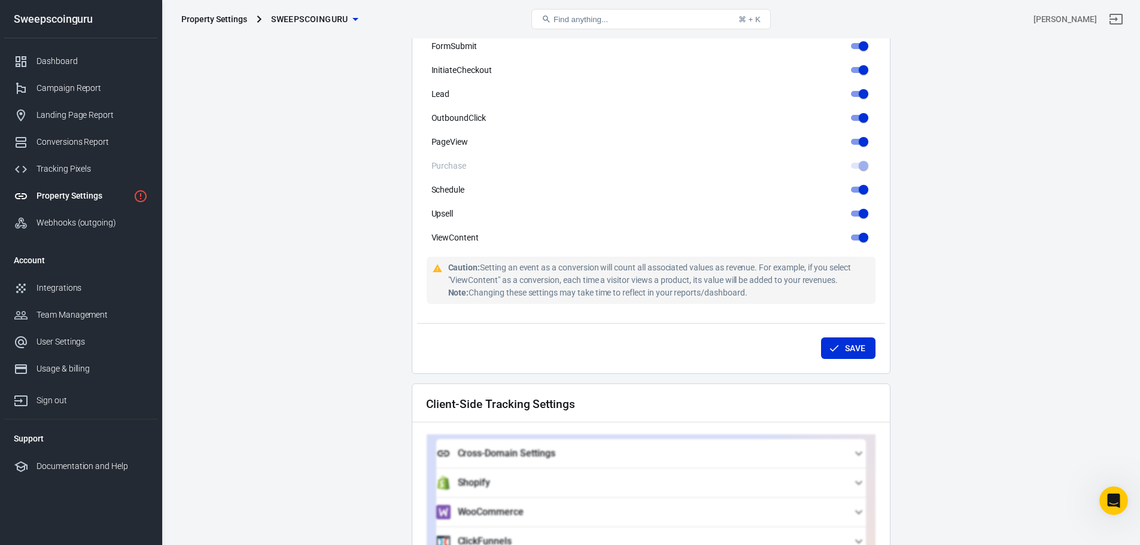
click at [843, 340] on button "Save" at bounding box center [848, 348] width 54 height 22
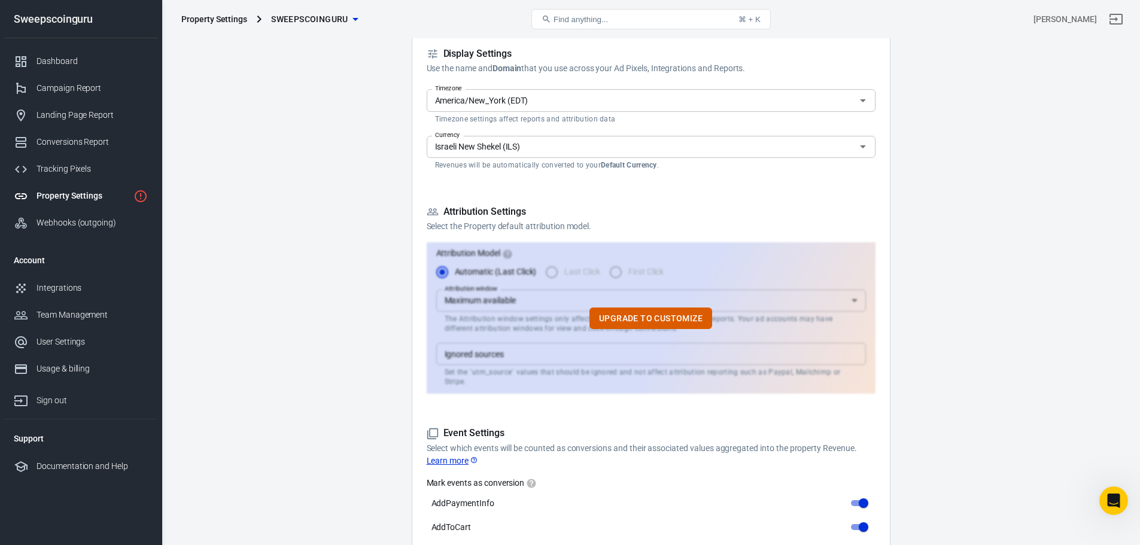
scroll to position [0, 0]
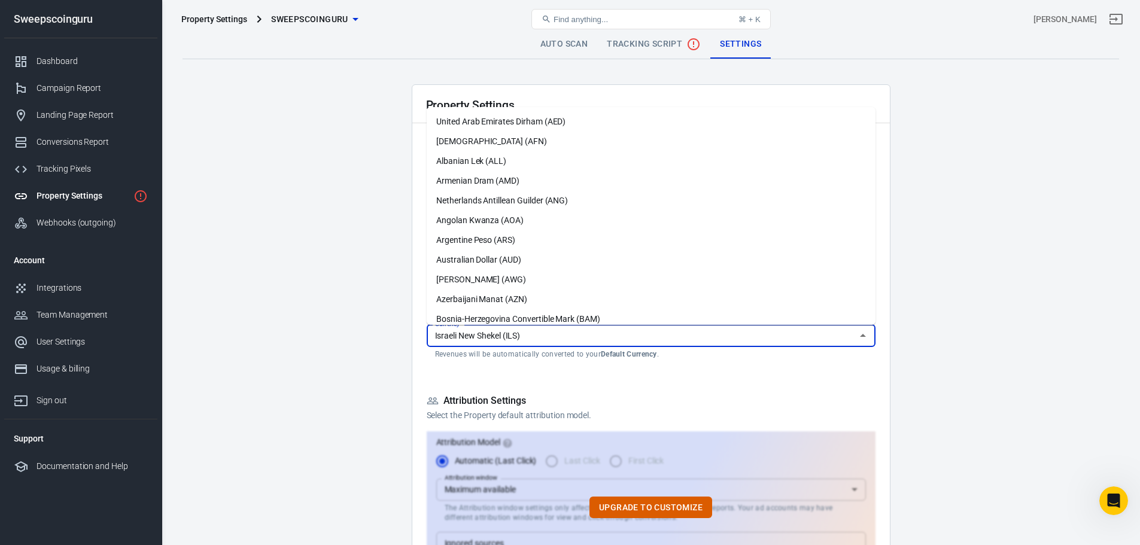
click at [650, 340] on input "Israeli New Shekel (ILS)" at bounding box center [641, 336] width 422 height 15
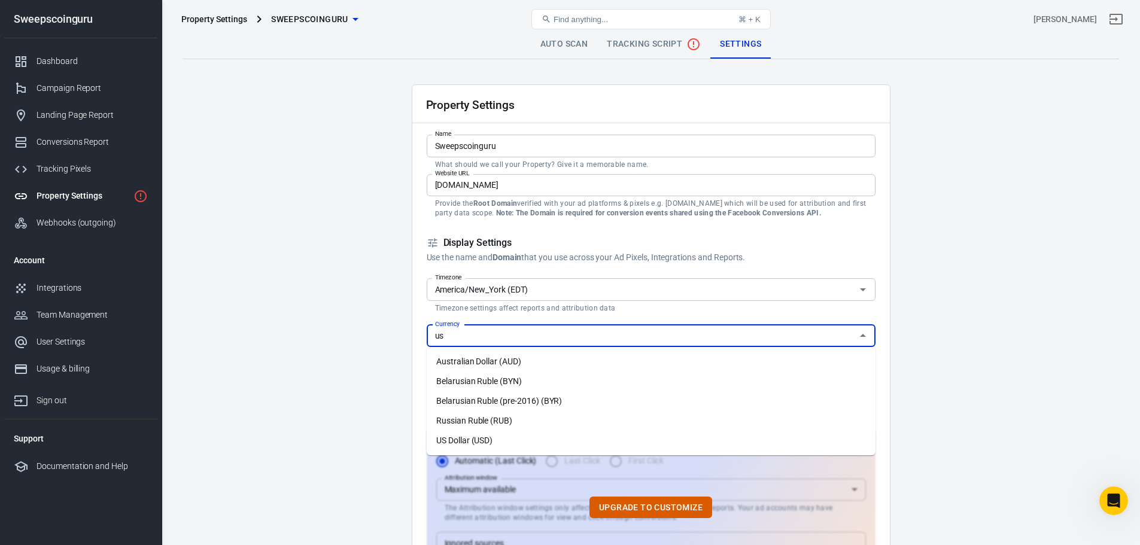
click at [635, 437] on li "US Dollar (USD)" at bounding box center [651, 441] width 449 height 20
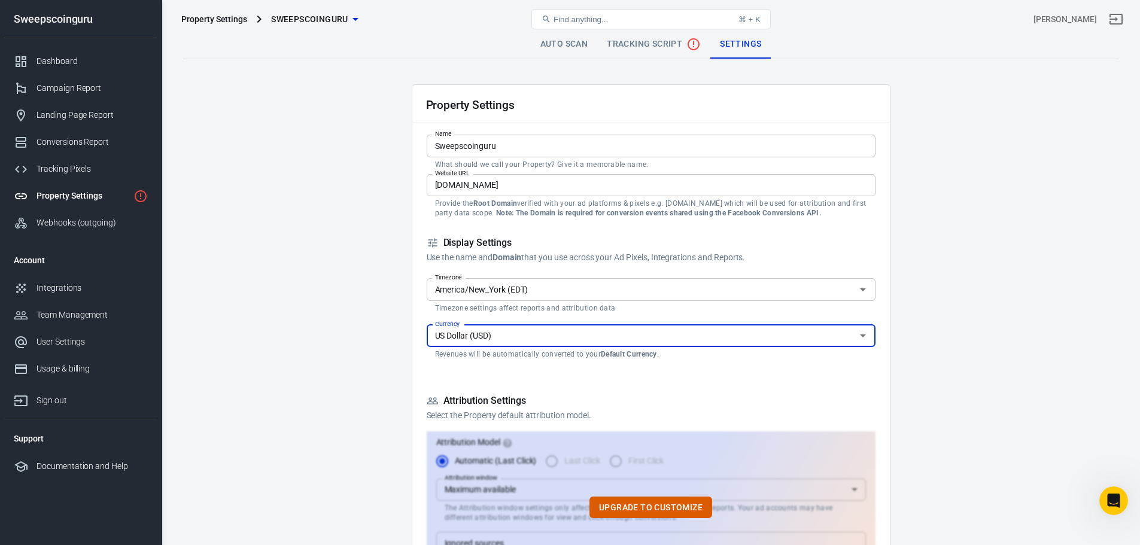
type input "US Dollar (USD)"
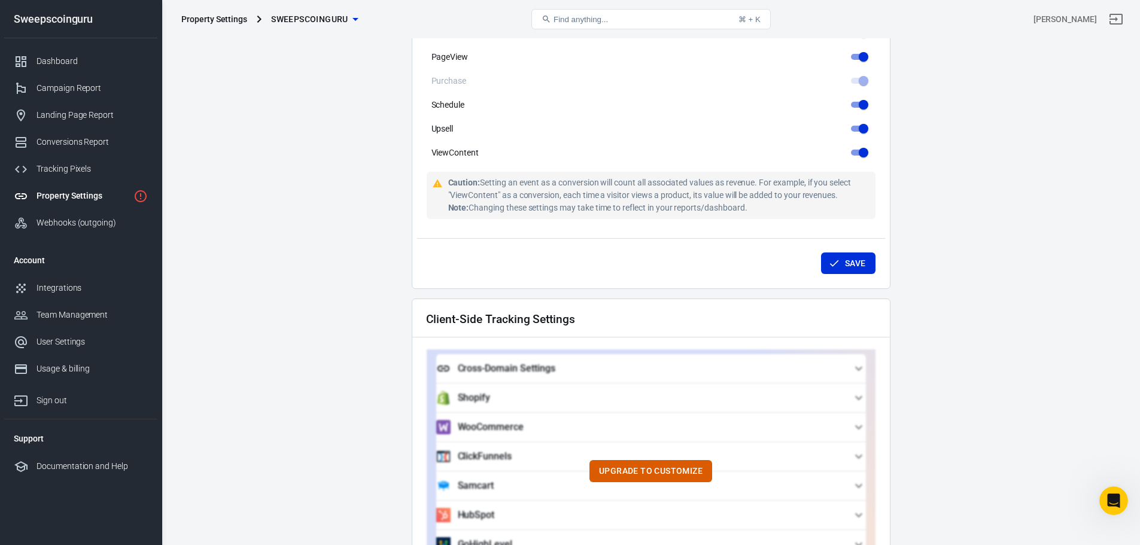
scroll to position [838, 0]
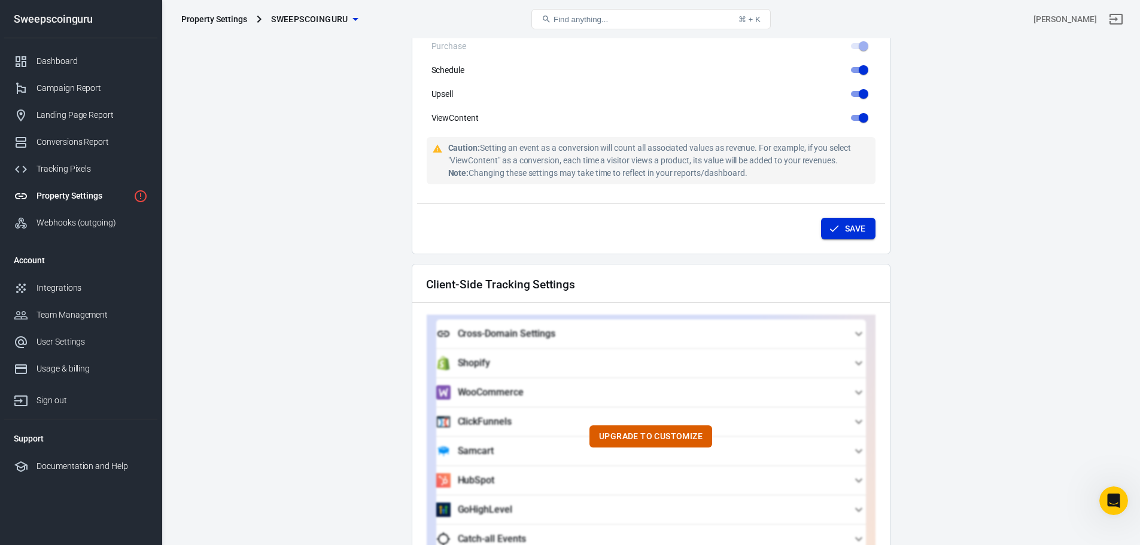
click at [846, 218] on button "Save" at bounding box center [848, 229] width 54 height 22
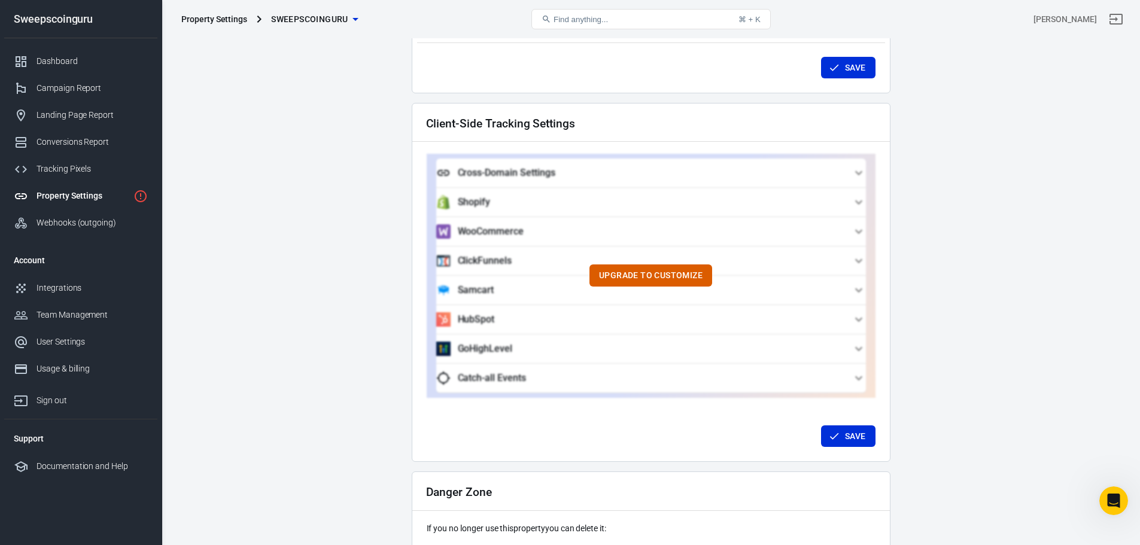
scroll to position [1079, 0]
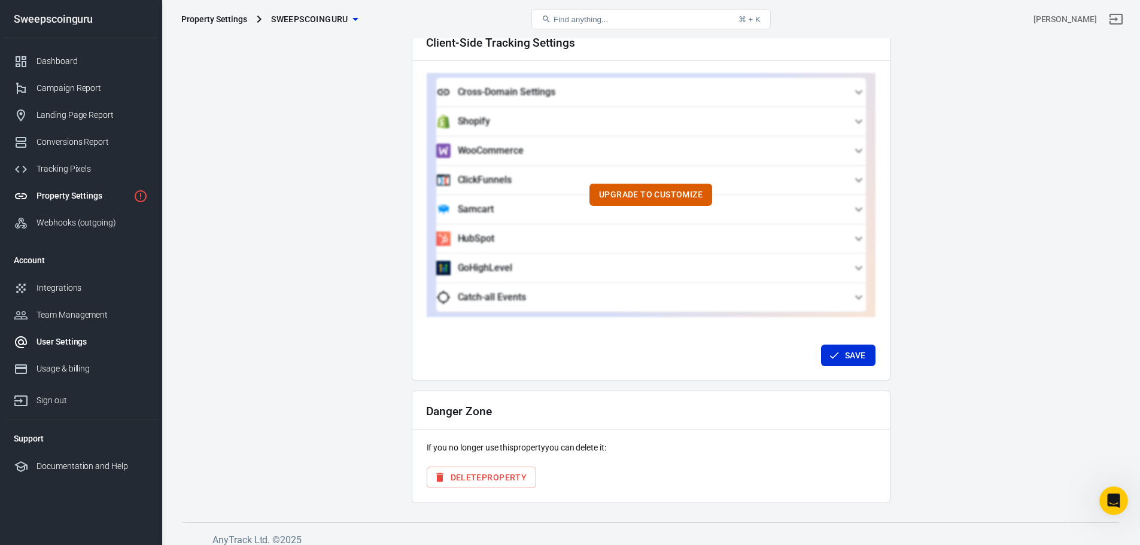
click at [63, 340] on div "User Settings" at bounding box center [92, 342] width 111 height 13
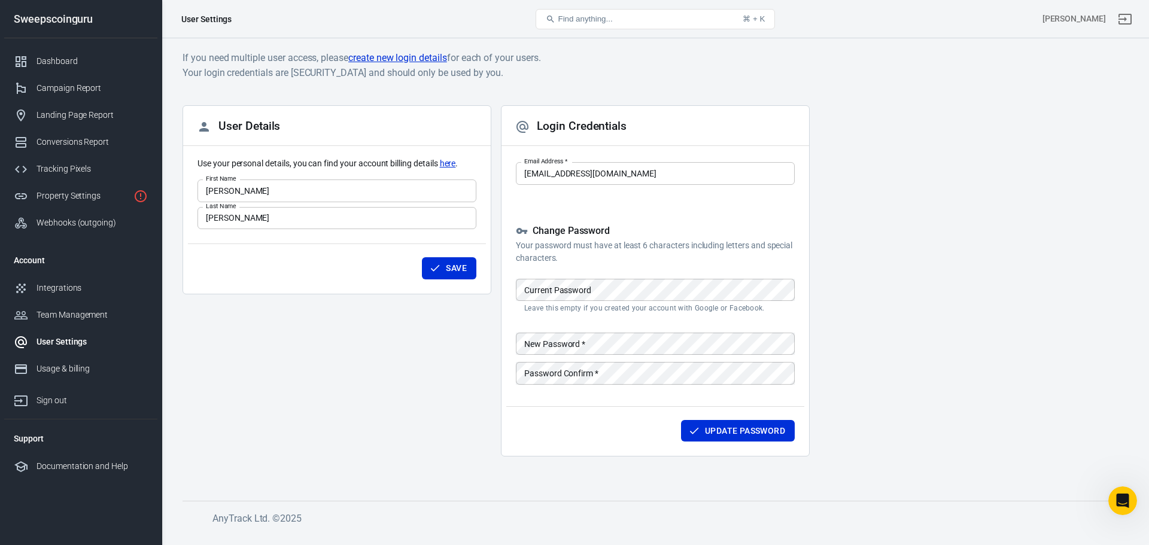
click at [238, 192] on input "[PERSON_NAME]" at bounding box center [336, 191] width 279 height 22
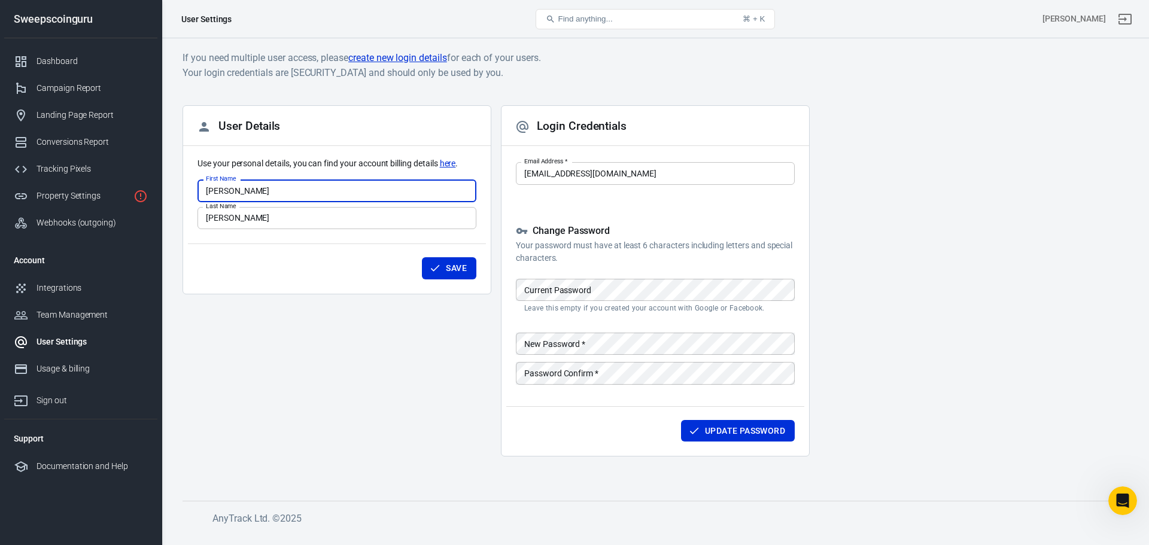
click at [238, 192] on input "[PERSON_NAME]" at bounding box center [336, 191] width 279 height 22
click at [244, 191] on input "[PERSON_NAME]" at bounding box center [336, 191] width 279 height 22
drag, startPoint x: 244, startPoint y: 191, endPoint x: 208, endPoint y: 190, distance: 36.5
click at [208, 190] on input "[PERSON_NAME]" at bounding box center [336, 191] width 279 height 22
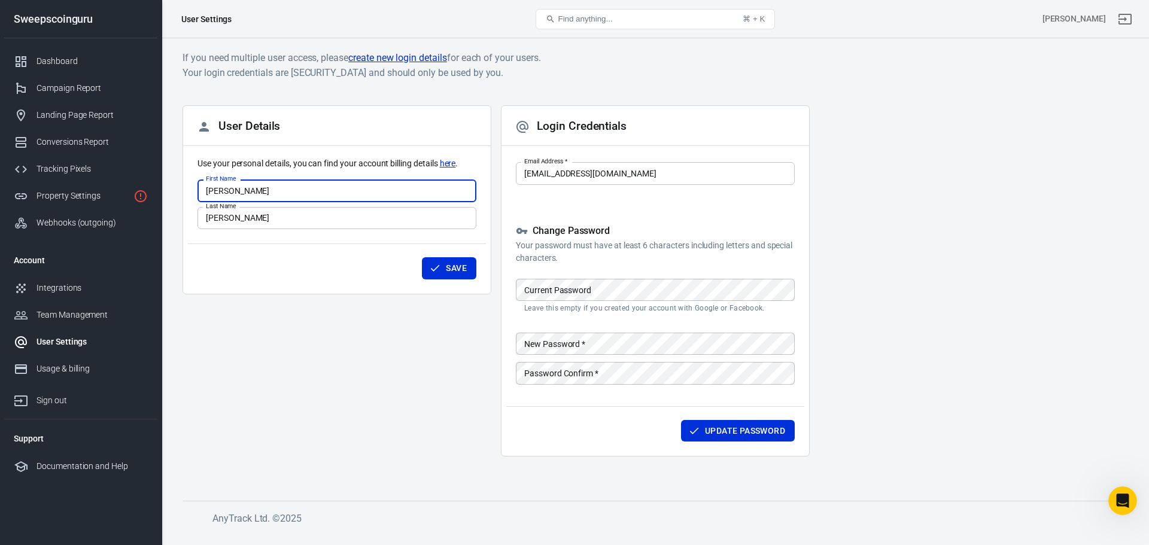
type input "[PERSON_NAME]"
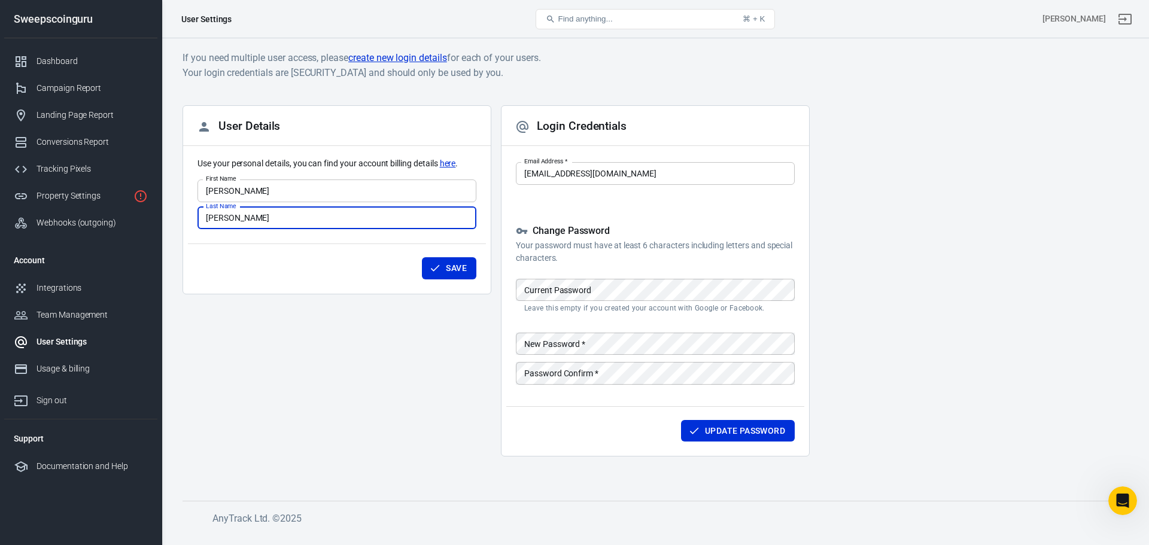
type input "[PERSON_NAME]"
click at [767, 214] on div "Login Credentials Email Address   * [EMAIL_ADDRESS][DOMAIN_NAME] Email Address …" at bounding box center [655, 280] width 309 height 351
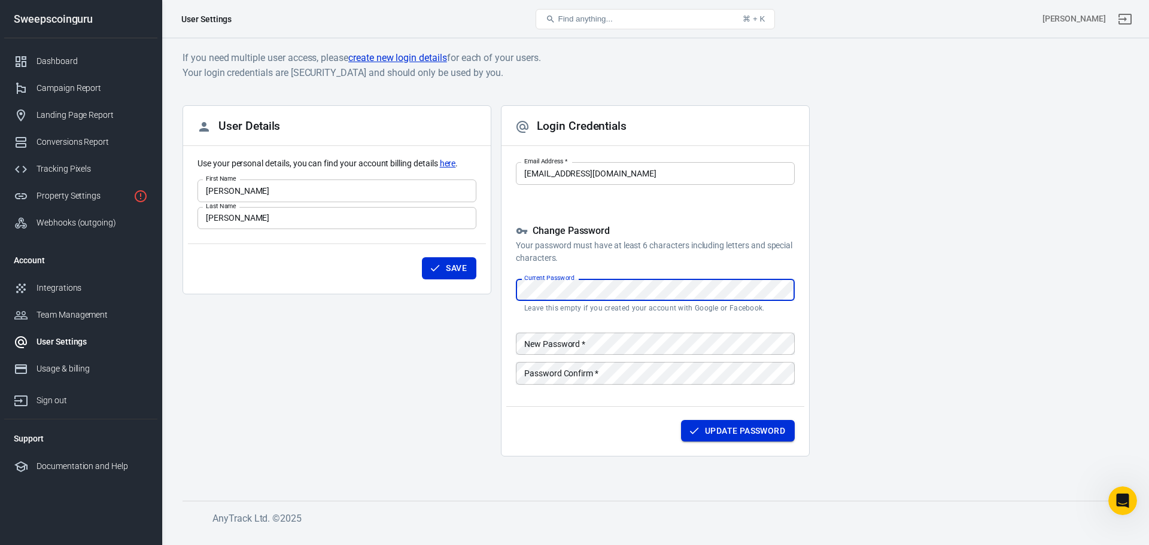
click at [727, 427] on button "Update Password" at bounding box center [738, 431] width 114 height 22
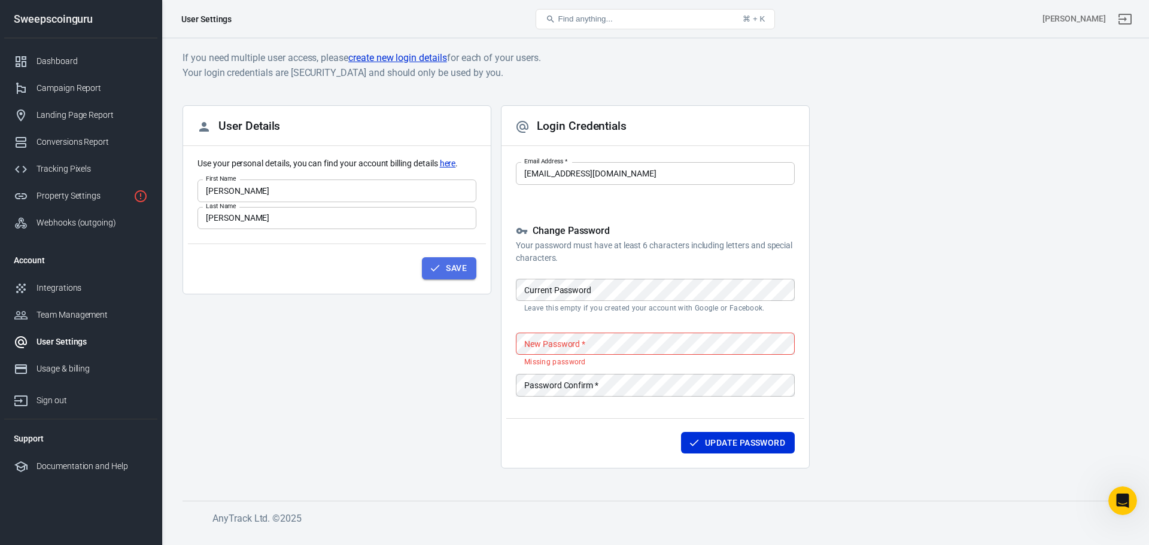
click at [451, 258] on button "Save" at bounding box center [449, 268] width 54 height 22
click at [57, 467] on div "Documentation and Help" at bounding box center [92, 466] width 111 height 13
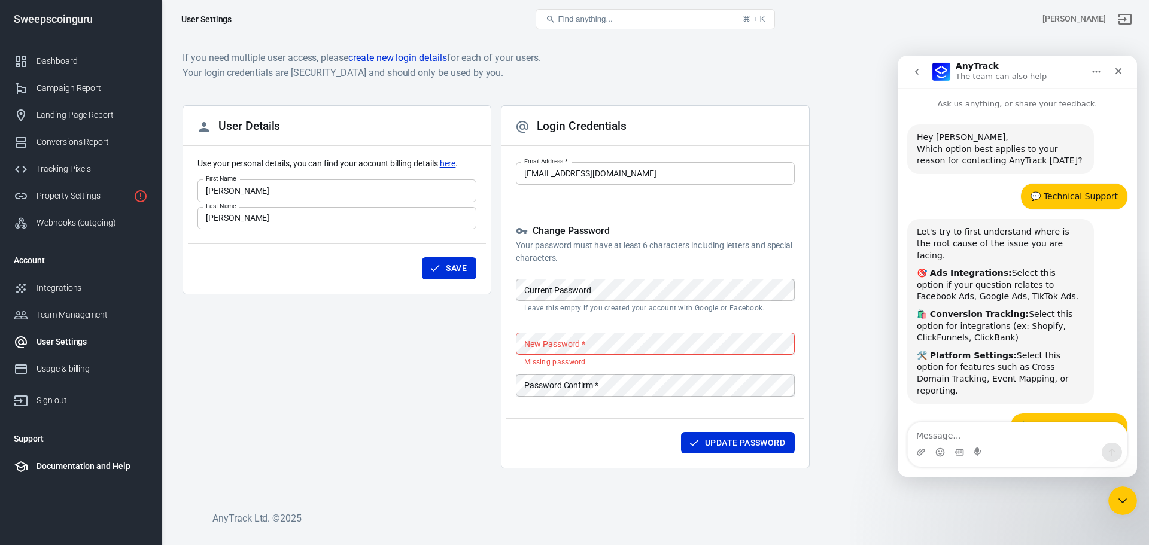
scroll to position [710, 0]
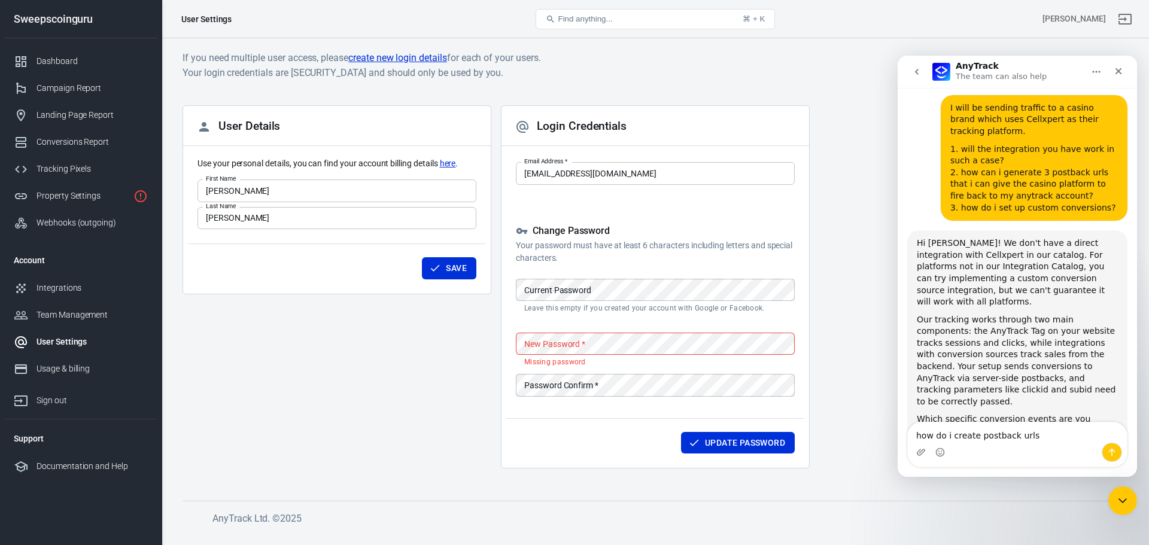
type textarea "how do i create postback urls?"
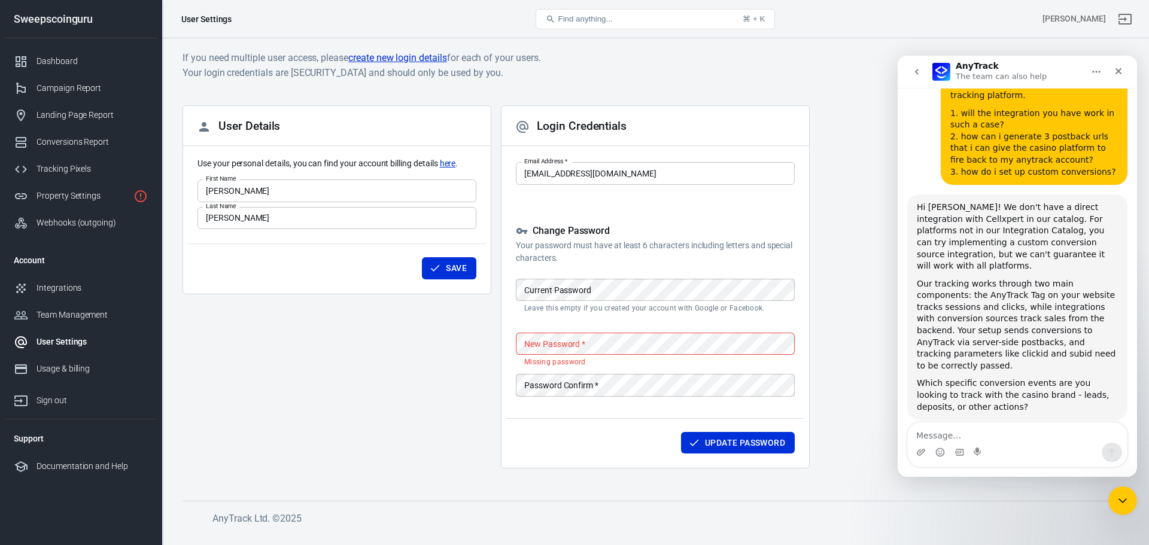
scroll to position [785, 0]
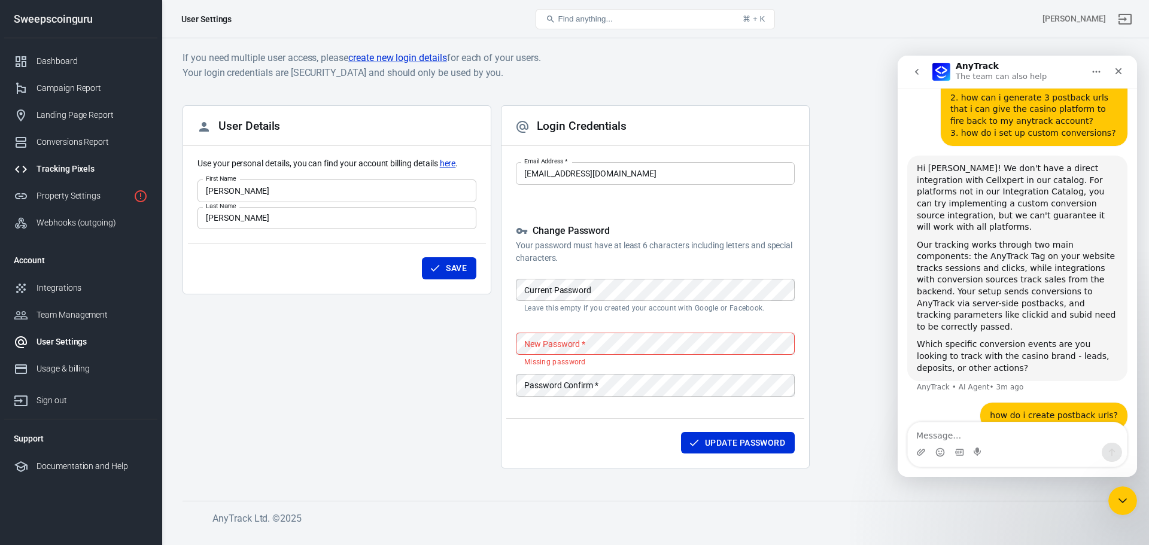
click at [91, 172] on div "Tracking Pixels" at bounding box center [92, 169] width 111 height 13
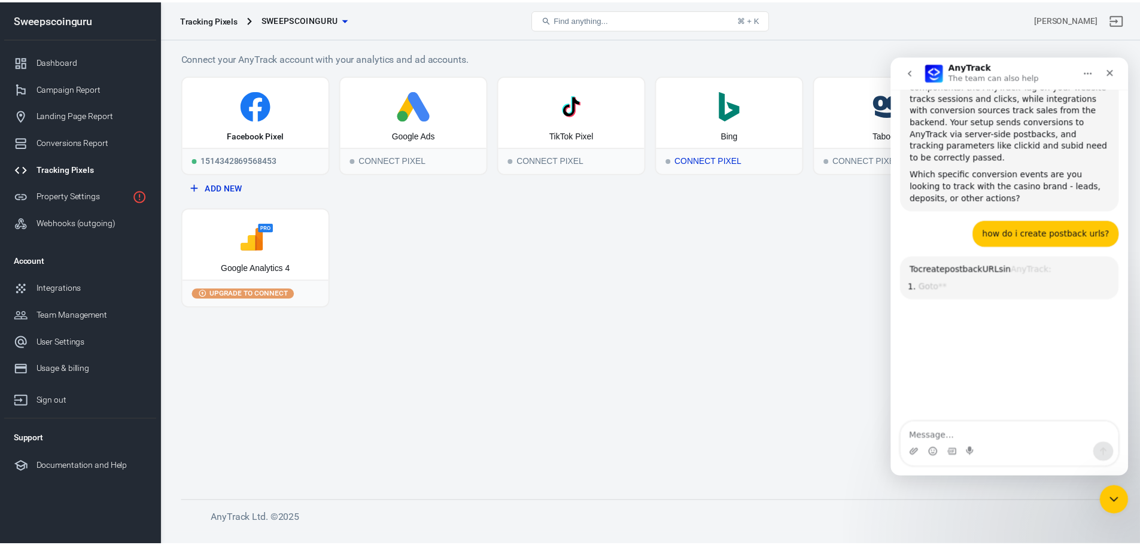
scroll to position [1032, 0]
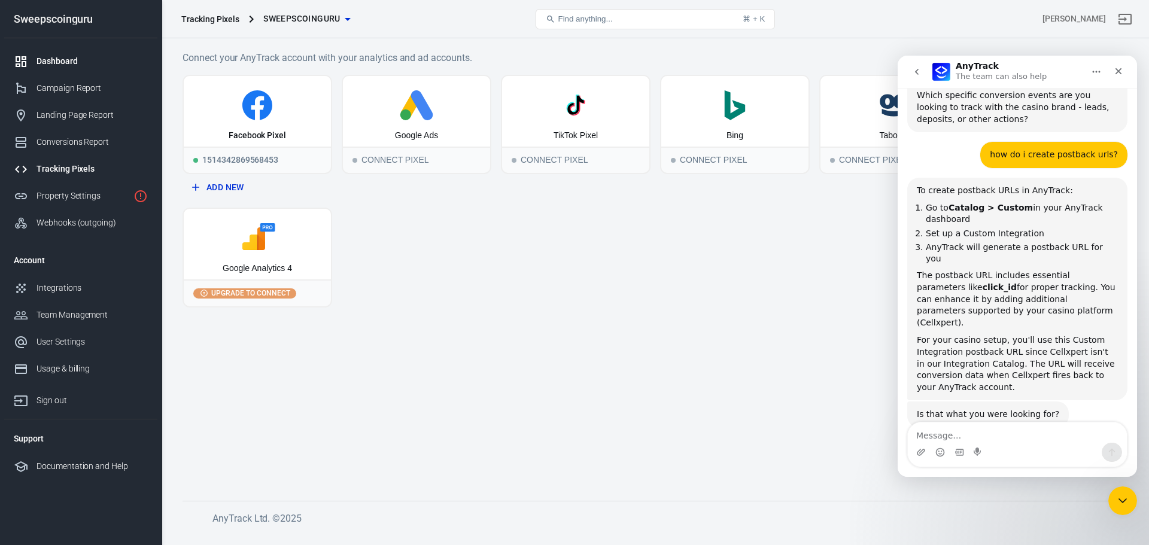
click at [51, 60] on div "Dashboard" at bounding box center [92, 61] width 111 height 13
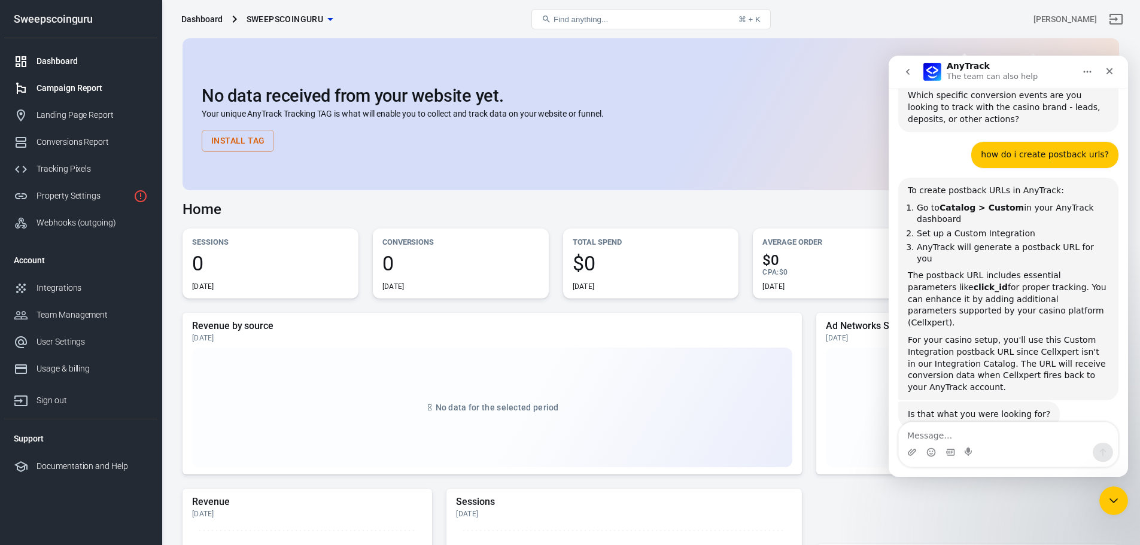
click at [44, 90] on div "Campaign Report" at bounding box center [92, 88] width 111 height 13
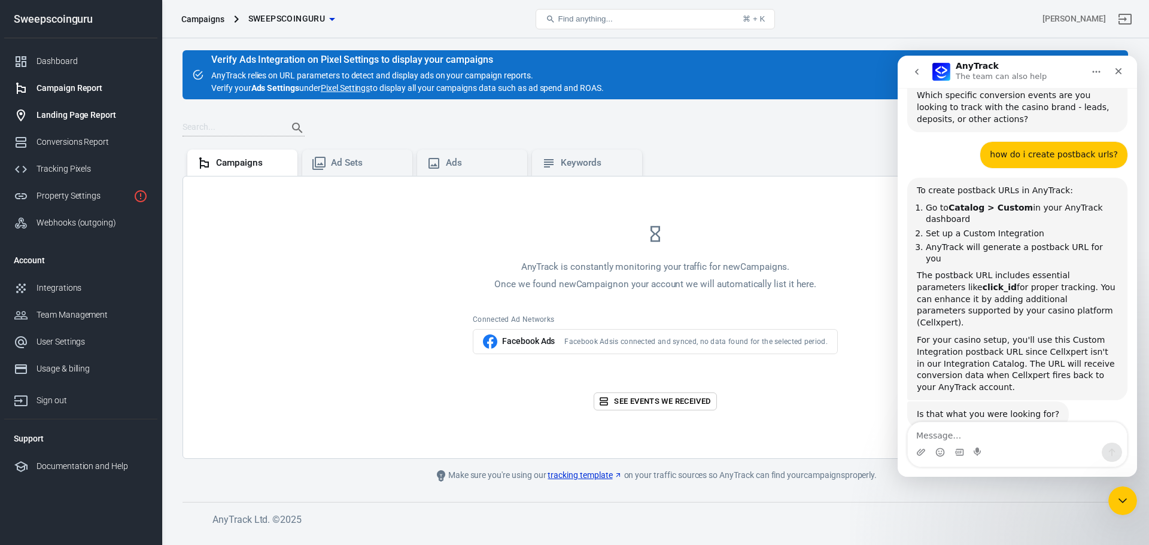
click at [73, 116] on div "Landing Page Report" at bounding box center [92, 115] width 111 height 13
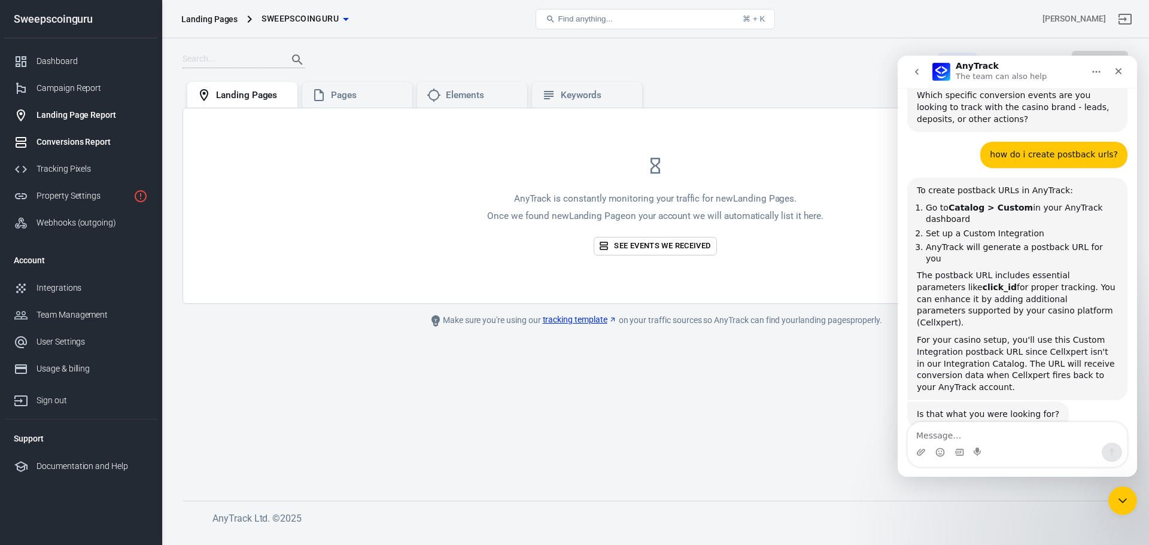
click at [70, 142] on div "Conversions Report" at bounding box center [92, 142] width 111 height 13
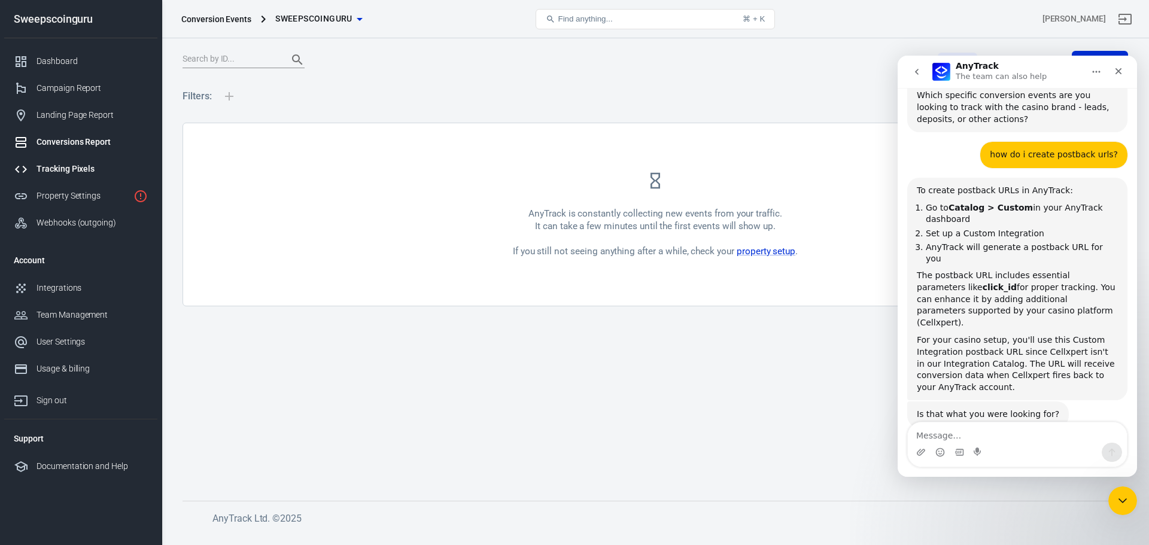
click at [68, 168] on div "Tracking Pixels" at bounding box center [92, 169] width 111 height 13
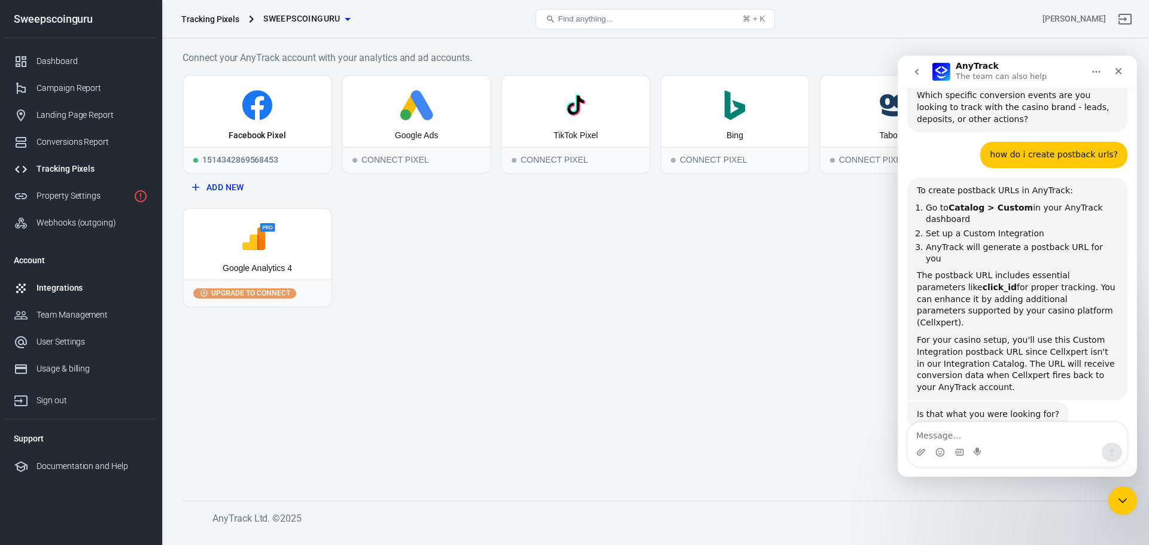
click at [50, 290] on div "Integrations" at bounding box center [92, 288] width 111 height 13
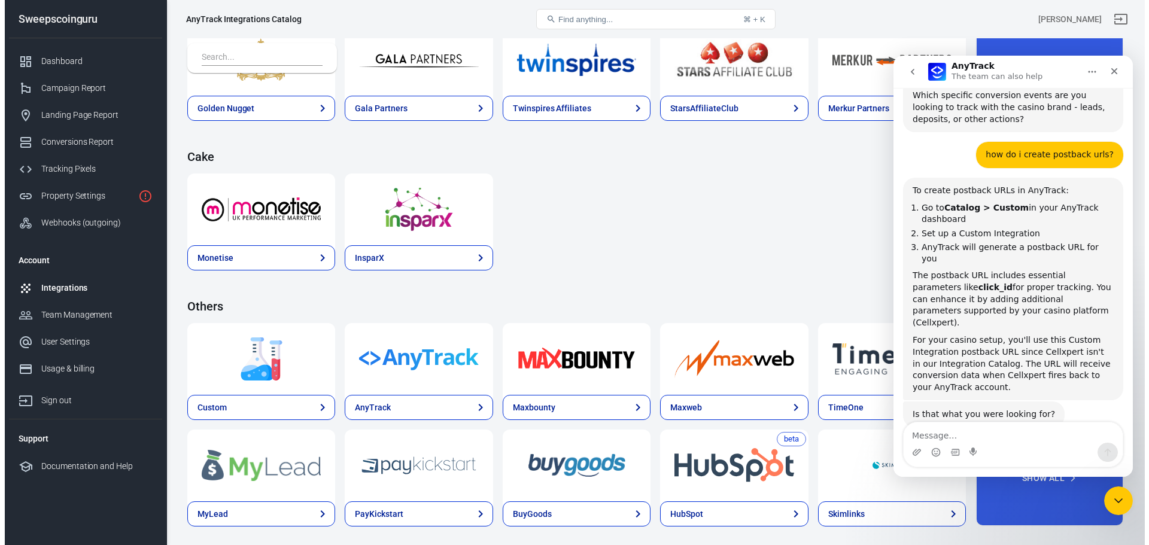
scroll to position [1744, 0]
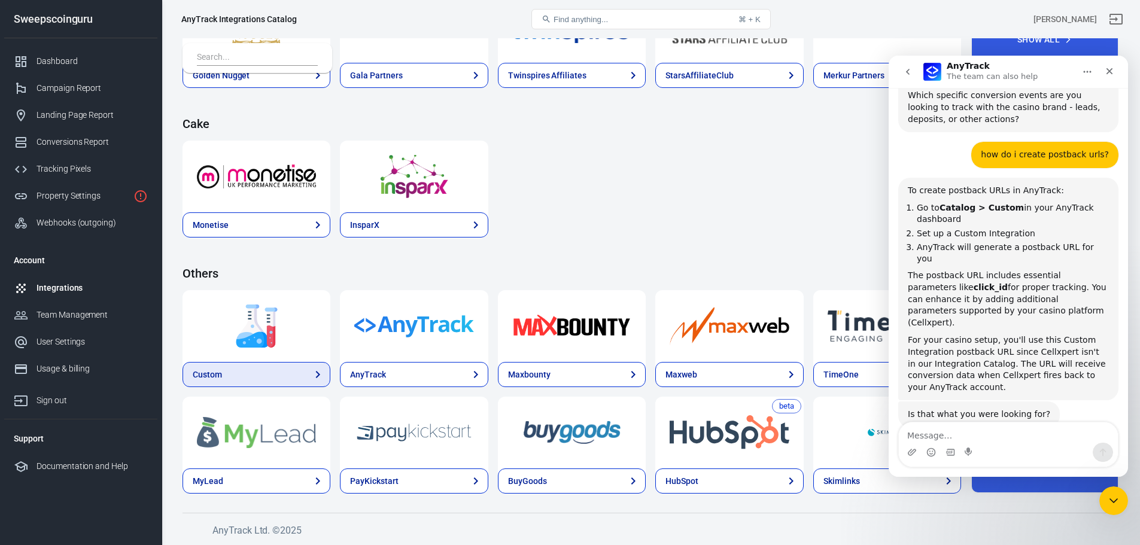
click at [277, 375] on link "Custom" at bounding box center [257, 374] width 148 height 25
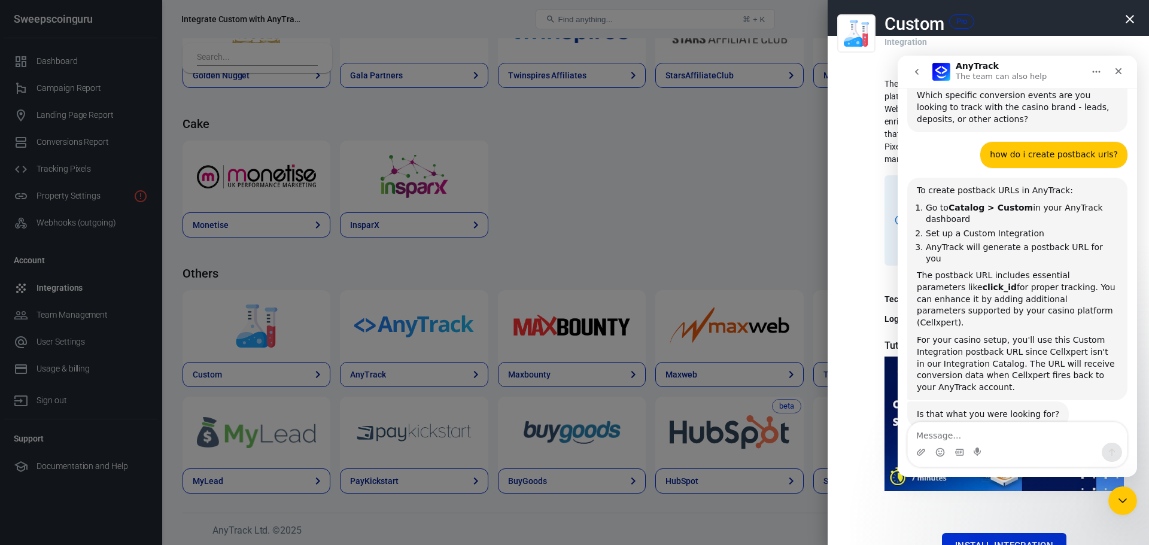
click at [276, 334] on div at bounding box center [574, 272] width 1149 height 545
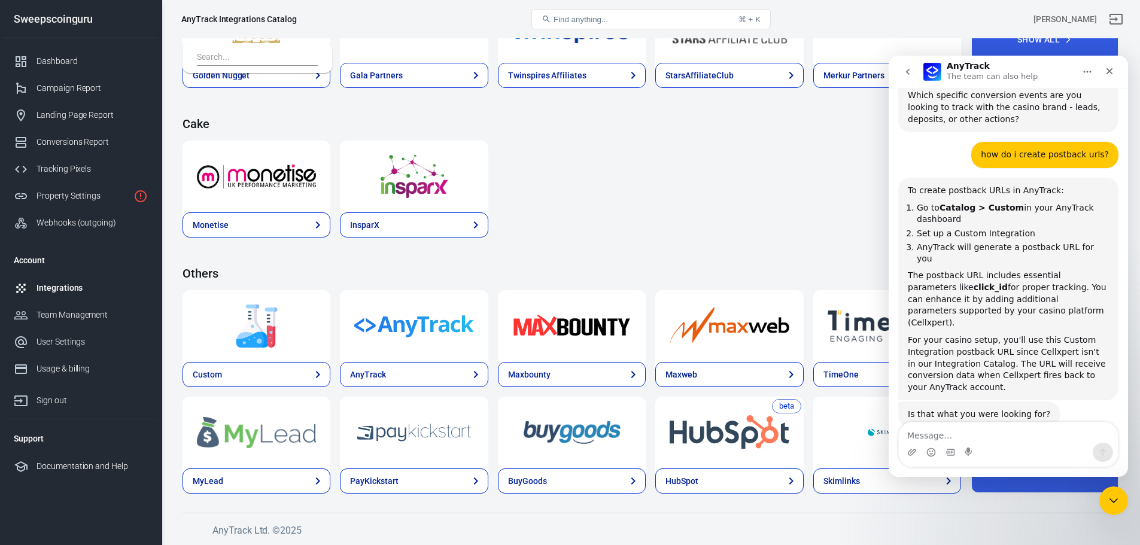
click at [1090, 70] on icon "Home" at bounding box center [1087, 72] width 10 height 10
click at [1101, 488] on div "Close Intercom Messenger" at bounding box center [1111, 499] width 29 height 29
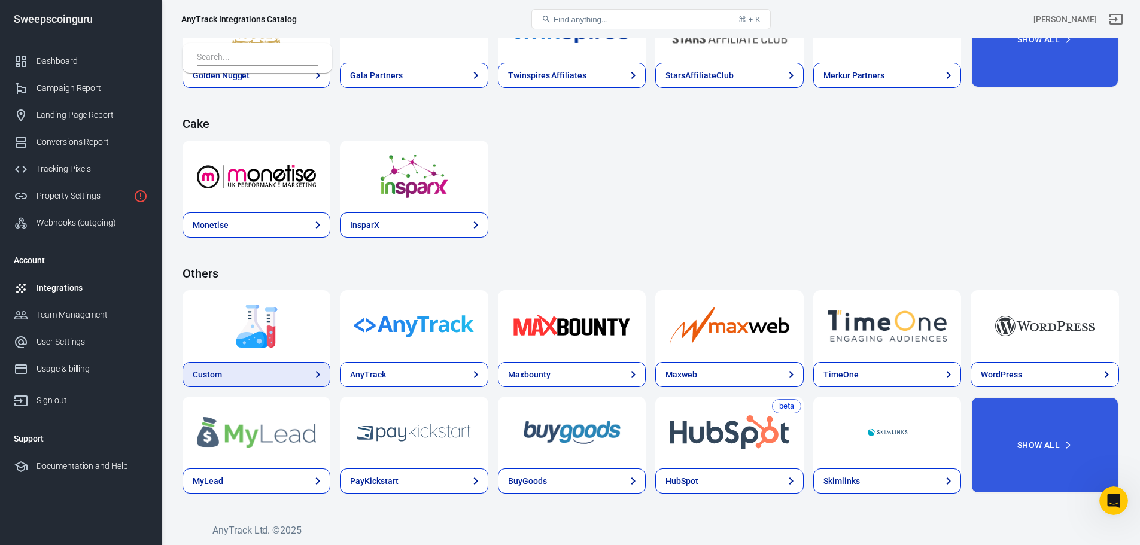
click at [260, 376] on link "Custom" at bounding box center [257, 374] width 148 height 25
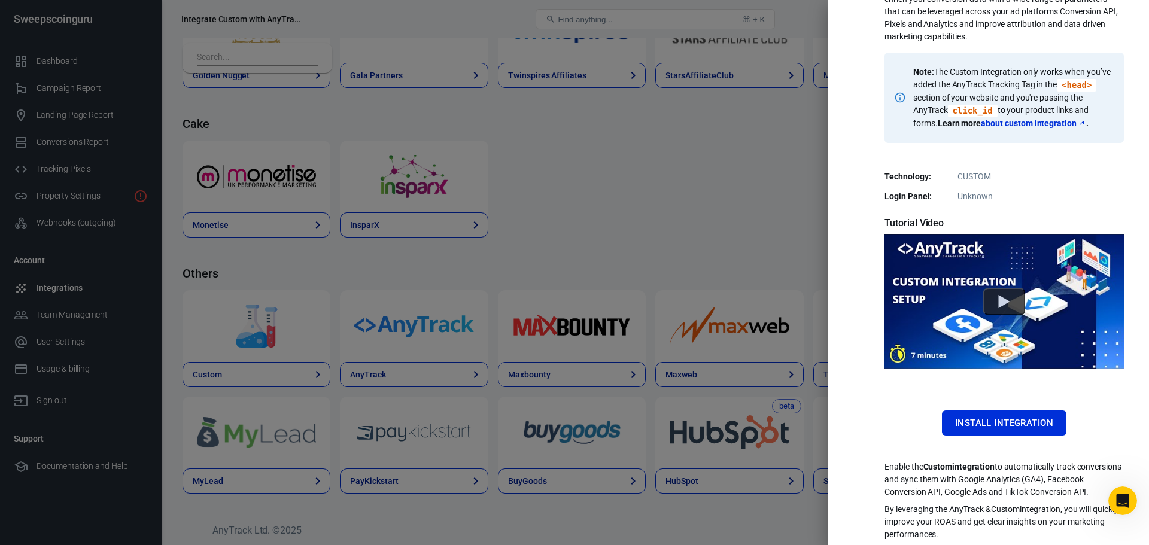
scroll to position [139, 0]
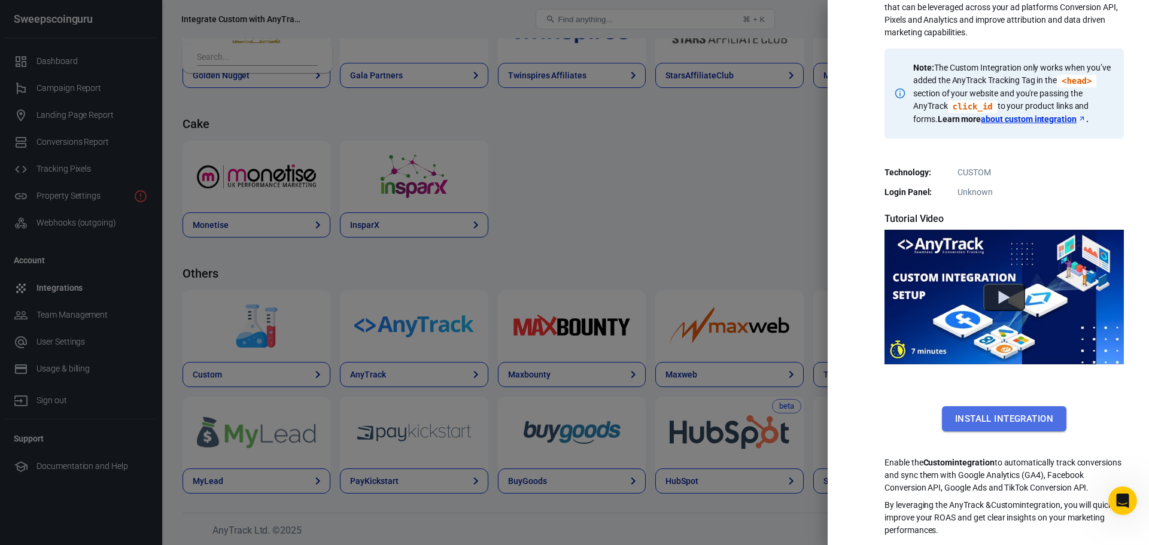
click at [1019, 412] on button "Install Integration" at bounding box center [1004, 418] width 124 height 25
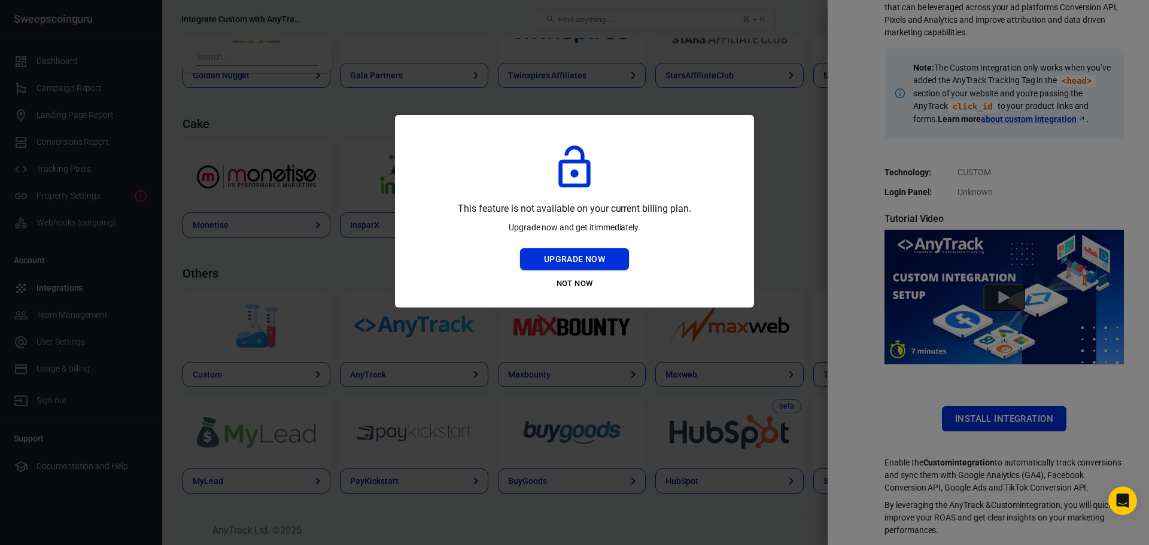
click at [568, 262] on button "Upgrade Now" at bounding box center [574, 259] width 109 height 22
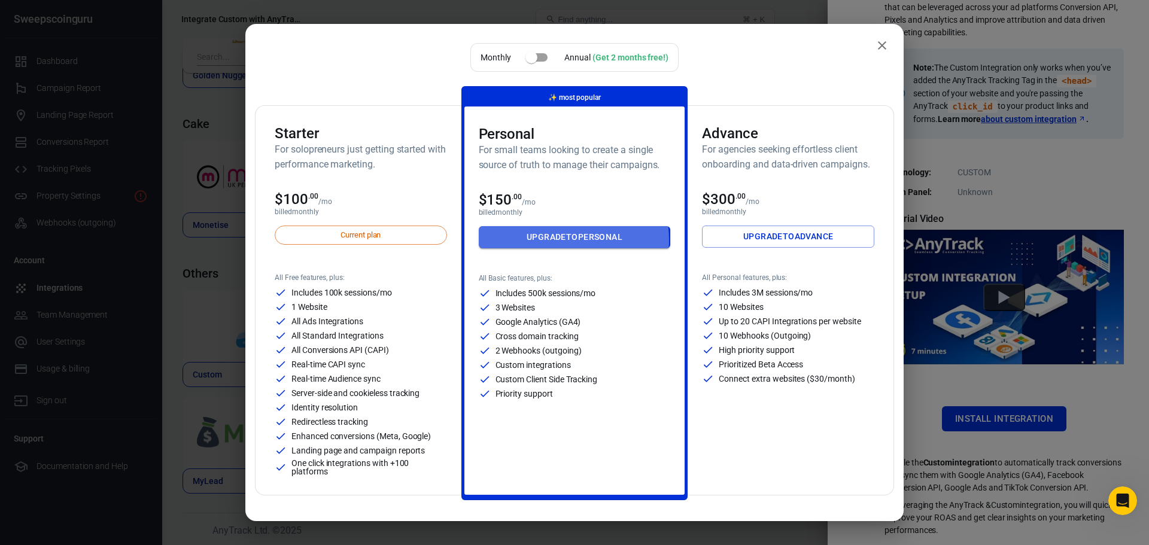
click at [565, 240] on link "Upgrade to Personal" at bounding box center [575, 237] width 192 height 22
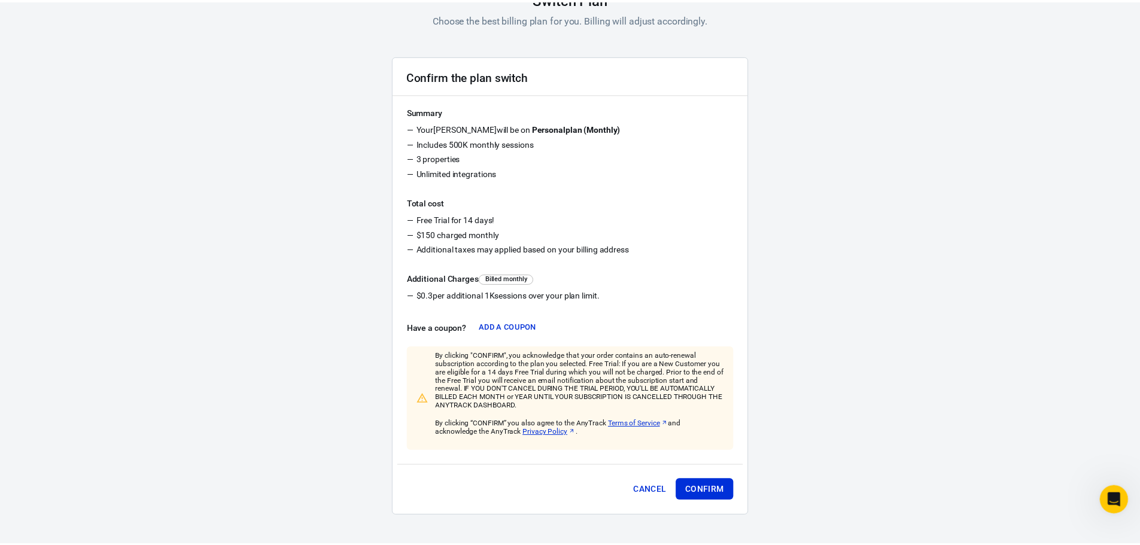
scroll to position [107, 0]
click at [720, 488] on button "Confirm" at bounding box center [706, 491] width 58 height 22
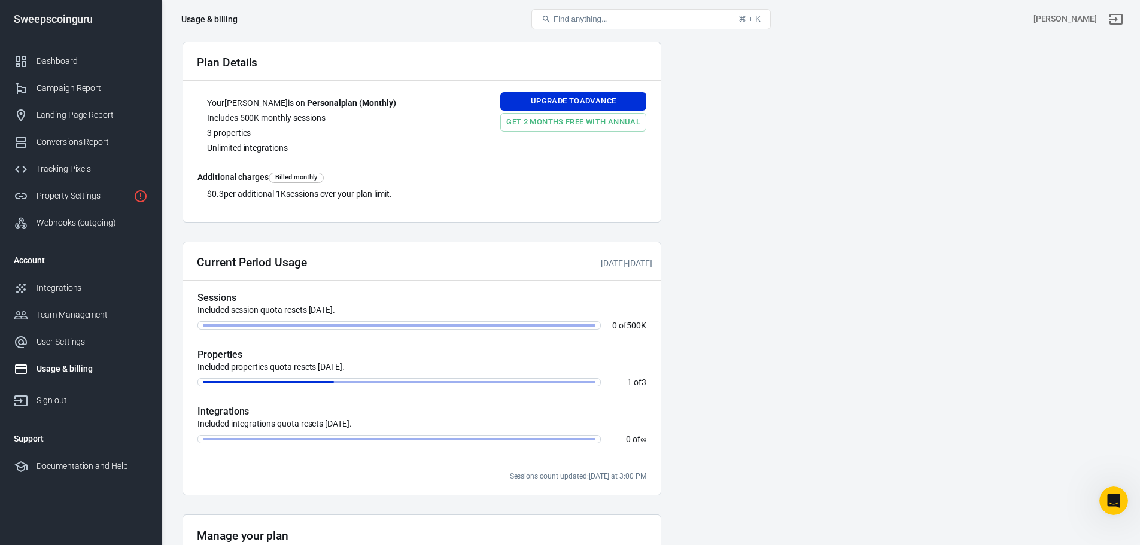
scroll to position [145, 0]
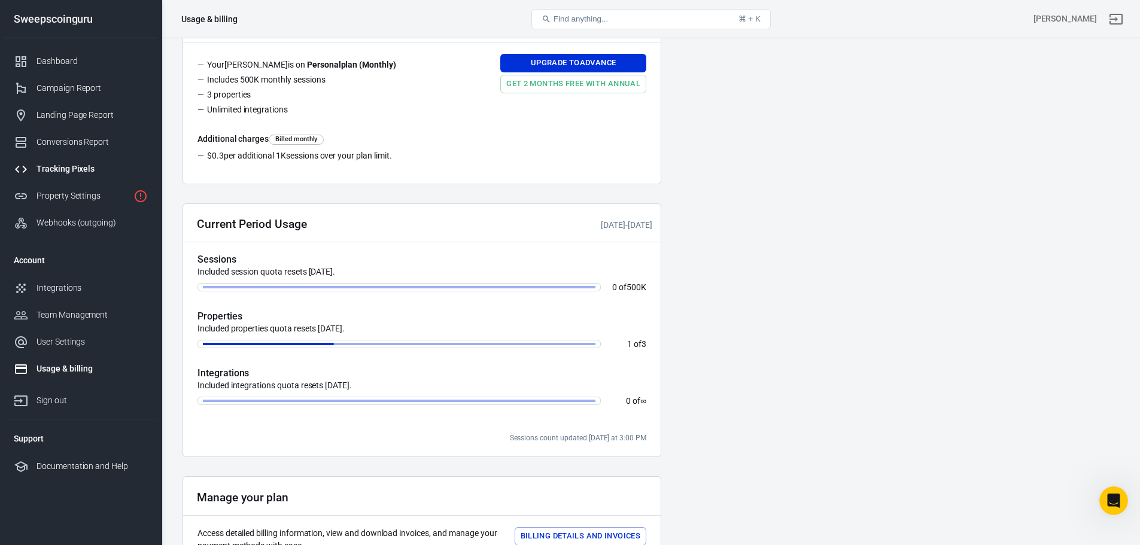
click at [65, 171] on div "Tracking Pixels" at bounding box center [92, 169] width 111 height 13
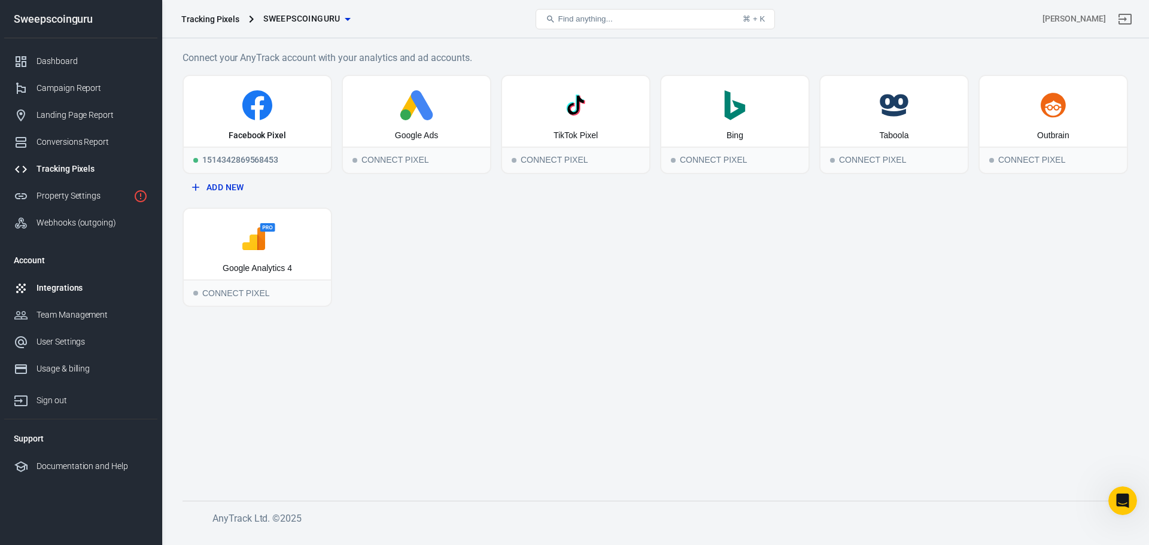
click at [39, 286] on div "Integrations" at bounding box center [92, 288] width 111 height 13
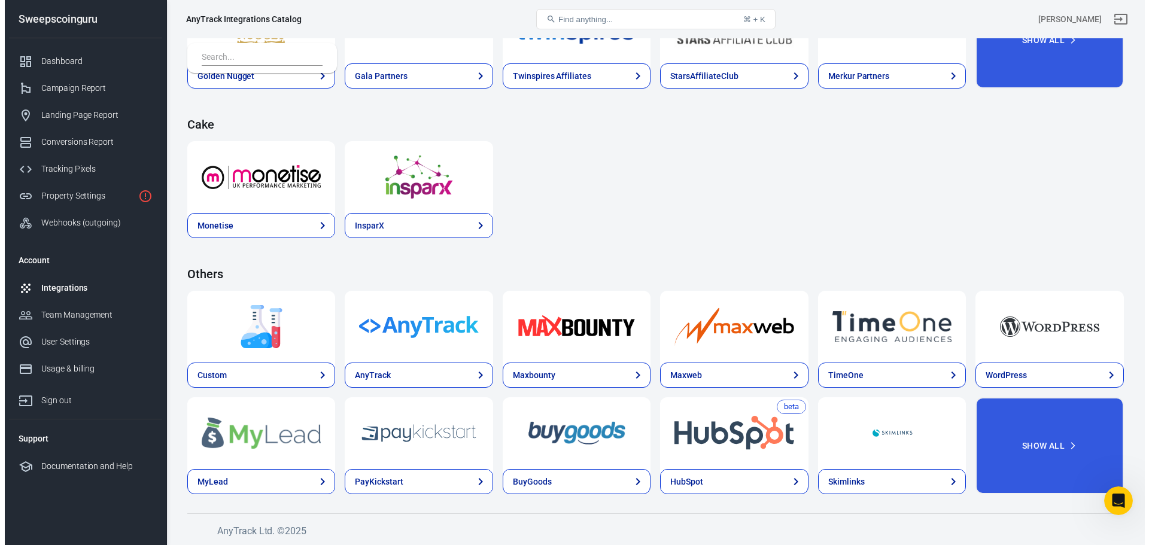
scroll to position [1744, 0]
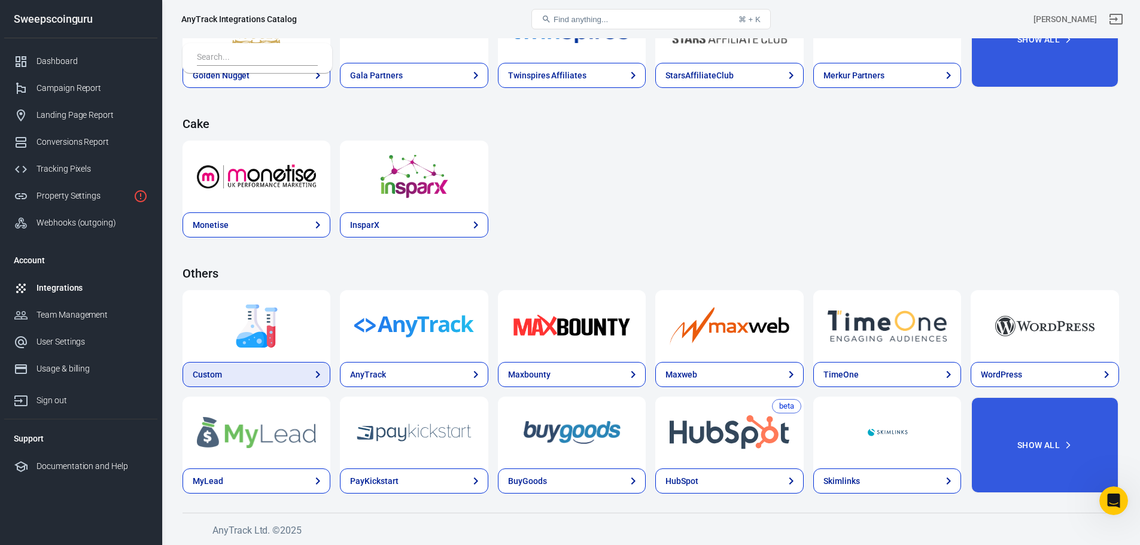
click at [257, 373] on link "Custom" at bounding box center [257, 374] width 148 height 25
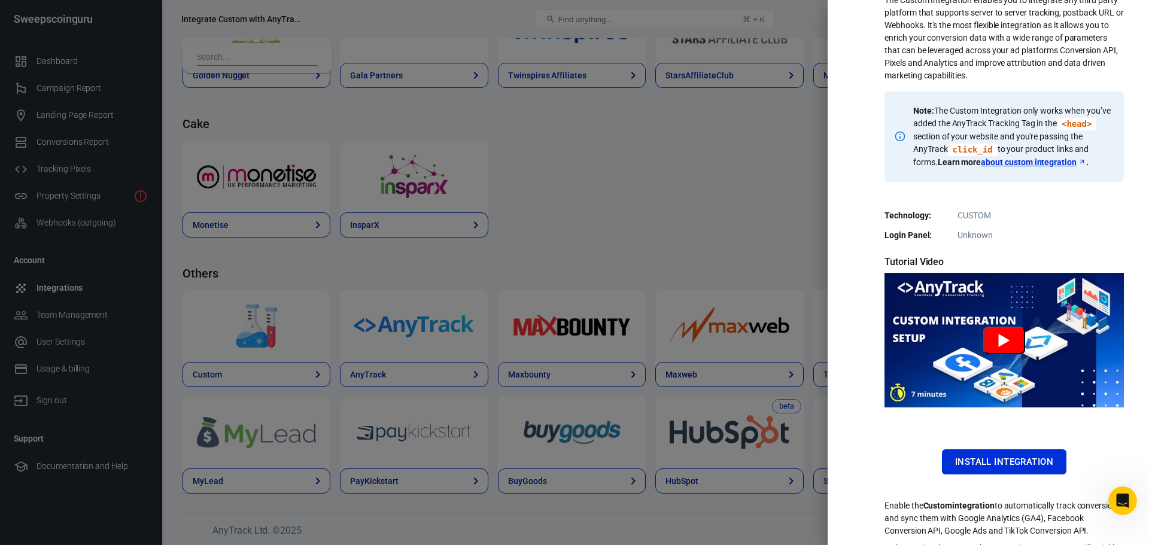
scroll to position [139, 0]
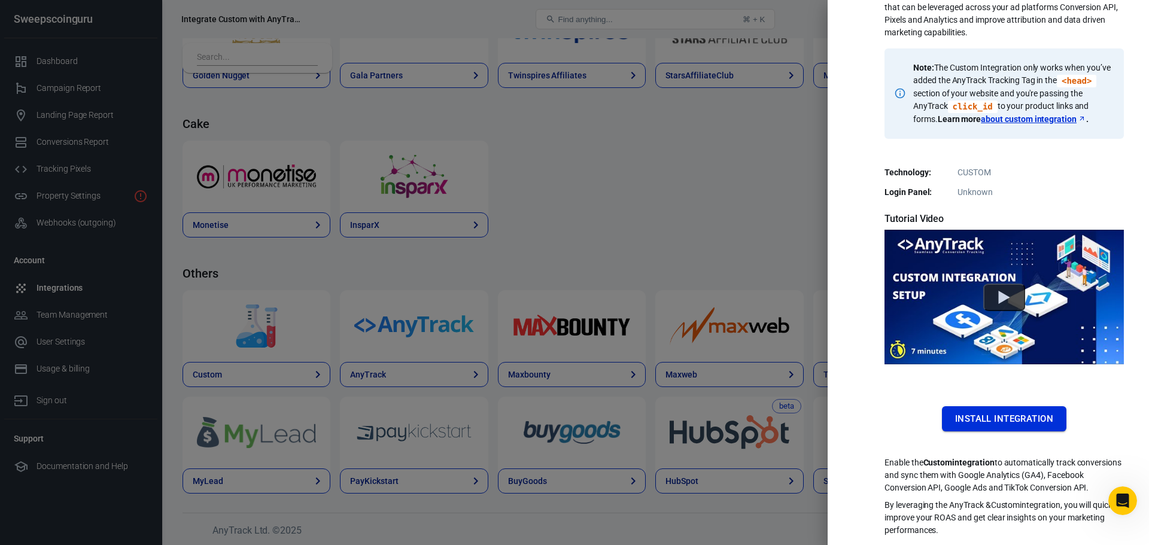
click at [1008, 412] on button "Install Integration" at bounding box center [1004, 418] width 124 height 25
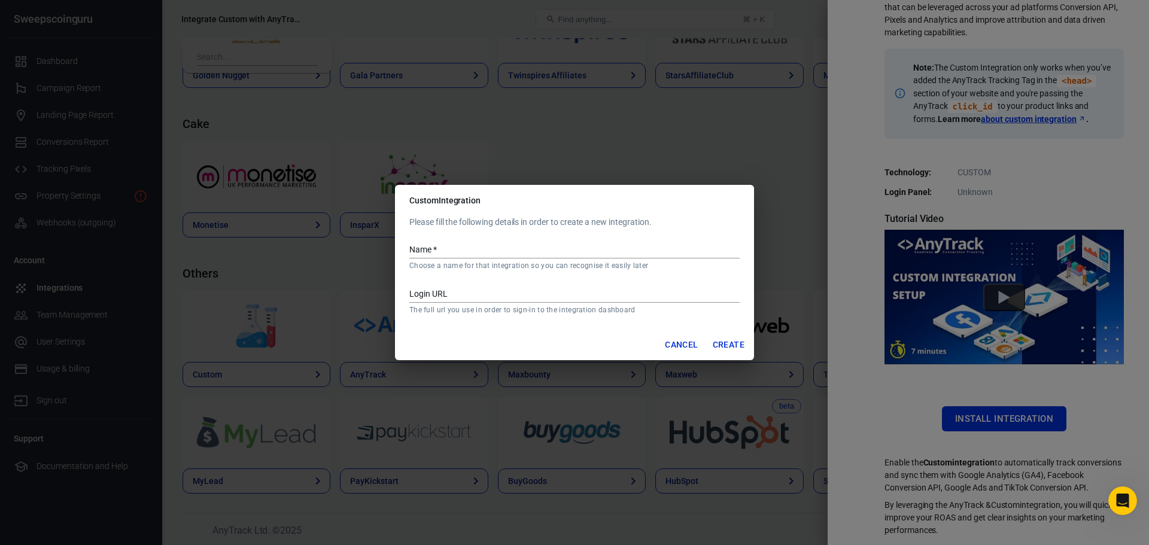
click at [495, 256] on input "Name   *" at bounding box center [574, 251] width 330 height 16
type input "Jackpota"
click at [485, 291] on input "Login URL" at bounding box center [574, 295] width 330 height 16
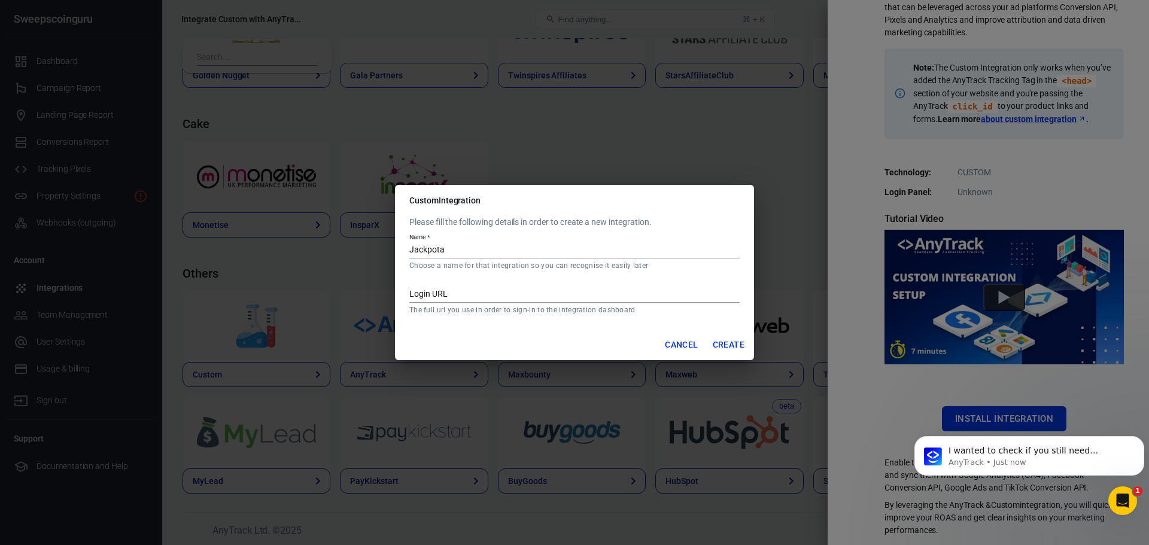
scroll to position [1057, 0]
click at [448, 291] on input "Login URL" at bounding box center [574, 295] width 330 height 16
paste input "[URL][DOMAIN_NAME]"
type input "[URL][DOMAIN_NAME]"
click at [728, 345] on button "Create" at bounding box center [728, 345] width 41 height 22
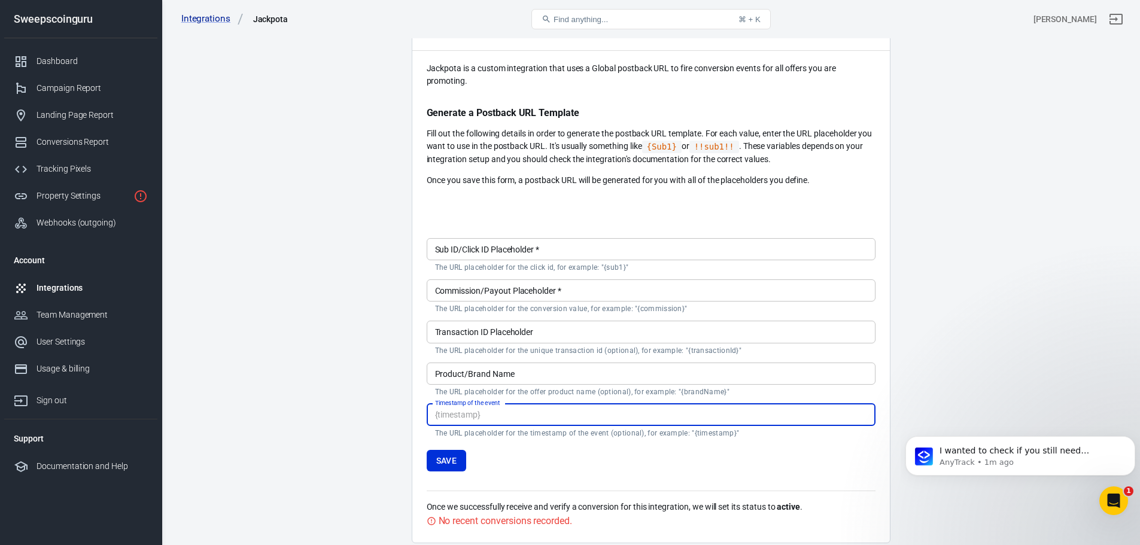
scroll to position [120, 0]
